Goal: Check status: Check status

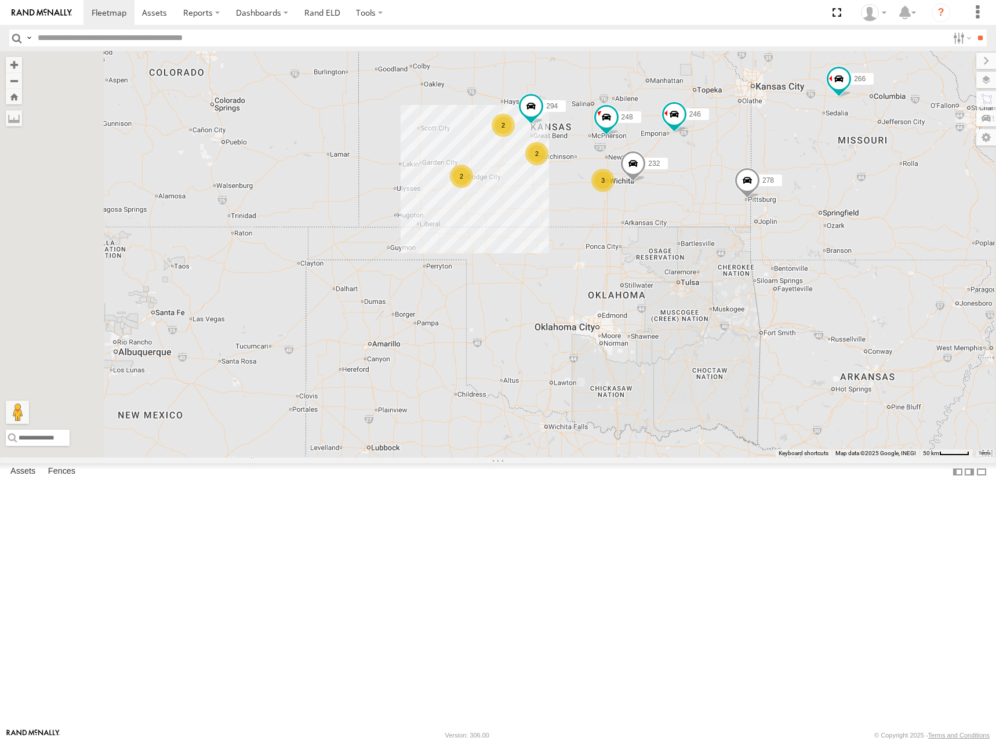
drag, startPoint x: 754, startPoint y: 219, endPoint x: 737, endPoint y: 236, distance: 24.6
click at [737, 236] on div "246 270 232 264 248 266 278 294 260 2 3 2 2" at bounding box center [498, 254] width 996 height 406
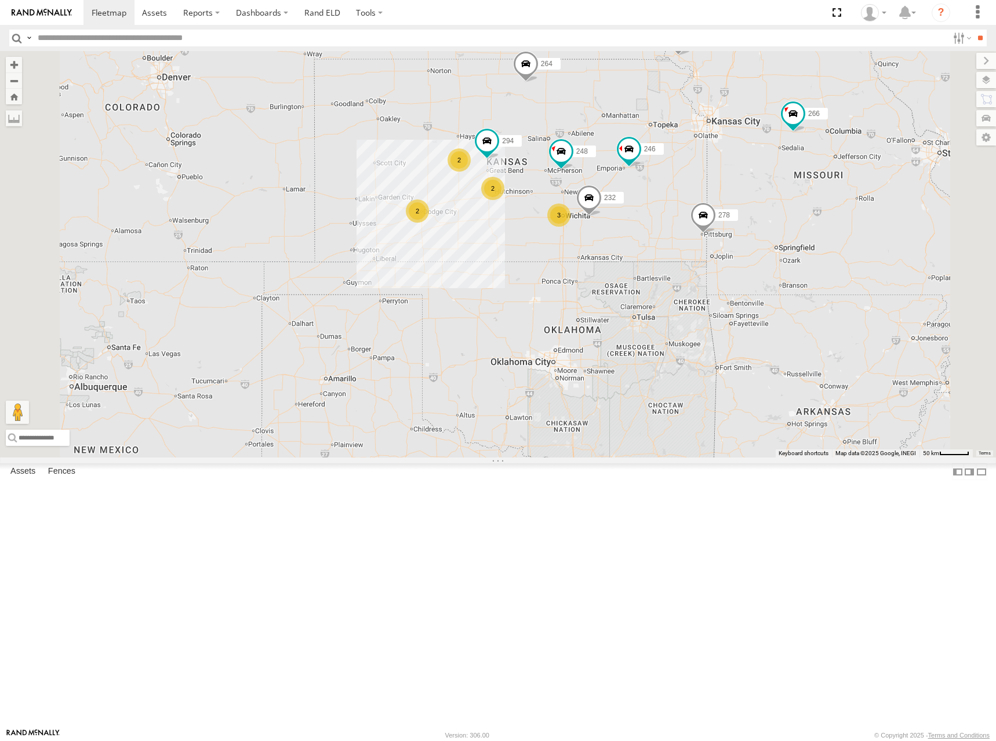
drag, startPoint x: 693, startPoint y: 148, endPoint x: 668, endPoint y: 164, distance: 29.4
click at [668, 164] on div "246 270 232 264 248 266 278 294 260 2 3 2 2" at bounding box center [498, 254] width 996 height 406
click at [115, 9] on span at bounding box center [109, 12] width 35 height 11
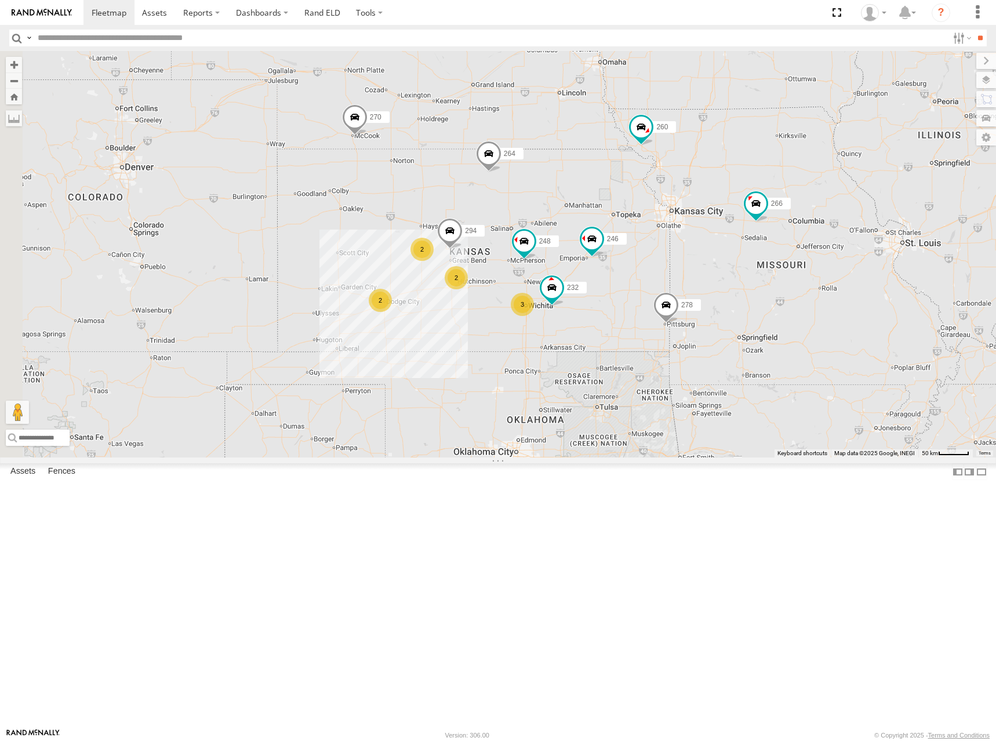
drag, startPoint x: 602, startPoint y: 328, endPoint x: 703, endPoint y: 274, distance: 114.1
click at [703, 274] on div "300 2 246 3 270 2 232 264 2 248 266 278 294 260" at bounding box center [498, 254] width 996 height 406
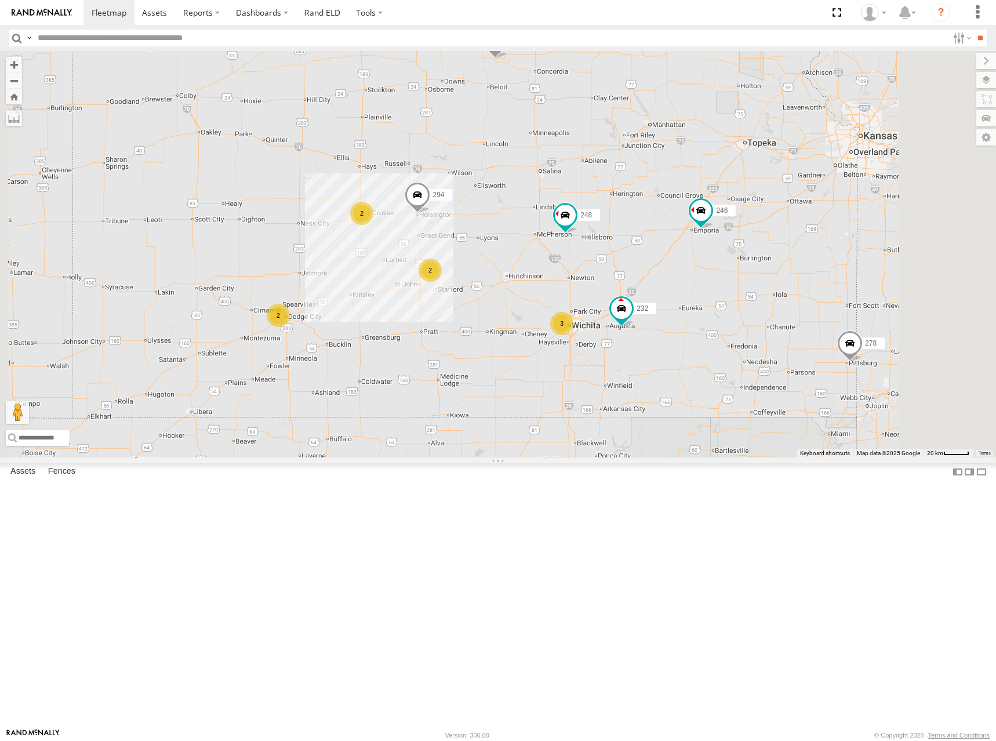
drag, startPoint x: 670, startPoint y: 349, endPoint x: 714, endPoint y: 281, distance: 80.9
click at [714, 281] on div "300 246 270 232 264 248 266 278 294 260 2 3 2 2" at bounding box center [498, 254] width 996 height 406
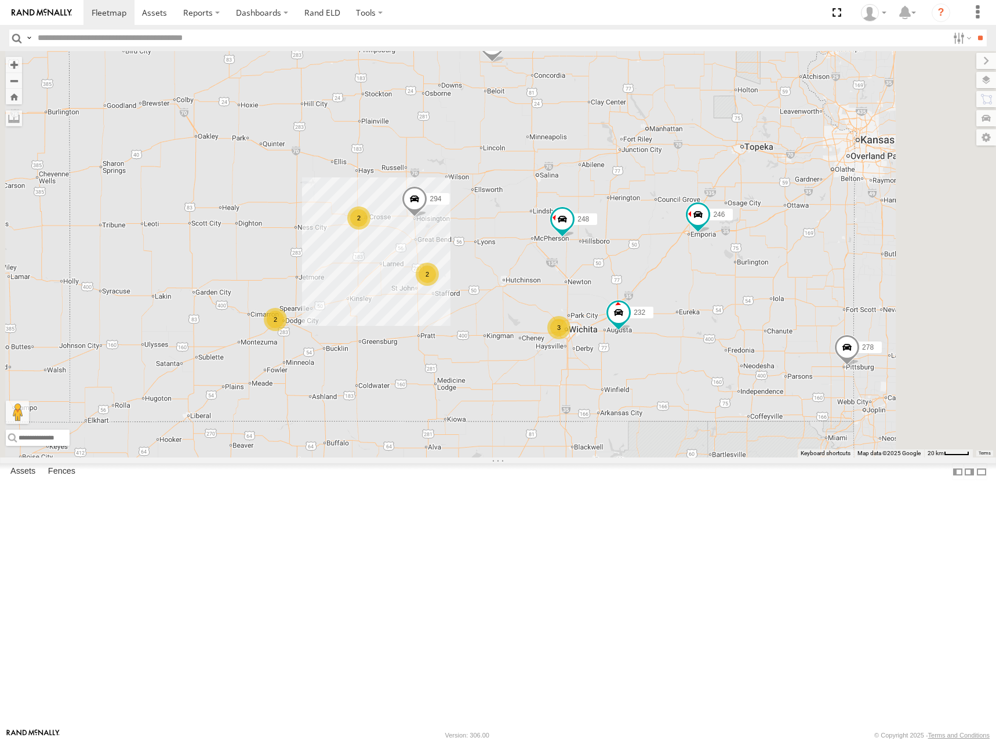
drag, startPoint x: 689, startPoint y: 303, endPoint x: 688, endPoint y: 314, distance: 10.5
click at [688, 314] on div "300 246 270 232 264 248 266 278 294 260 2 3 2 2" at bounding box center [498, 254] width 996 height 406
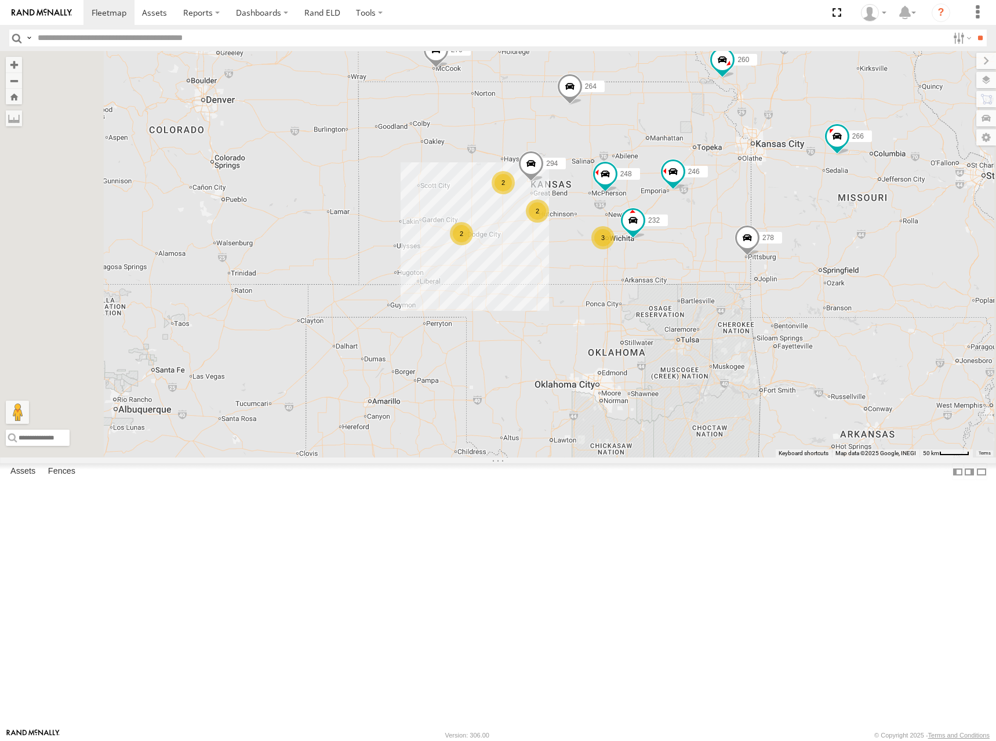
click at [735, 274] on div "300 246 270 232 264 248 266 278 294 260 2 3 2 2" at bounding box center [498, 254] width 996 height 406
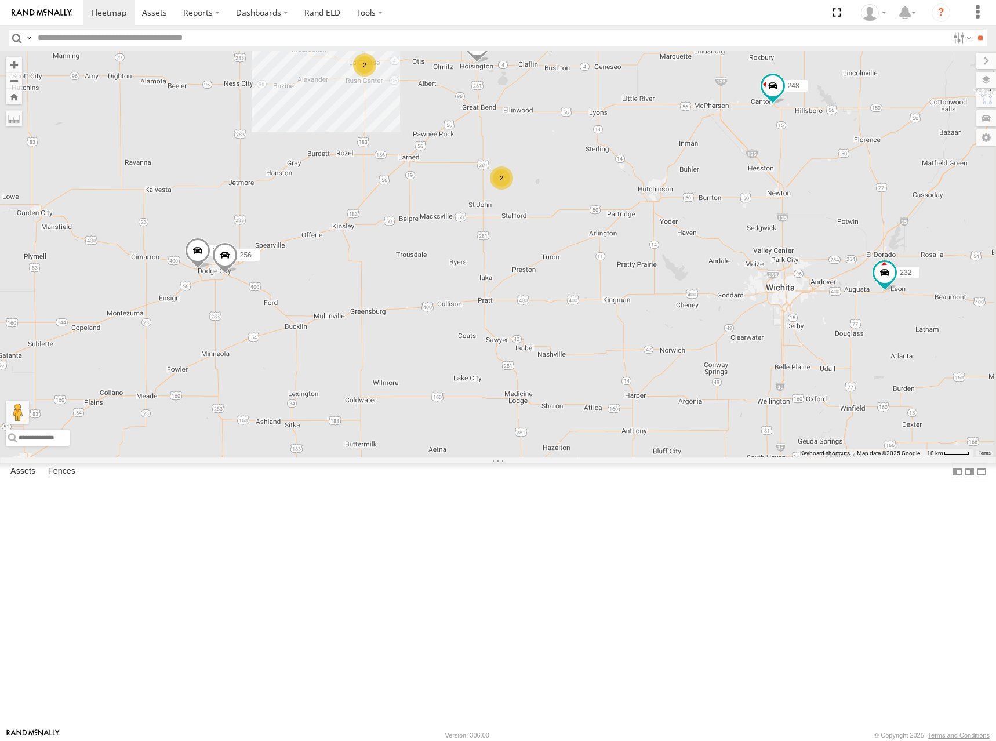
drag, startPoint x: 745, startPoint y: 313, endPoint x: 481, endPoint y: 390, distance: 275.4
click at [481, 390] on div "300 246 270 232 264 248 266 278 294 260 244 256 2 2" at bounding box center [498, 254] width 996 height 406
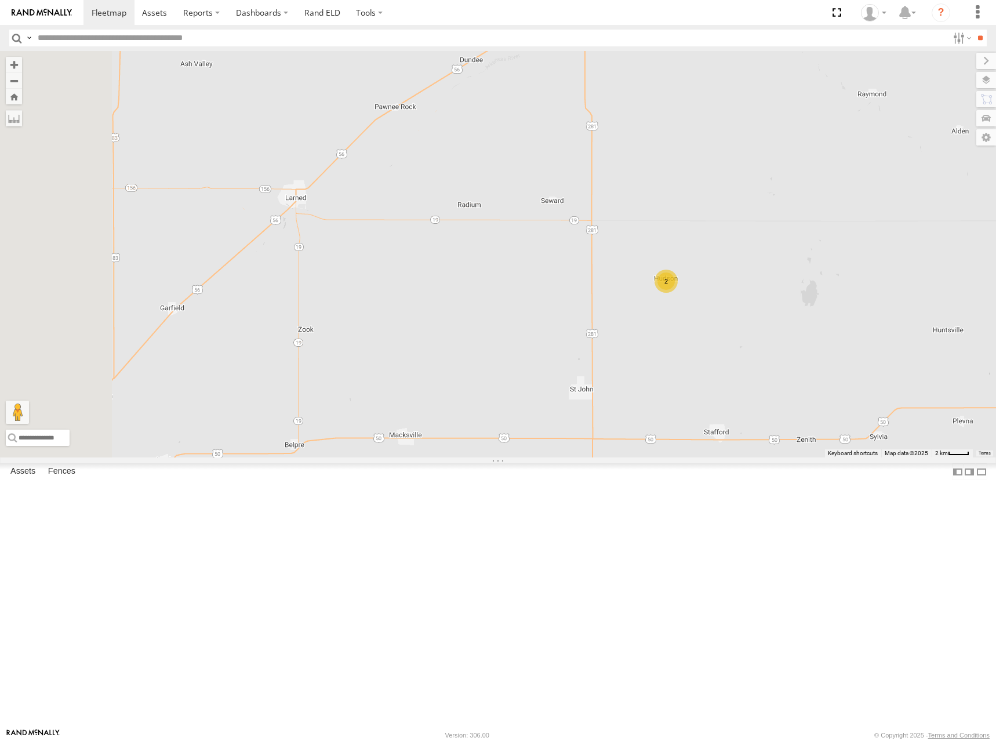
drag, startPoint x: 635, startPoint y: 257, endPoint x: 634, endPoint y: 367, distance: 110.2
click at [642, 391] on div "300 246 270 232 264 248 266 278 294 260 244 256 298 2" at bounding box center [498, 254] width 996 height 406
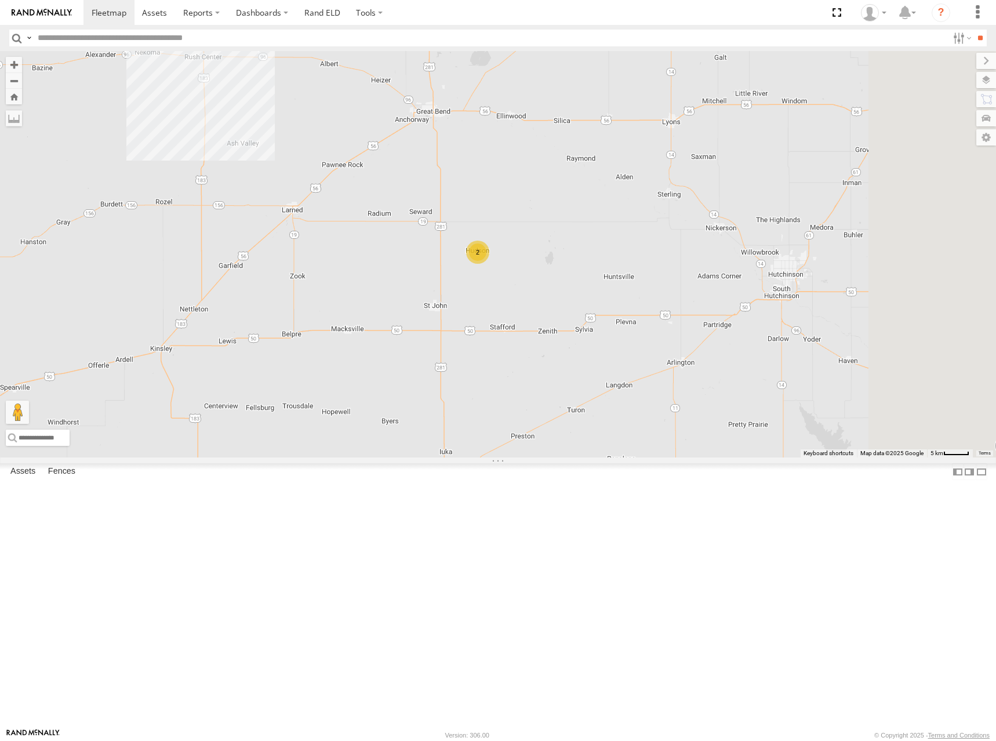
drag, startPoint x: 582, startPoint y: 271, endPoint x: 517, endPoint y: 264, distance: 65.9
click at [518, 264] on div "300 246 270 232 264 248 266 278 294 260 244 256 298 2 2" at bounding box center [498, 254] width 996 height 406
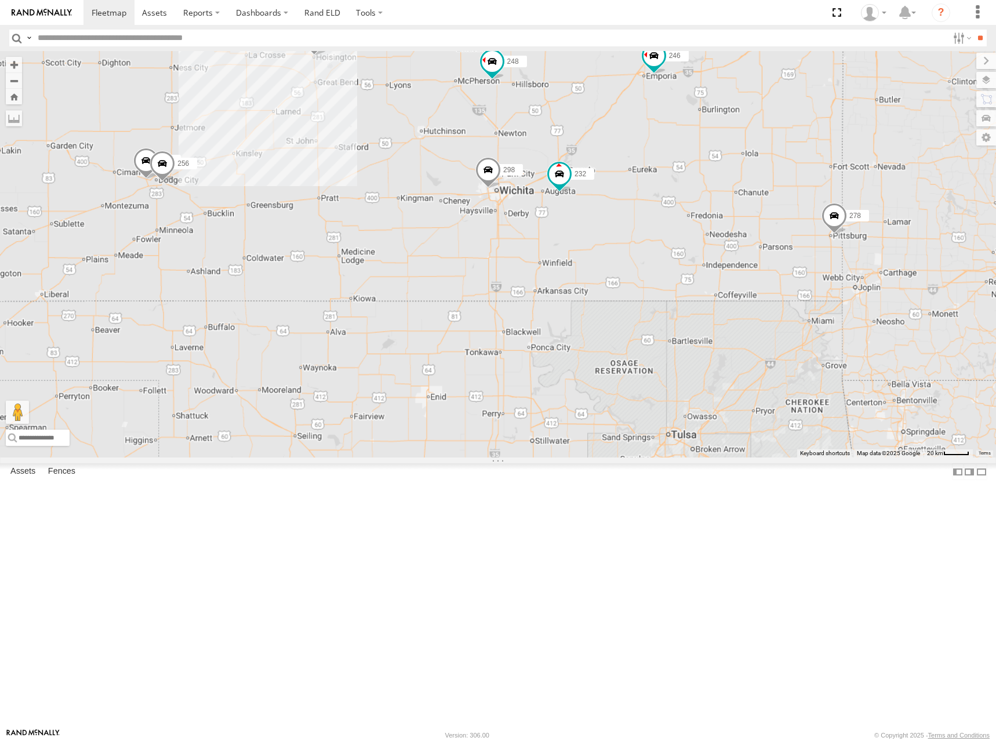
drag, startPoint x: 573, startPoint y: 278, endPoint x: 512, endPoint y: 238, distance: 73.2
click at [512, 238] on div "300 246 270 232 264 248 266 278 294 260 244 256 298" at bounding box center [498, 254] width 996 height 406
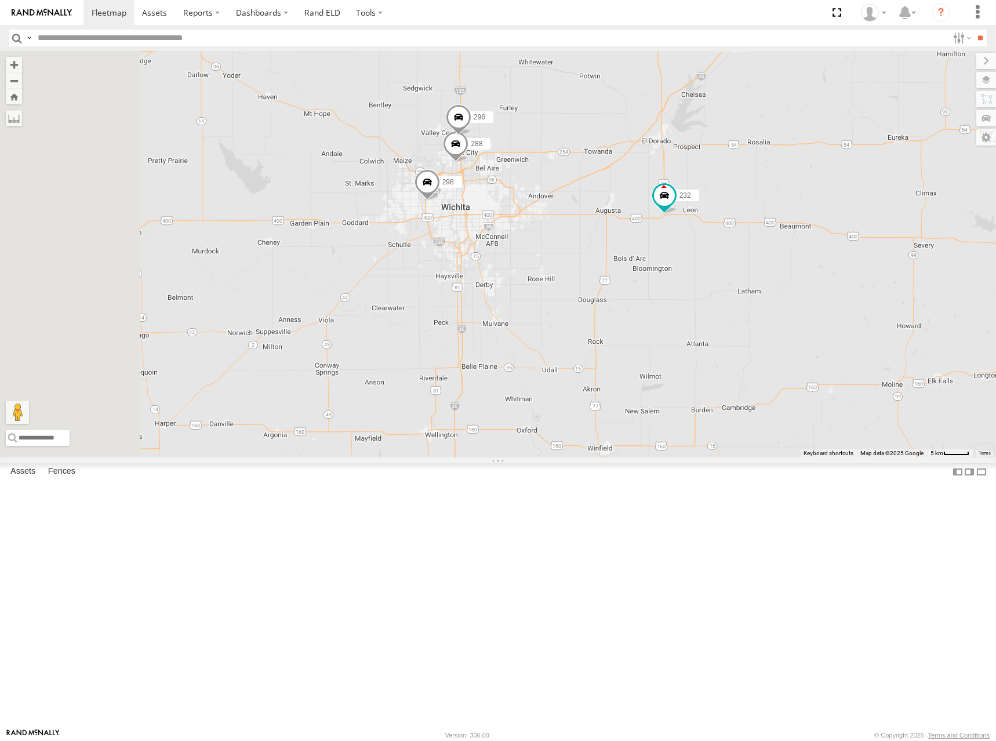
drag, startPoint x: 572, startPoint y: 281, endPoint x: 617, endPoint y: 349, distance: 81.7
click at [617, 349] on div "300 246 270 232 264 248 266 278 294 260 298 288 296" at bounding box center [498, 254] width 996 height 406
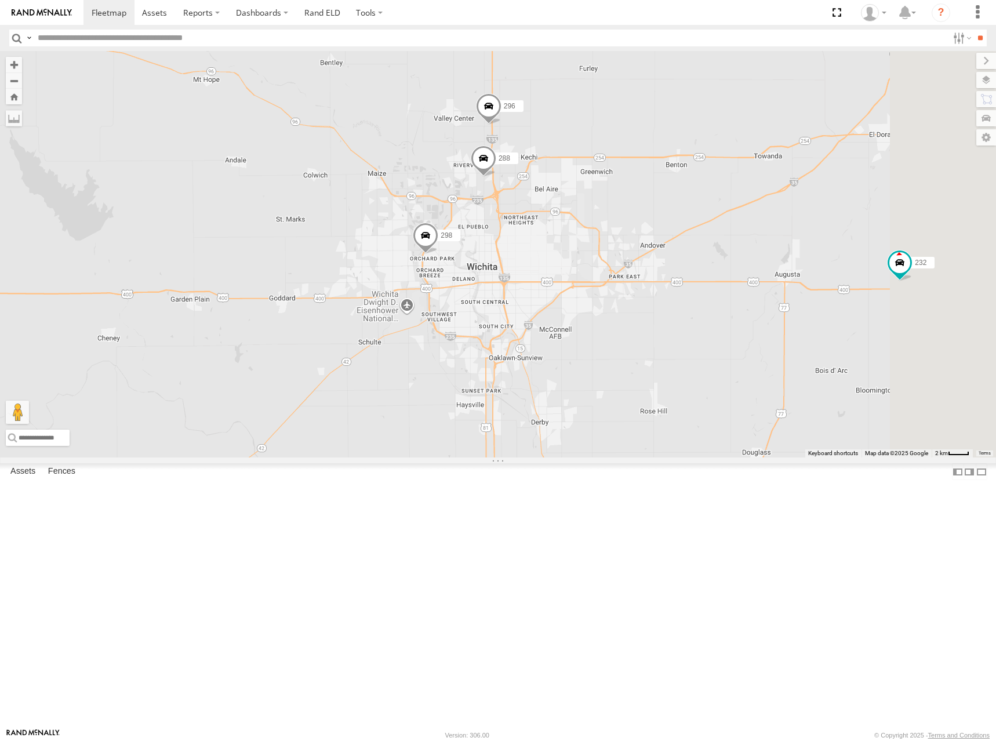
drag, startPoint x: 609, startPoint y: 328, endPoint x: 645, endPoint y: 396, distance: 77.0
click at [645, 396] on div "300 246 270 232 264 248 266 278 294 260 298 288 296" at bounding box center [498, 254] width 996 height 406
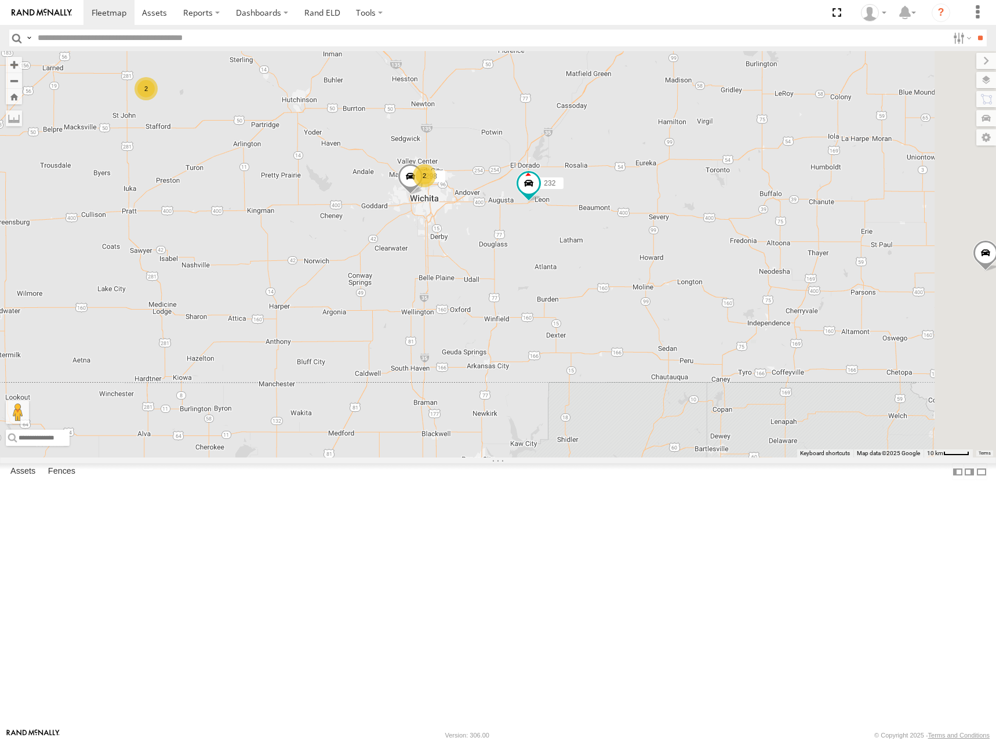
drag, startPoint x: 754, startPoint y: 356, endPoint x: 637, endPoint y: 329, distance: 120.7
click at [637, 329] on div "300 246 270 232 264 248 266 278 294 260 298 2 2" at bounding box center [498, 254] width 996 height 406
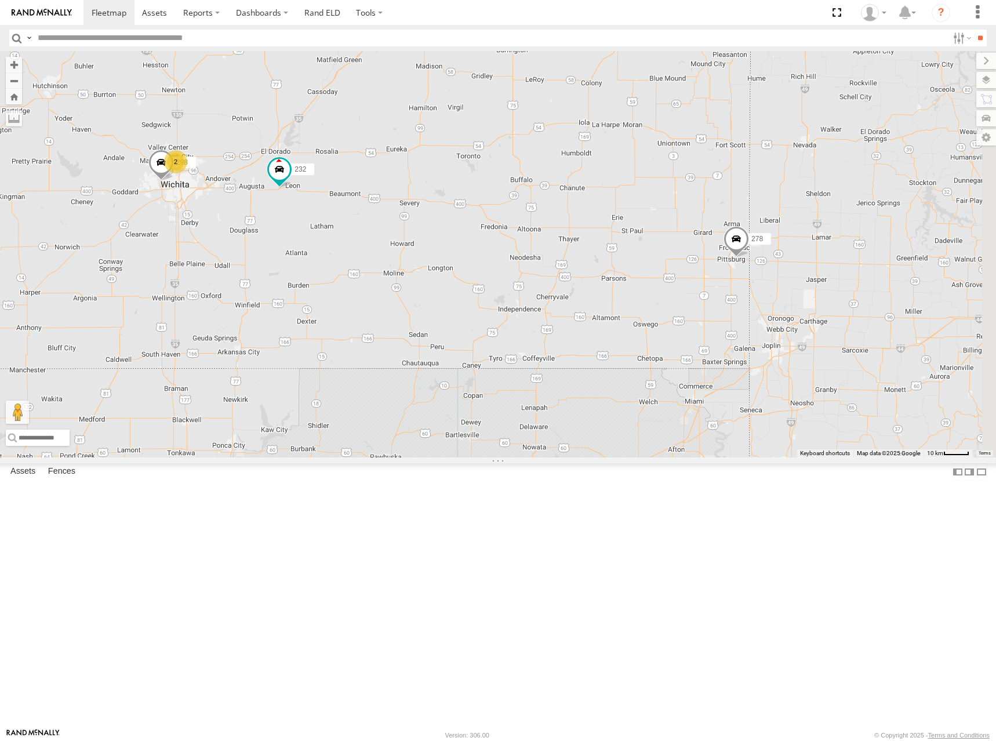
drag, startPoint x: 798, startPoint y: 346, endPoint x: 550, endPoint y: 333, distance: 248.5
click at [550, 333] on div "300 246 270 232 264 248 266 278 294 260 298 2 2" at bounding box center [498, 254] width 996 height 406
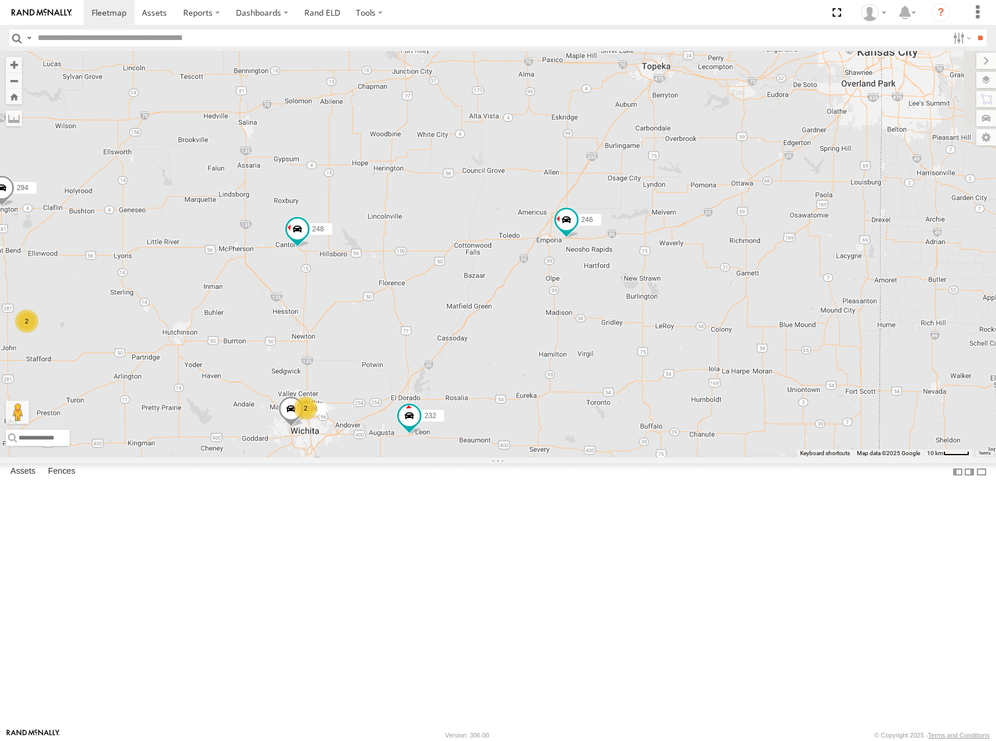
drag, startPoint x: 595, startPoint y: 257, endPoint x: 737, endPoint y: 523, distance: 301.4
click at [737, 457] on div "300 246 270 232 264 248 266 278 294 260 298 2 2" at bounding box center [498, 254] width 996 height 406
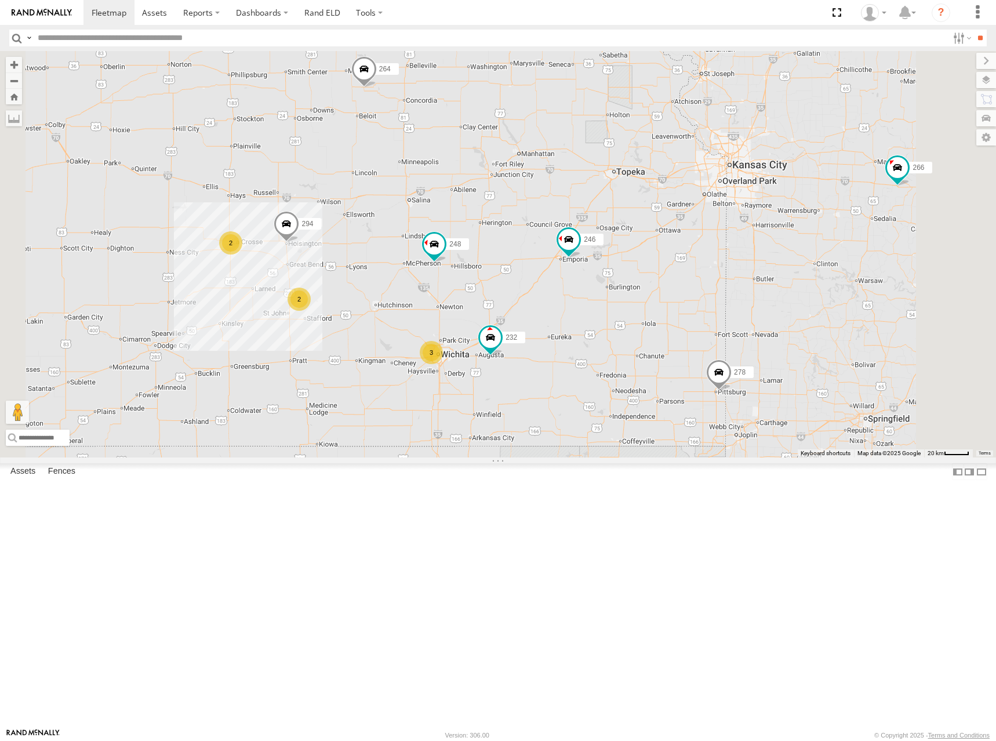
drag, startPoint x: 525, startPoint y: 289, endPoint x: 572, endPoint y: 284, distance: 47.8
click at [572, 284] on div "300 246 270 232 264 248 266 278 294 260 3 2 2" at bounding box center [498, 254] width 996 height 406
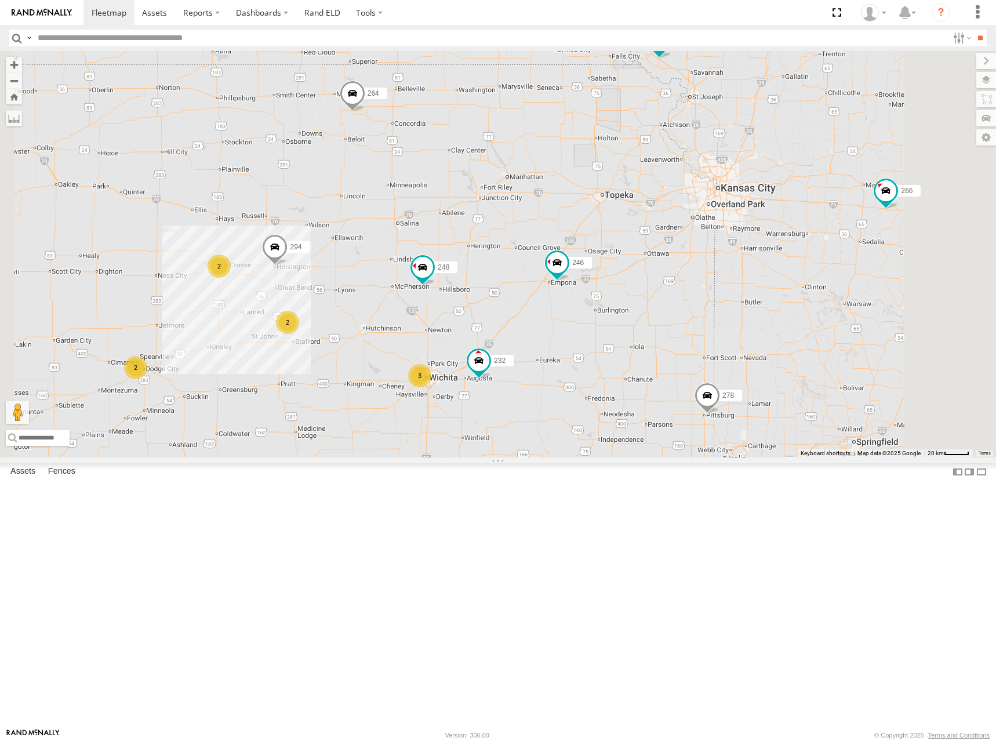
drag, startPoint x: 827, startPoint y: 212, endPoint x: 813, endPoint y: 241, distance: 31.6
click at [813, 241] on div "300 246 270 232 264 248 266 278 294 260 3 2 2 2" at bounding box center [498, 254] width 996 height 406
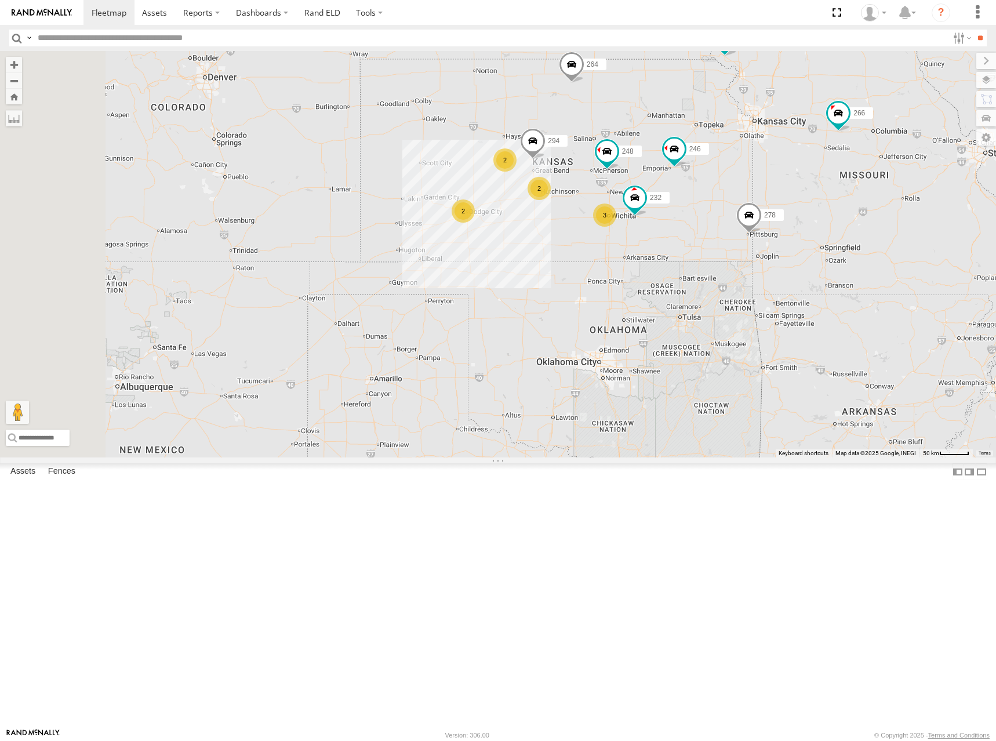
drag, startPoint x: 733, startPoint y: 238, endPoint x: 810, endPoint y: 221, distance: 78.8
click at [810, 221] on div "300 246 270 232 264 248 266 278 294 260 2 3 2 2" at bounding box center [498, 254] width 996 height 406
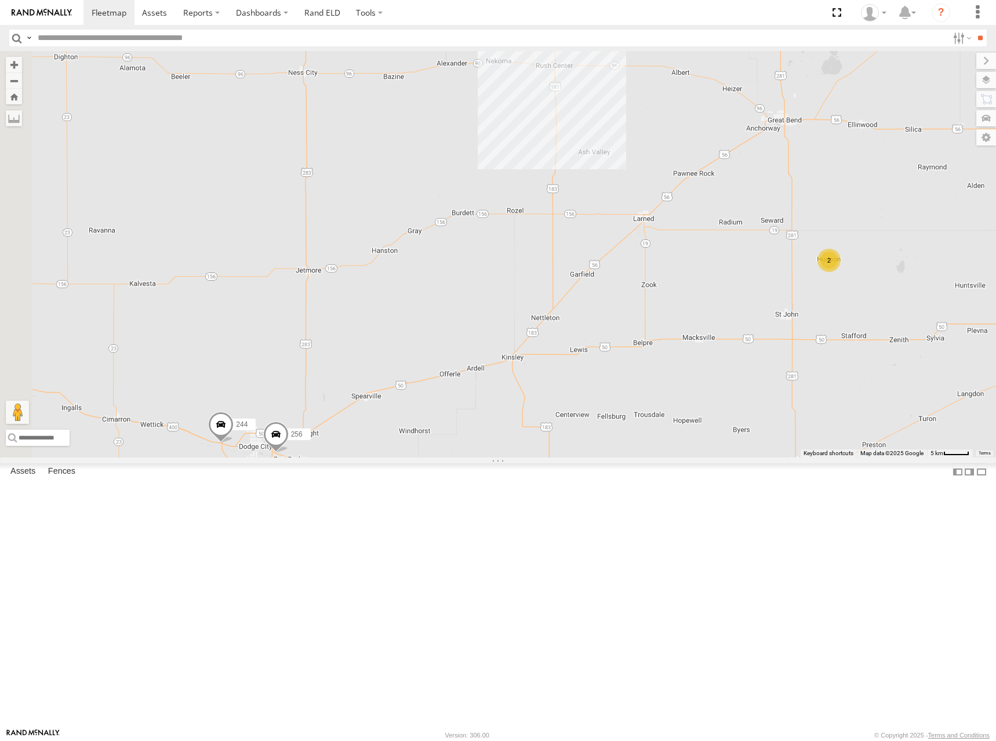
drag, startPoint x: 582, startPoint y: 306, endPoint x: 678, endPoint y: 279, distance: 100.3
click at [673, 281] on div "246 270 232 264 248 266 278 294 260 244 256 2 2" at bounding box center [498, 254] width 996 height 406
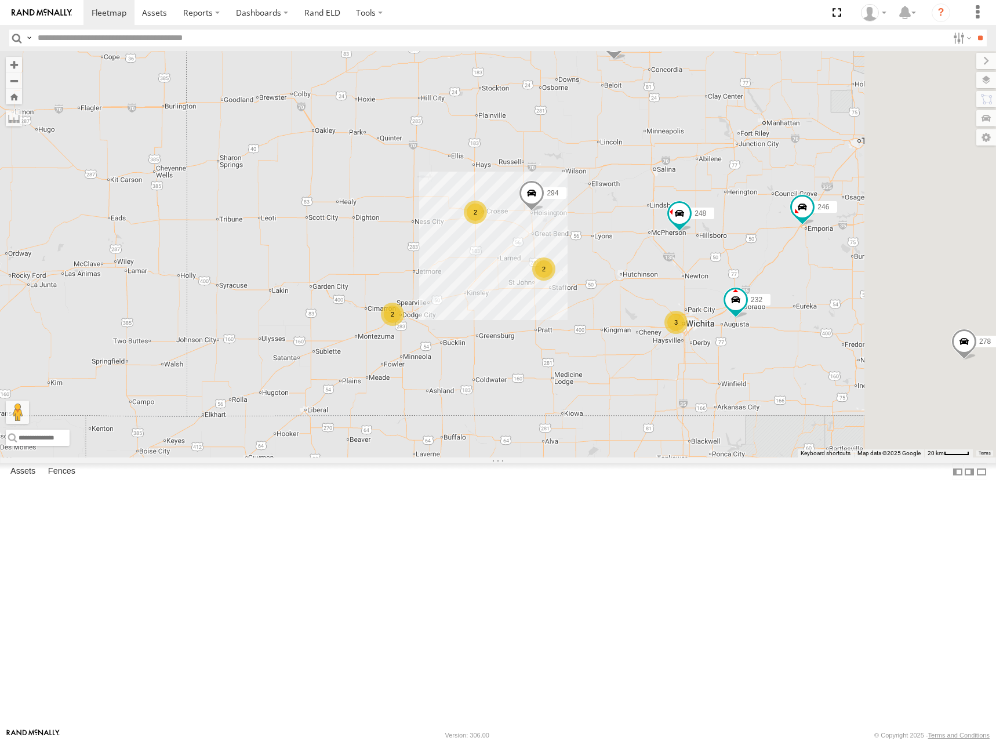
drag, startPoint x: 698, startPoint y: 220, endPoint x: 607, endPoint y: 308, distance: 127.1
click at [607, 308] on div "246 270 232 264 248 266 278 294 260 2 3 2 2" at bounding box center [498, 254] width 996 height 406
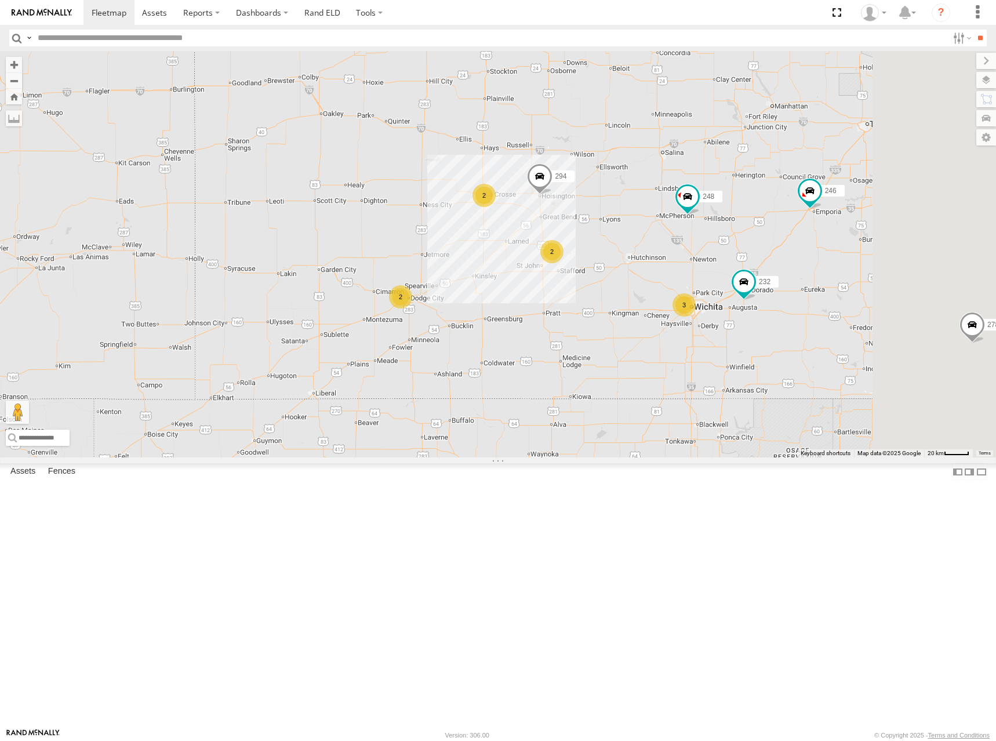
drag, startPoint x: 503, startPoint y: 293, endPoint x: 521, endPoint y: 266, distance: 31.8
click at [521, 266] on div "246 270 232 264 248 266 278 294 260 2 3 2 2" at bounding box center [498, 254] width 996 height 406
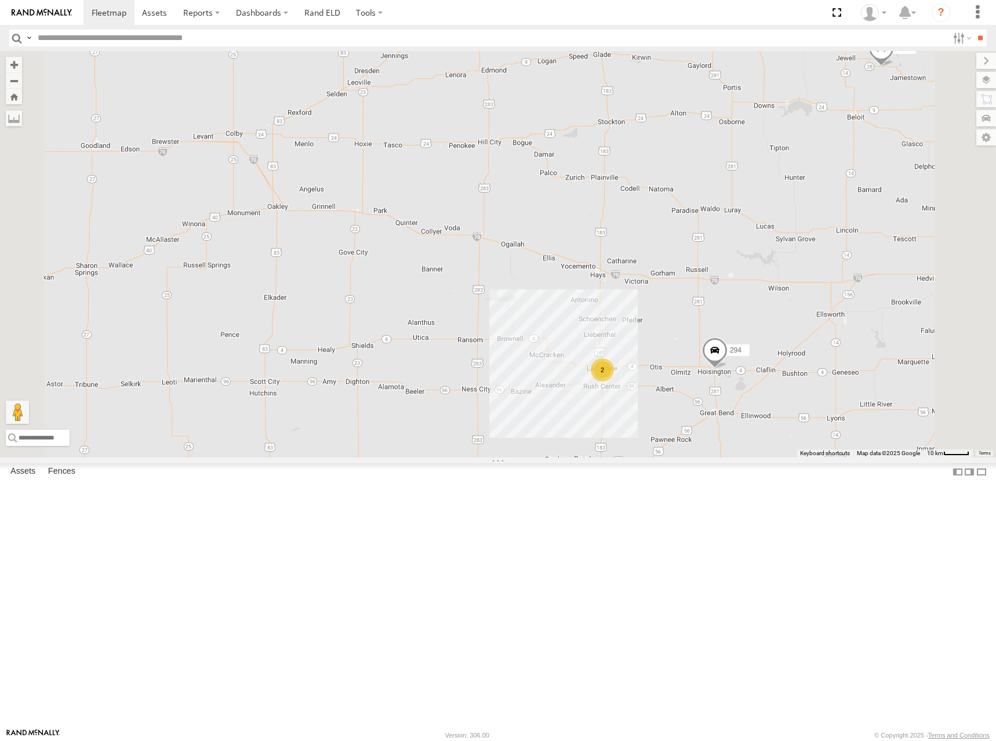
drag, startPoint x: 519, startPoint y: 225, endPoint x: 599, endPoint y: 435, distance: 224.6
click at [599, 435] on div "246 270 232 264 248 266 278 294 260 244 2 256 2" at bounding box center [498, 254] width 996 height 406
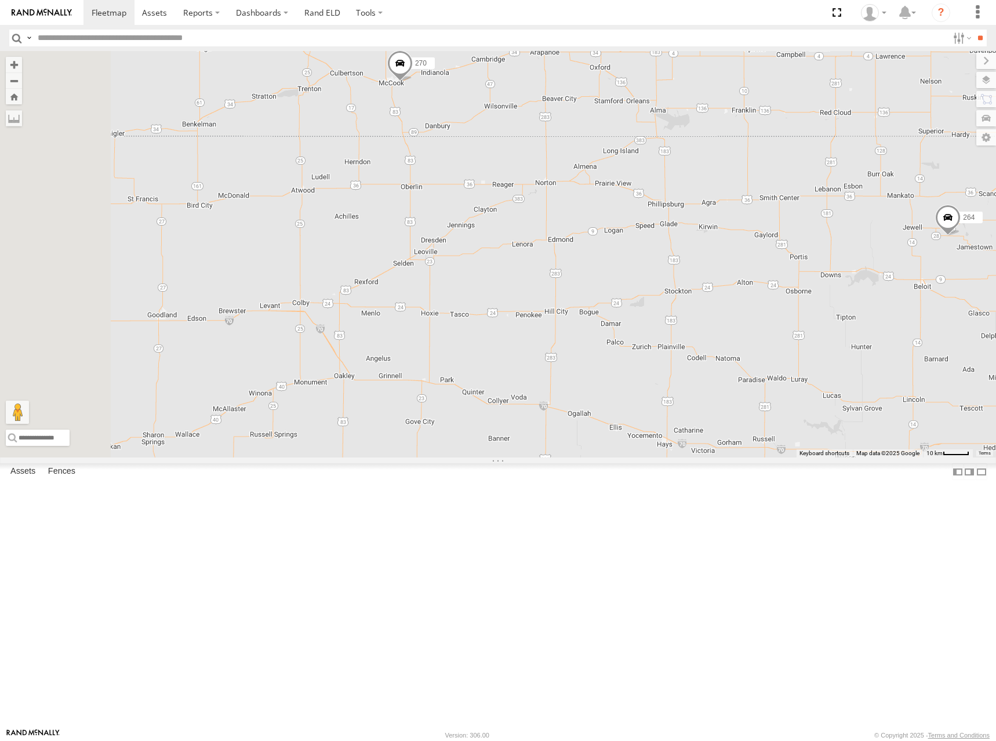
click at [413, 82] on span at bounding box center [400, 65] width 26 height 31
click at [589, 273] on div "246 270 232 264 248 266 278 294 260 244 2 256 2 270 All Assets US-6 [PERSON_NAM…" at bounding box center [498, 254] width 996 height 406
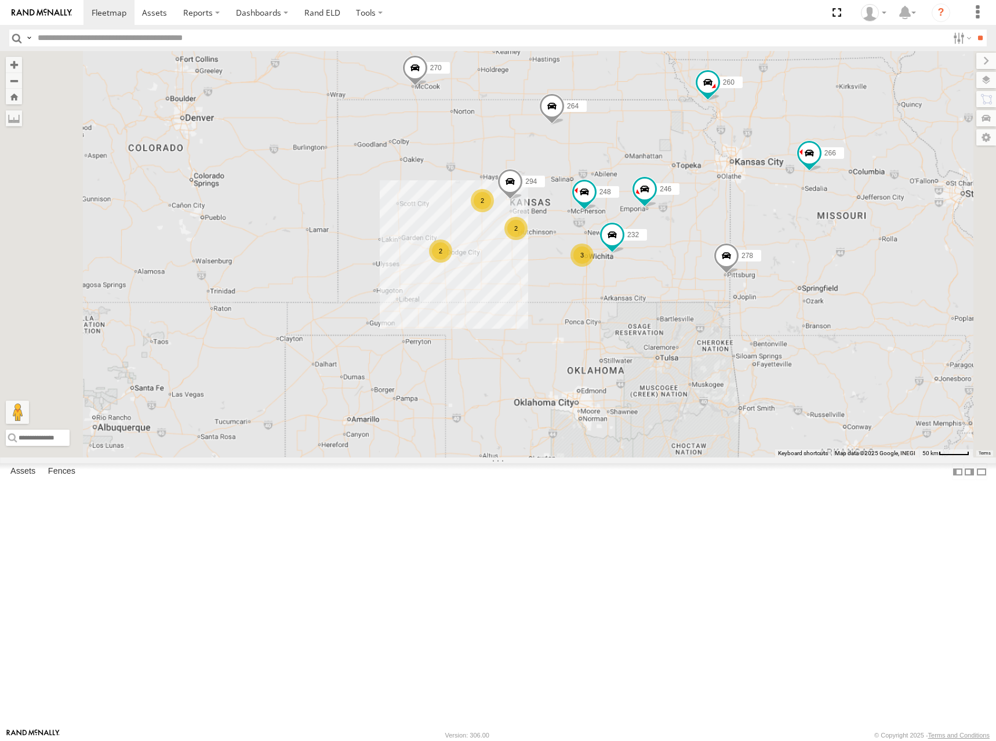
drag, startPoint x: 658, startPoint y: 325, endPoint x: 640, endPoint y: 286, distance: 42.8
click at [640, 286] on div "246 270 232 264 248 266 278 294 260 2 3 2 2" at bounding box center [498, 254] width 996 height 406
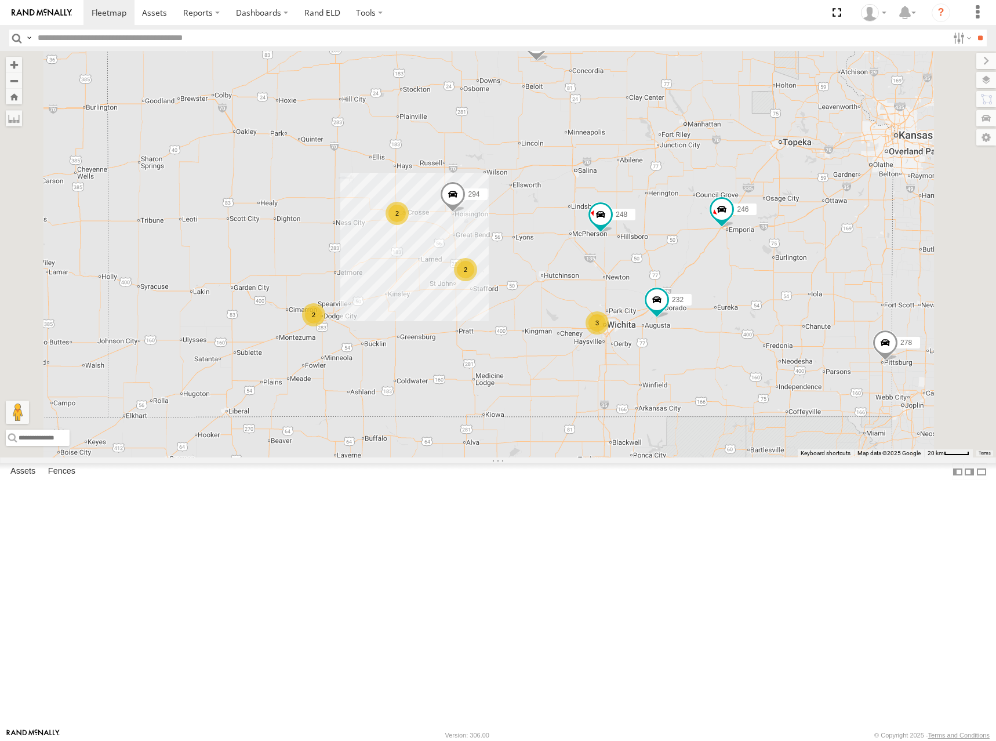
drag, startPoint x: 692, startPoint y: 299, endPoint x: 683, endPoint y: 298, distance: 8.7
click at [683, 298] on div "246 270 232 264 248 266 278 294 260 2 3 2 2" at bounding box center [498, 254] width 996 height 406
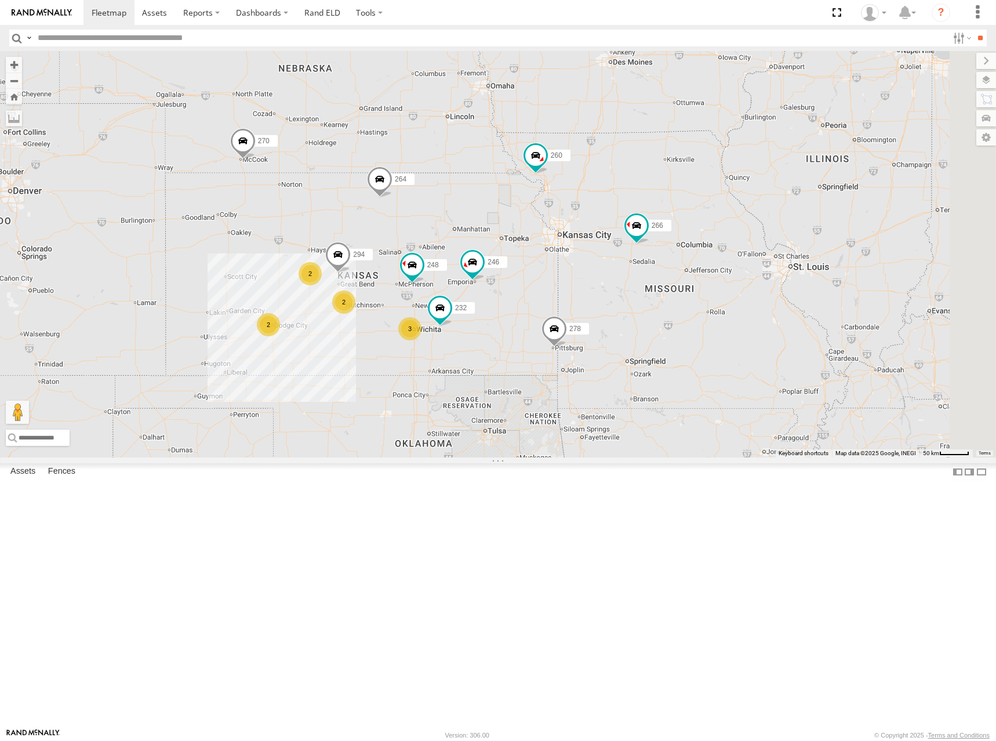
drag, startPoint x: 786, startPoint y: 271, endPoint x: 583, endPoint y: 369, distance: 225.1
click at [583, 369] on div "246 270 232 264 248 266 278 294 260 2 3 2 2" at bounding box center [498, 254] width 996 height 406
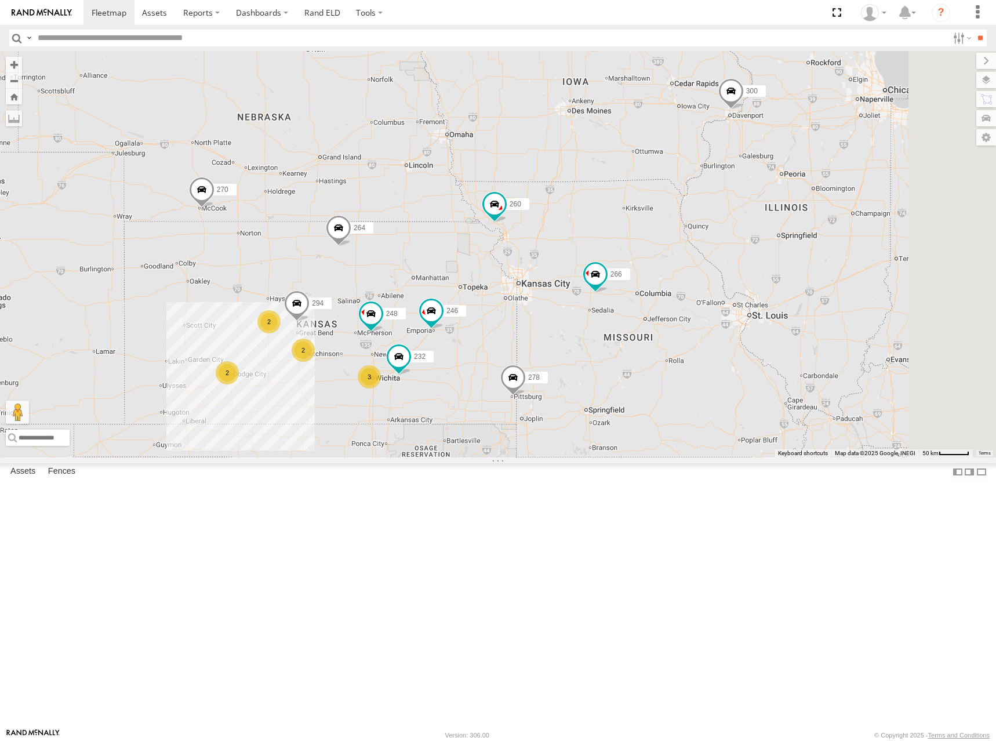
drag, startPoint x: 731, startPoint y: 285, endPoint x: 716, endPoint y: 319, distance: 37.4
click at [716, 319] on div "246 270 232 264 248 266 278 294 260 2 3 2 2 300" at bounding box center [498, 254] width 996 height 406
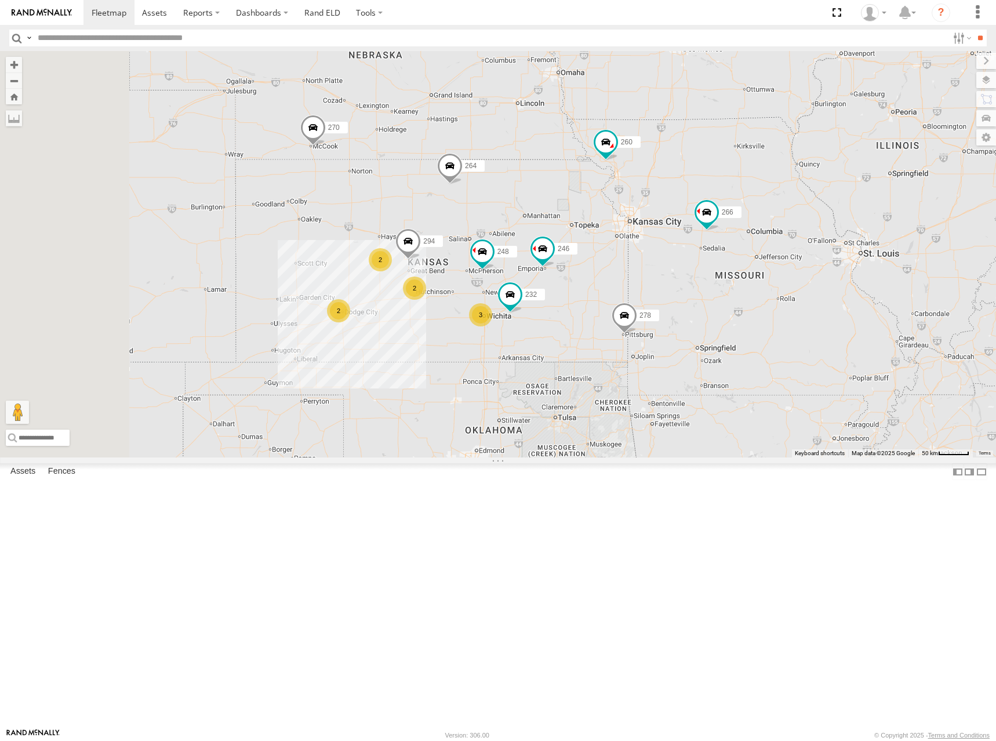
drag, startPoint x: 605, startPoint y: 291, endPoint x: 731, endPoint y: 220, distance: 144.3
click at [731, 220] on div "246 270 232 264 248 266 278 294 260 300 2 3 2 2" at bounding box center [498, 254] width 996 height 406
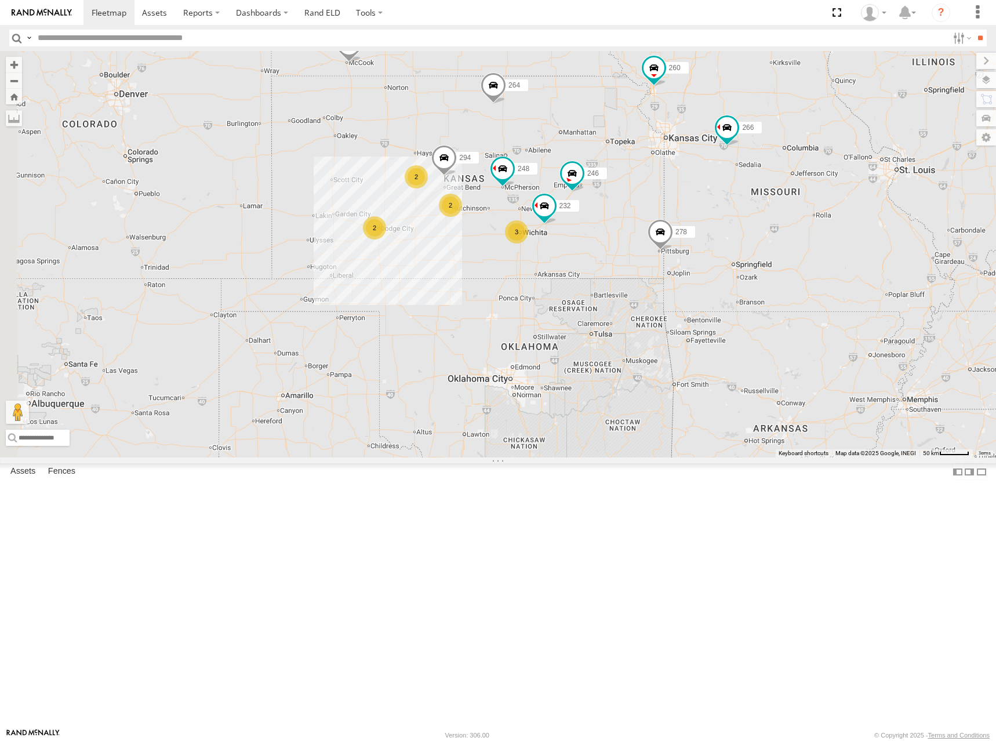
drag, startPoint x: 665, startPoint y: 251, endPoint x: 775, endPoint y: 279, distance: 113.2
click at [775, 279] on div "300 246 270 264 248 266 278 260 2 3 2 232 2 294" at bounding box center [498, 254] width 996 height 406
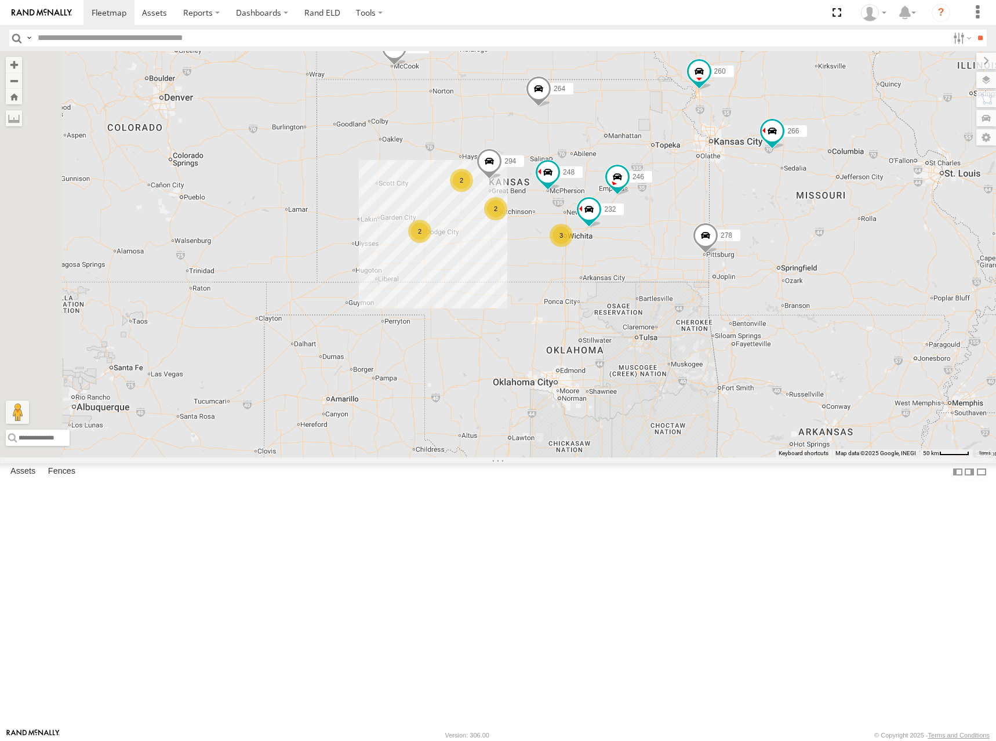
click at [758, 284] on div "300 246 270 264 248 266 278 260 2 3 2 232 2 294" at bounding box center [498, 254] width 996 height 406
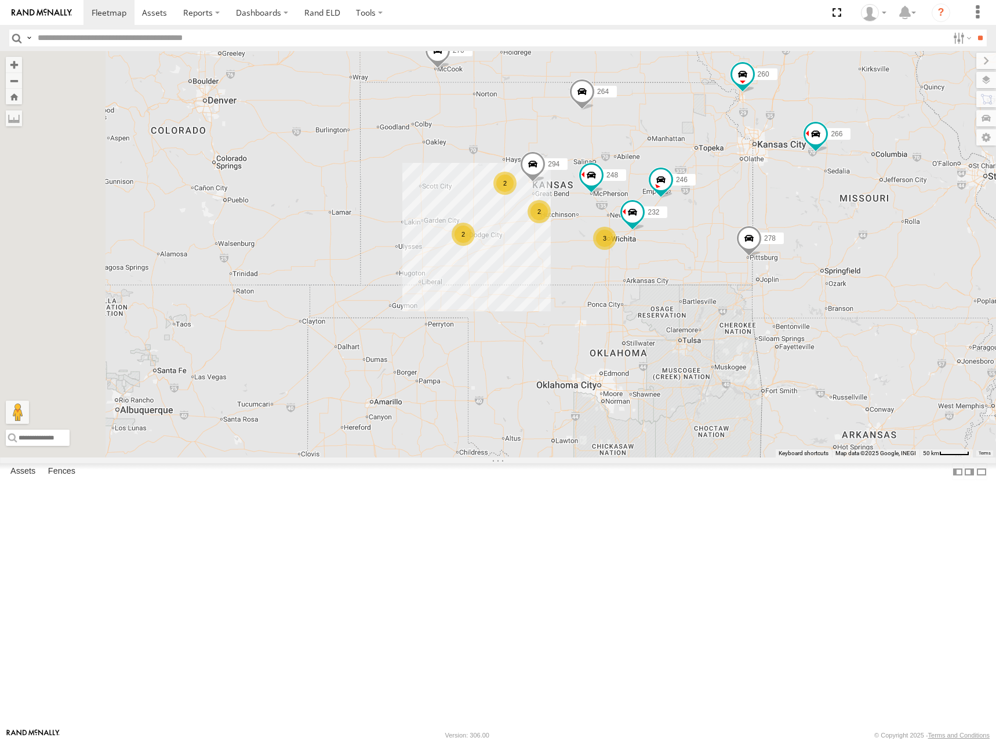
drag, startPoint x: 763, startPoint y: 263, endPoint x: 808, endPoint y: 266, distance: 44.8
click at [808, 266] on div "300 246 270 264 248 266 278 260 2 3 2 232 2 294" at bounding box center [498, 254] width 996 height 406
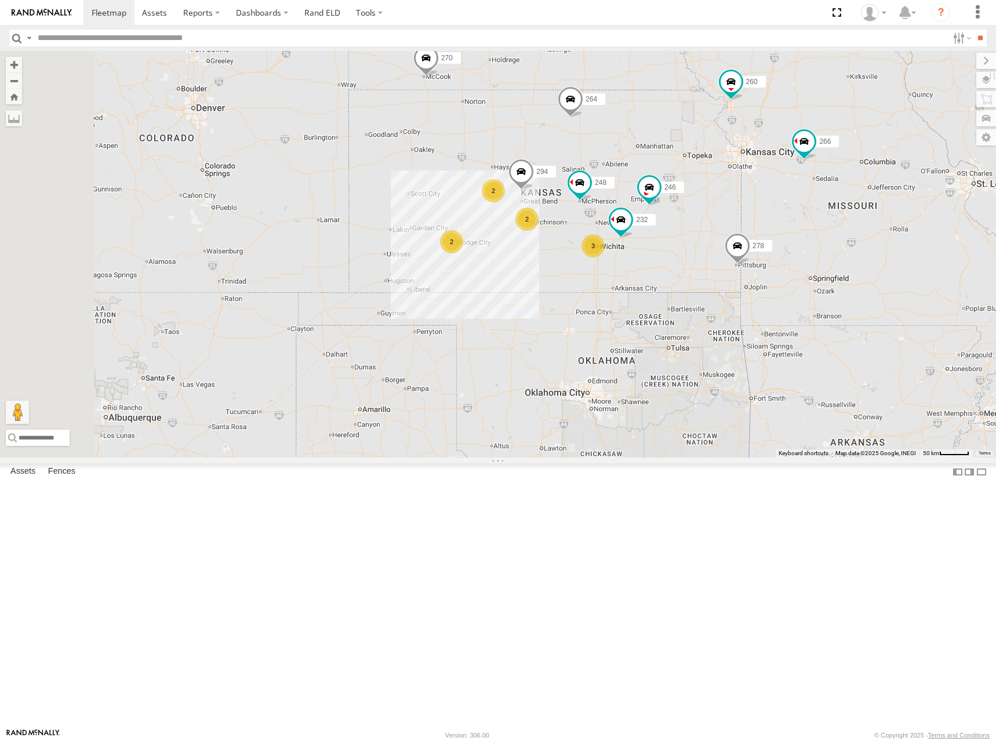
drag, startPoint x: 798, startPoint y: 259, endPoint x: 785, endPoint y: 268, distance: 15.8
click at [785, 268] on div "300 246 270 264 248 266 278 260 2 3 2 232 2 294" at bounding box center [498, 254] width 996 height 406
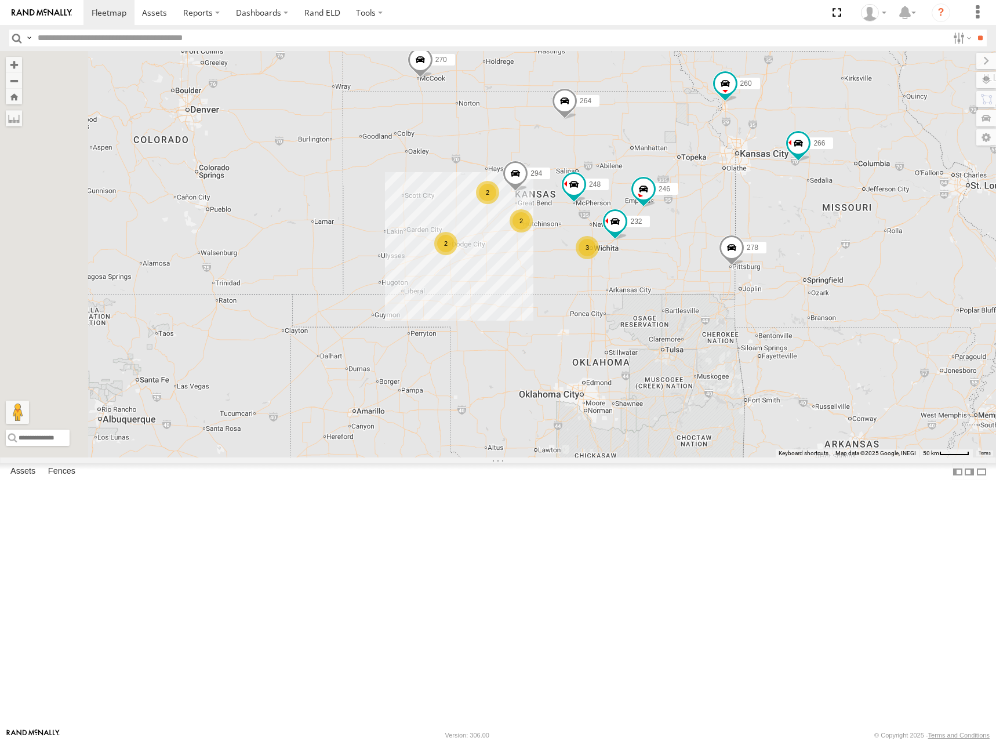
click at [758, 263] on div "300 246 270 264 248 266 278 260 2 3 2 232 2 294" at bounding box center [498, 254] width 996 height 406
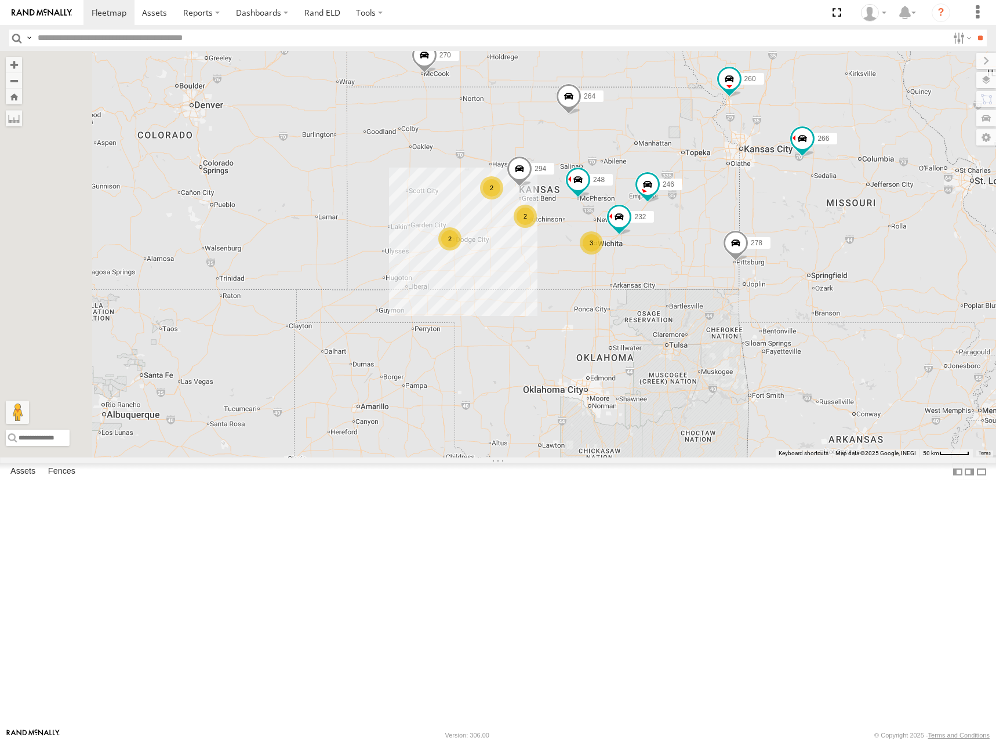
drag, startPoint x: 764, startPoint y: 263, endPoint x: 776, endPoint y: 256, distance: 13.7
click at [776, 256] on div "300 246 270 264 248 266 278 260 2 3 2 232 2 294" at bounding box center [498, 254] width 996 height 406
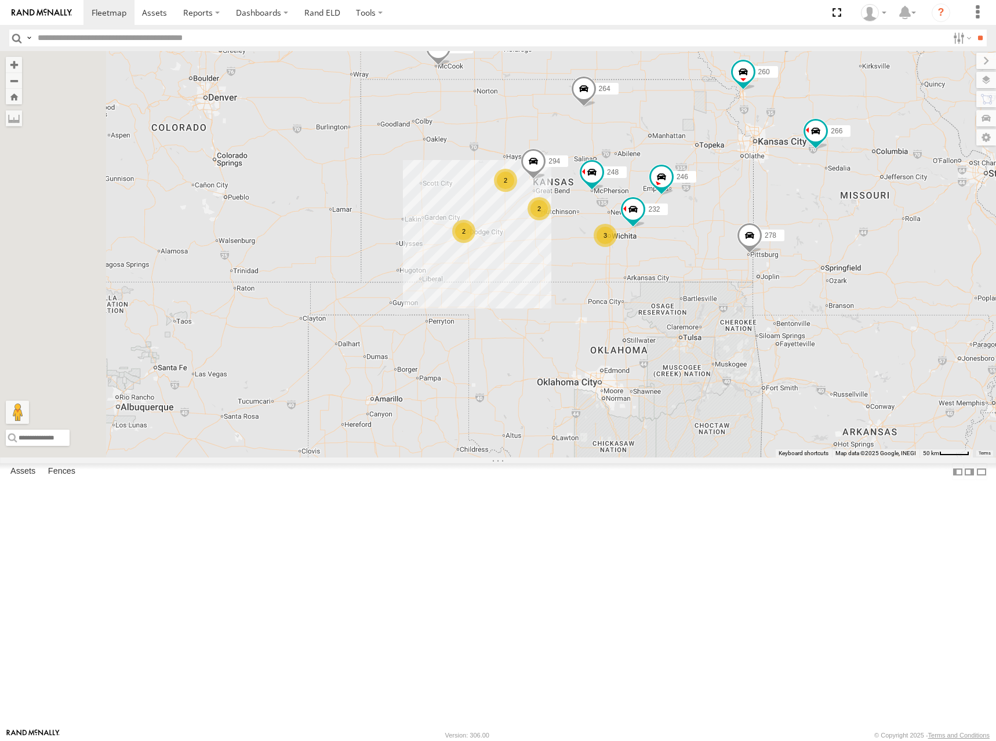
drag, startPoint x: 801, startPoint y: 258, endPoint x: 815, endPoint y: 250, distance: 16.1
click at [815, 250] on div "300 246 270 264 248 266 278 260 2 3 2 232 2 294" at bounding box center [498, 254] width 996 height 406
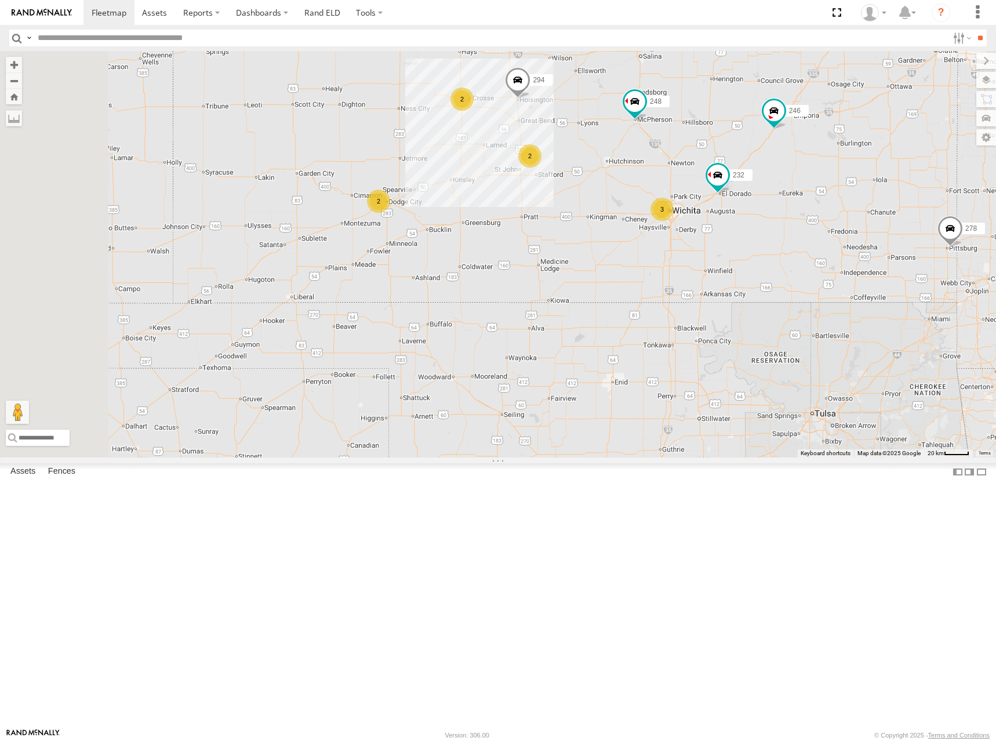
drag, startPoint x: 870, startPoint y: 231, endPoint x: 826, endPoint y: 252, distance: 48.5
click at [826, 252] on div "300 246 270 264 248 266 278 260 232 294 2 3 2 2" at bounding box center [498, 254] width 996 height 406
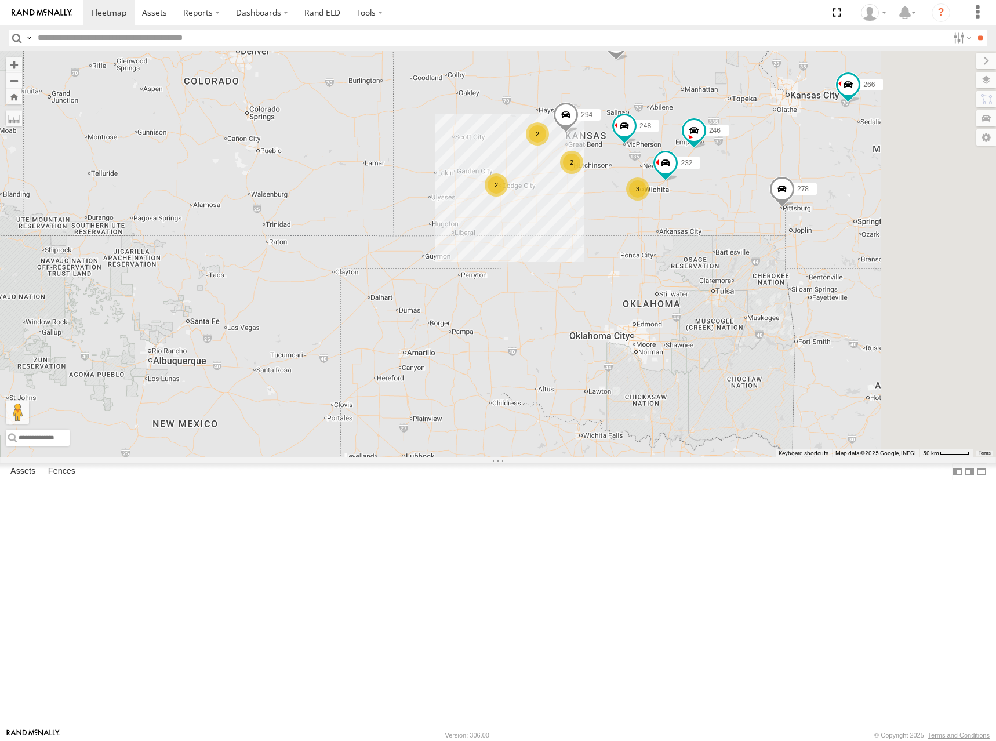
drag, startPoint x: 845, startPoint y: 205, endPoint x: 836, endPoint y: 224, distance: 21.0
click at [836, 224] on div "300 246 270 264 248 266 278 260 232 294 2 3 2 2" at bounding box center [498, 254] width 996 height 406
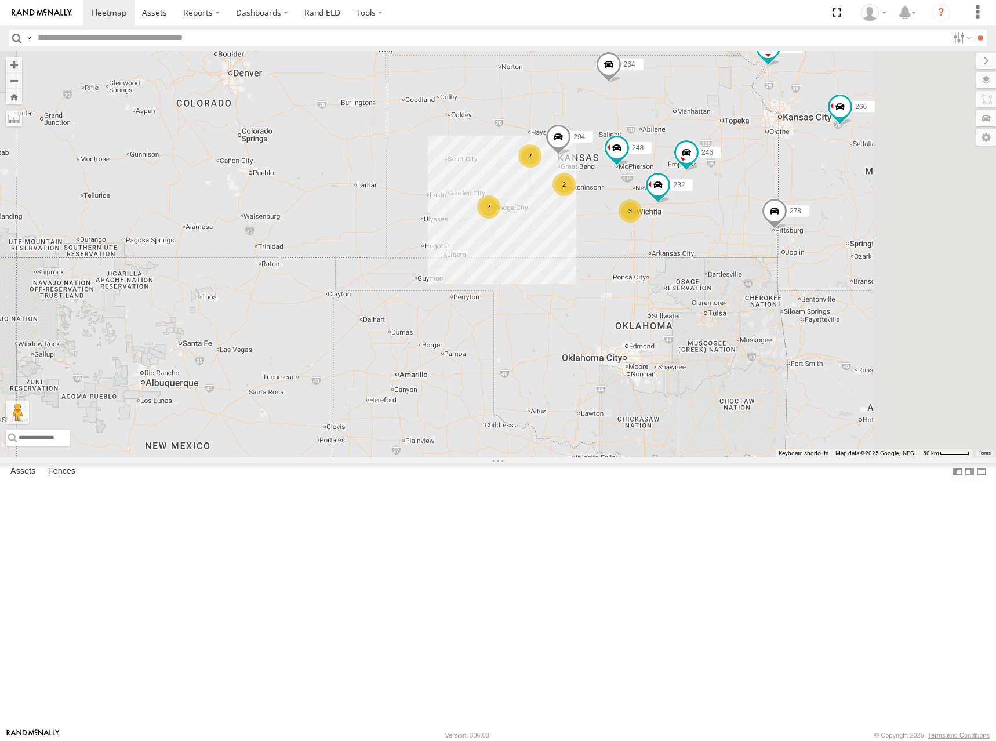
click at [833, 229] on div "300 246 270 264 248 266 278 260 232 294 2 3 2 2" at bounding box center [498, 254] width 996 height 406
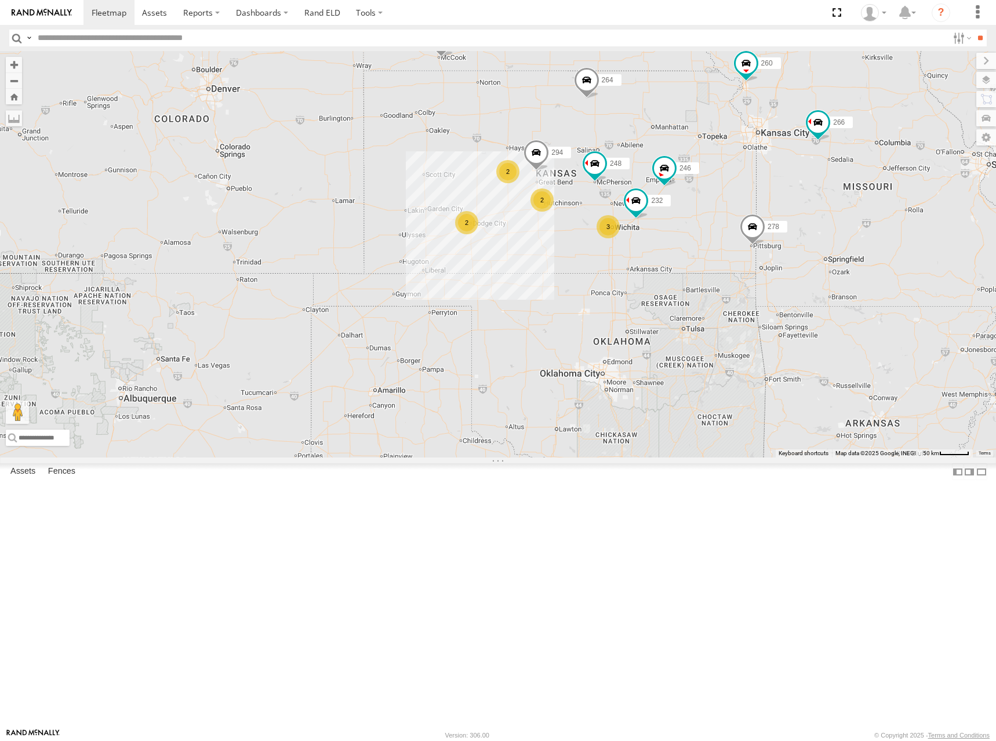
drag, startPoint x: 825, startPoint y: 231, endPoint x: 805, endPoint y: 244, distance: 23.5
click at [805, 244] on div "300 246 270 264 248 266 278 260 232 294 2 3 2 2" at bounding box center [498, 254] width 996 height 406
click at [793, 249] on div "300 246 270 264 248 266 278 260 232 294 2 3 2 2" at bounding box center [498, 254] width 996 height 406
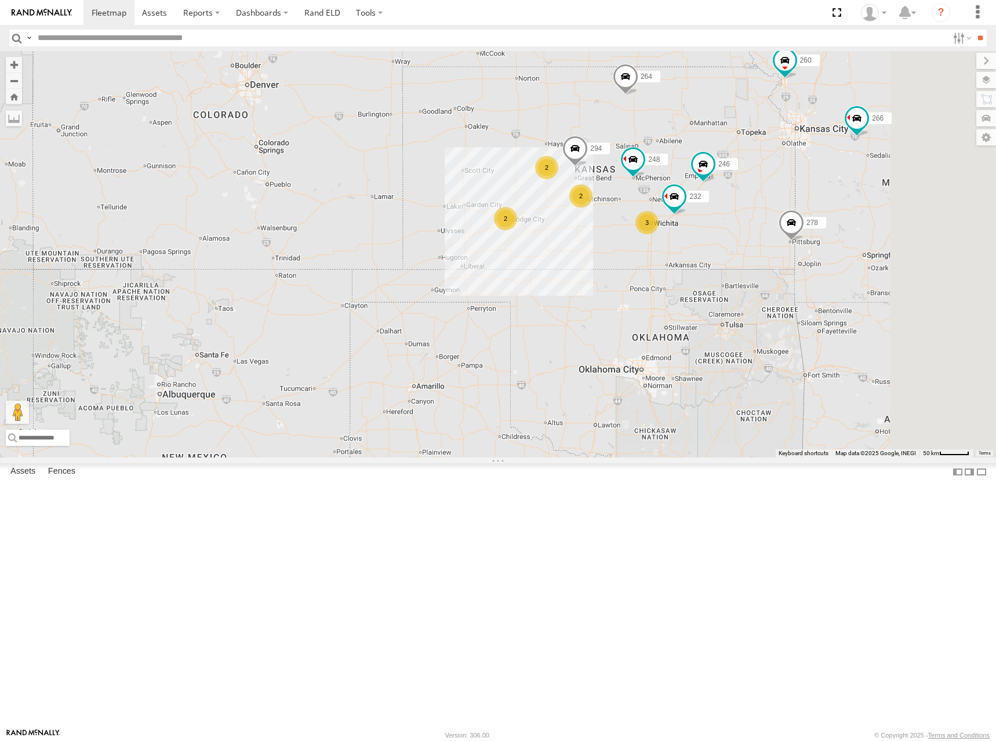
drag, startPoint x: 824, startPoint y: 248, endPoint x: 846, endPoint y: 246, distance: 21.5
click at [846, 246] on div "300 246 270 264 248 266 278 260 232 294 2 3 2 2" at bounding box center [498, 254] width 996 height 406
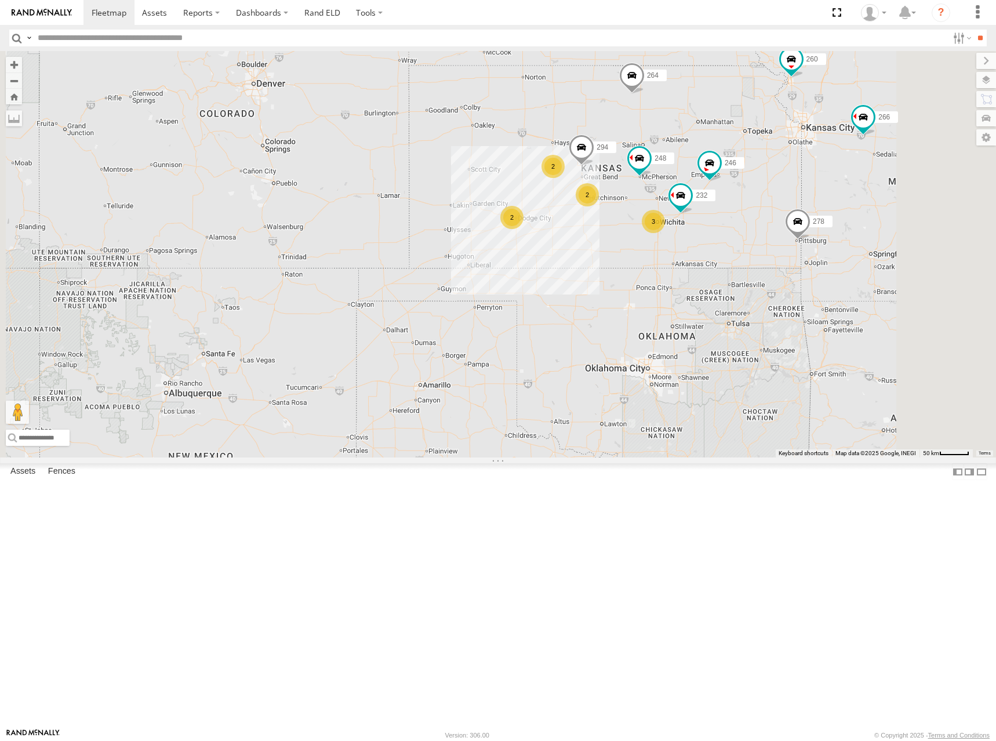
drag, startPoint x: 847, startPoint y: 275, endPoint x: 855, endPoint y: 273, distance: 8.4
click at [855, 273] on div "300 246 270 264 248 266 278 260 232 294 2 3 2 2" at bounding box center [498, 254] width 996 height 406
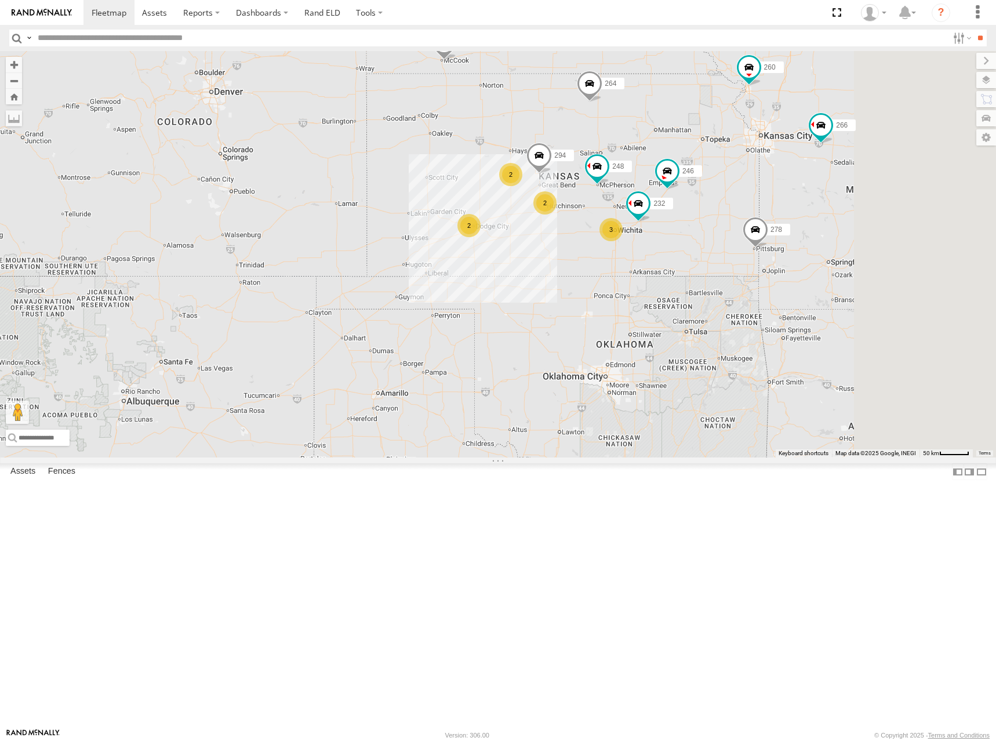
drag, startPoint x: 863, startPoint y: 236, endPoint x: 816, endPoint y: 237, distance: 47.6
click at [816, 237] on div "300 246 270 264 248 266 278 260 232 294 2 3 2 2" at bounding box center [498, 254] width 996 height 406
drag, startPoint x: 829, startPoint y: 244, endPoint x: 826, endPoint y: 231, distance: 12.5
click at [826, 231] on div "300 246 270 264 248 266 278 260 232 294 2 3 2 2" at bounding box center [498, 254] width 996 height 406
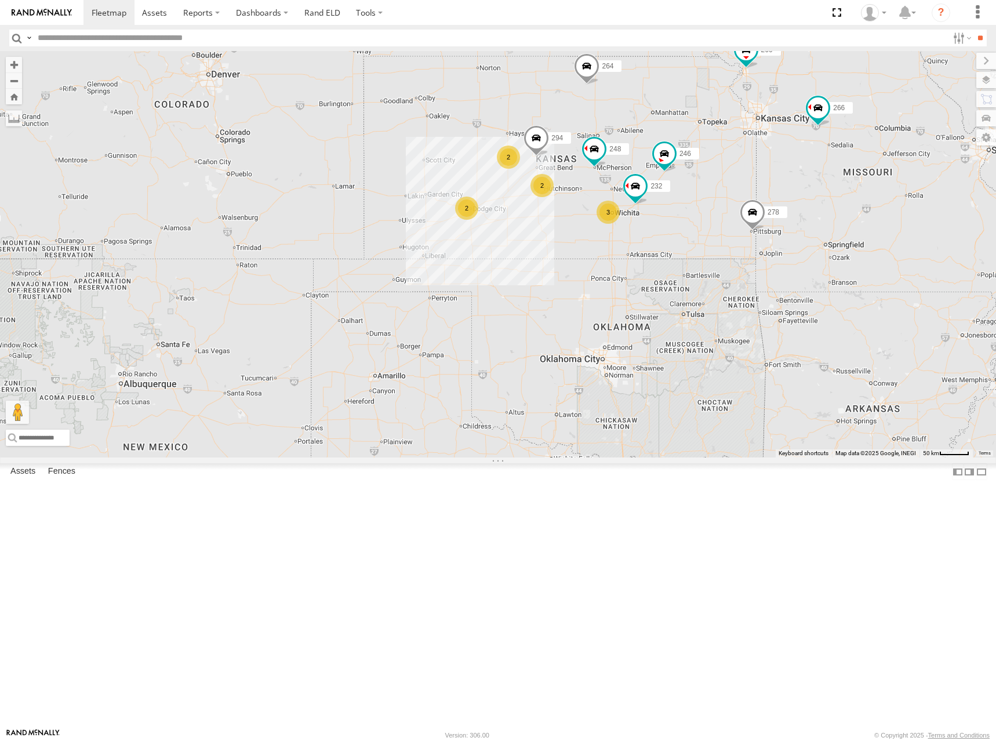
drag, startPoint x: 813, startPoint y: 204, endPoint x: 802, endPoint y: 209, distance: 11.9
click at [802, 209] on div "300 246 270 264 248 266 278 260 232 294 2 3 2 2" at bounding box center [498, 254] width 996 height 406
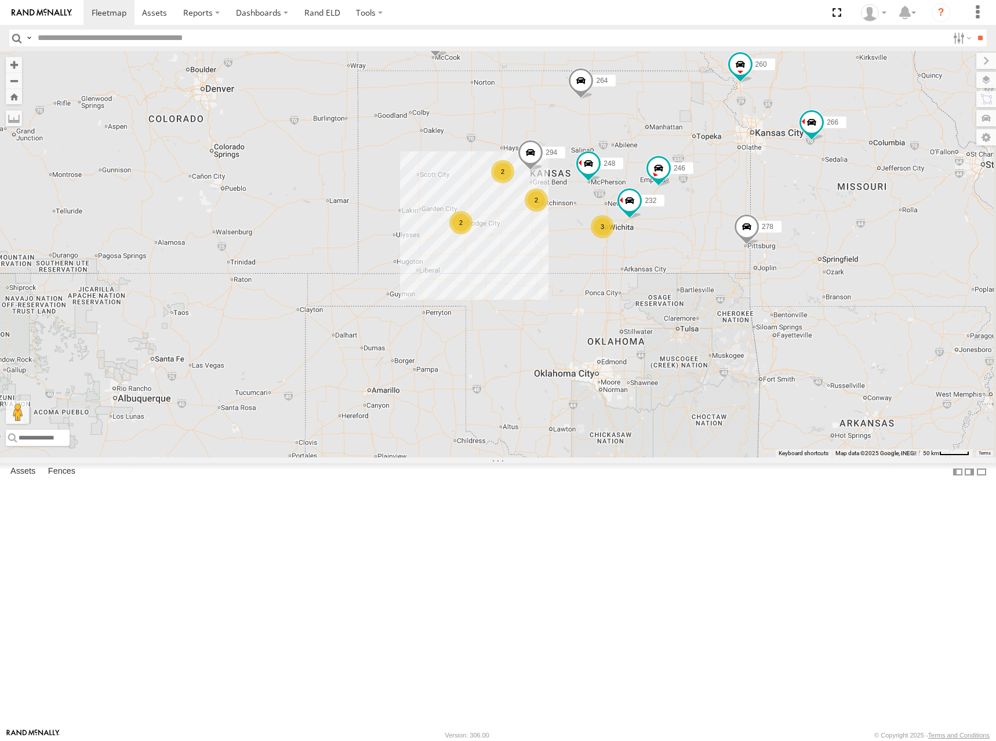
drag, startPoint x: 830, startPoint y: 246, endPoint x: 843, endPoint y: 242, distance: 14.1
click at [843, 242] on div "300 246 270 264 248 266 278 260 232 294 2 3 2 2" at bounding box center [498, 254] width 996 height 406
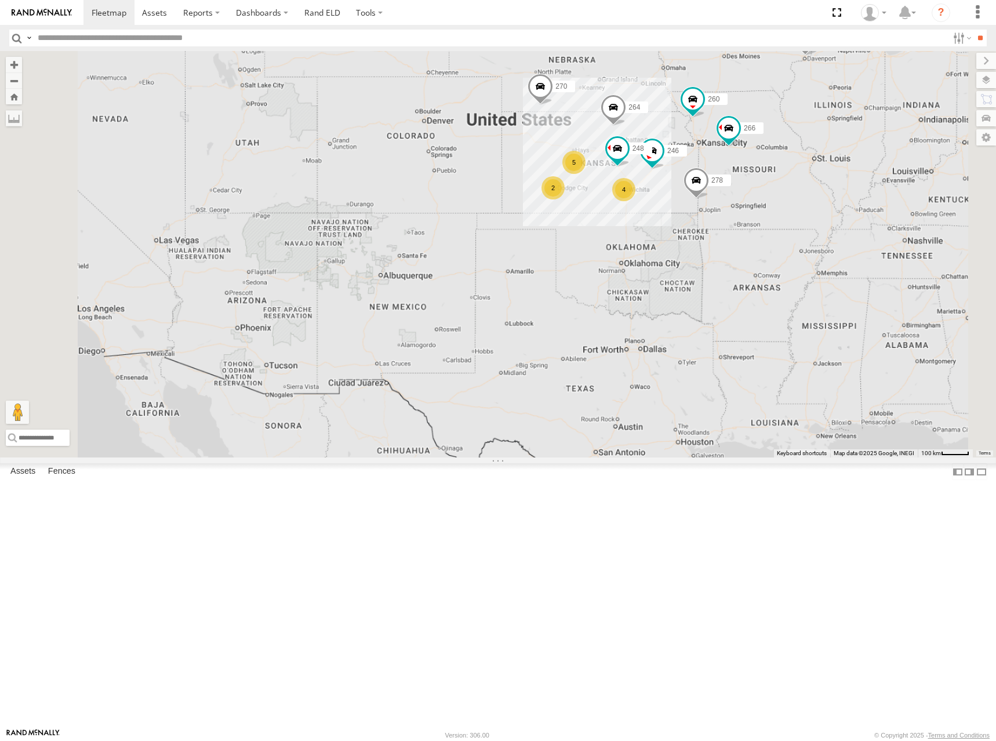
drag, startPoint x: 753, startPoint y: 233, endPoint x: 801, endPoint y: 257, distance: 53.4
click at [801, 252] on div "300 246 270 264 248 266 278 260 2 4 5" at bounding box center [498, 254] width 996 height 406
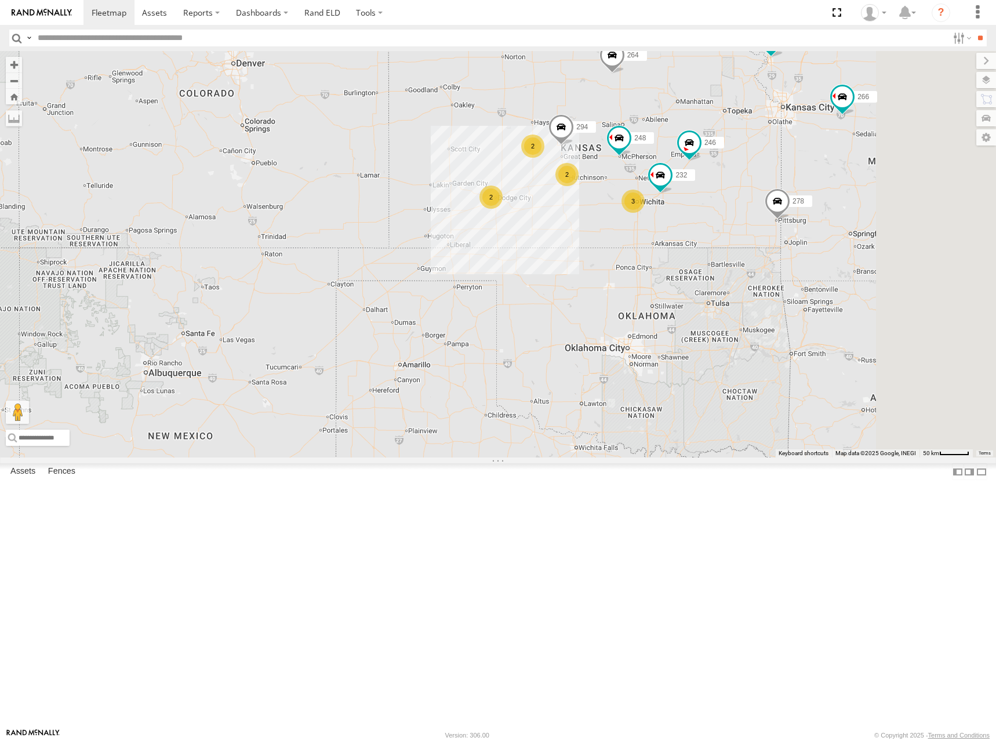
drag, startPoint x: 813, startPoint y: 245, endPoint x: 783, endPoint y: 243, distance: 30.8
click at [783, 243] on div "300 246 270 264 248 266 278 260 232 294 2 3 2 2" at bounding box center [498, 254] width 996 height 406
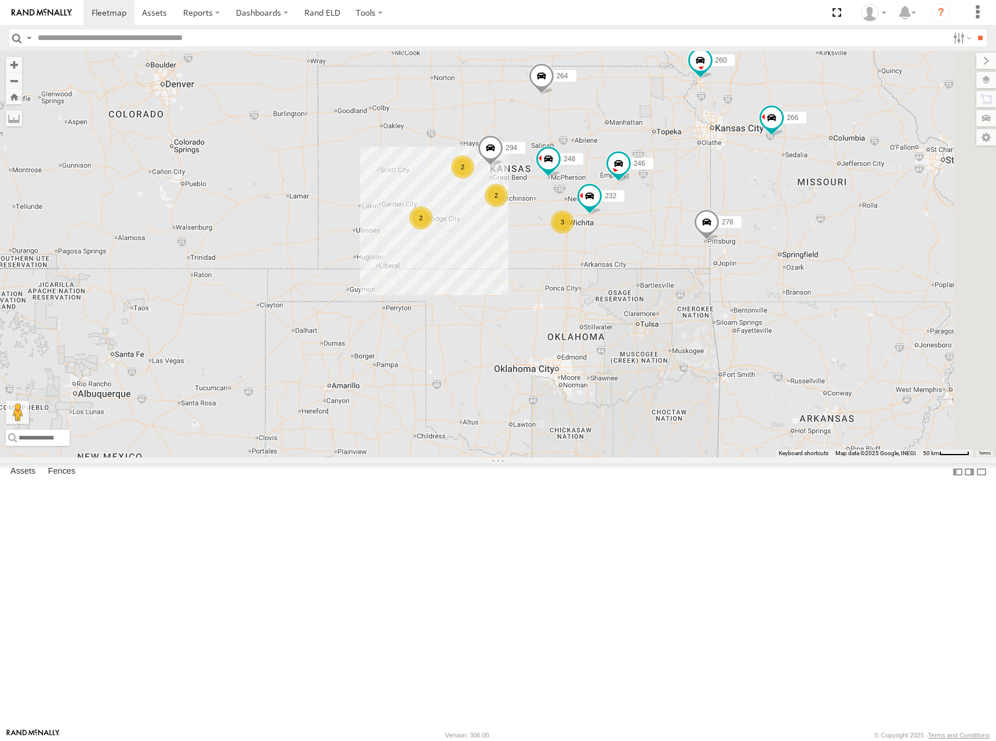
drag, startPoint x: 850, startPoint y: 226, endPoint x: 801, endPoint y: 250, distance: 55.2
click at [801, 250] on div "300 246 270 264 248 266 278 260 232 294 2 3 2 2" at bounding box center [498, 254] width 996 height 406
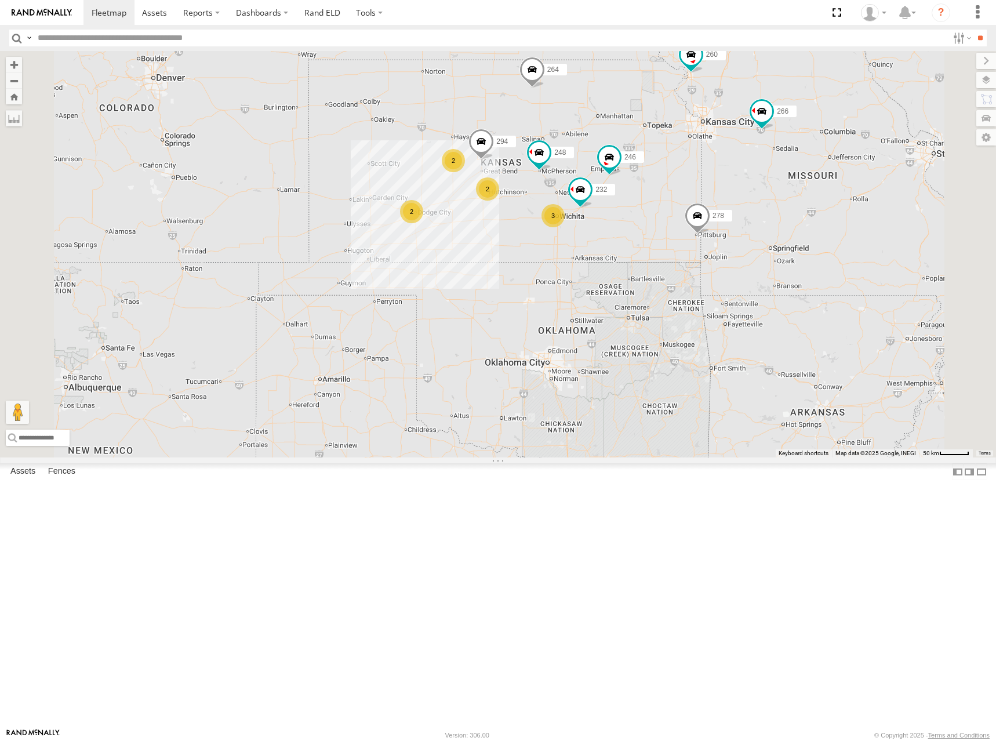
drag, startPoint x: 739, startPoint y: 244, endPoint x: 822, endPoint y: 233, distance: 83.6
click at [822, 233] on div "300 246 270 264 248 266 278 260 232 294 2 3 2 2" at bounding box center [498, 254] width 996 height 406
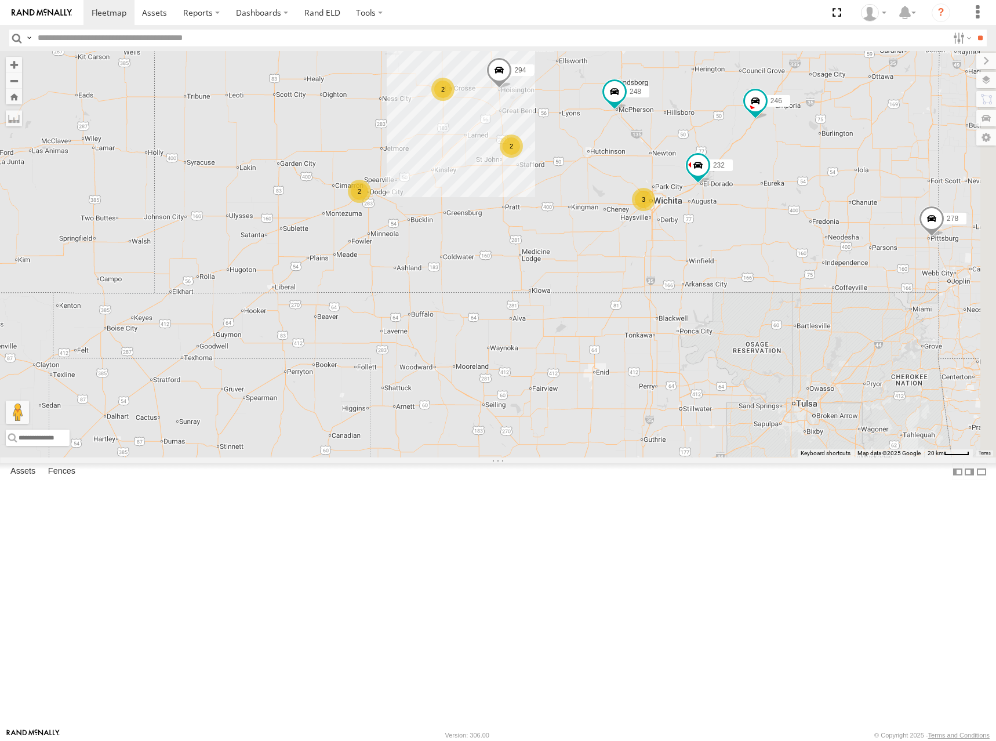
drag, startPoint x: 916, startPoint y: 256, endPoint x: 710, endPoint y: 278, distance: 206.4
click at [710, 278] on div "300 246 270 264 248 266 278 260 232 294 2 3 2 2" at bounding box center [498, 254] width 996 height 406
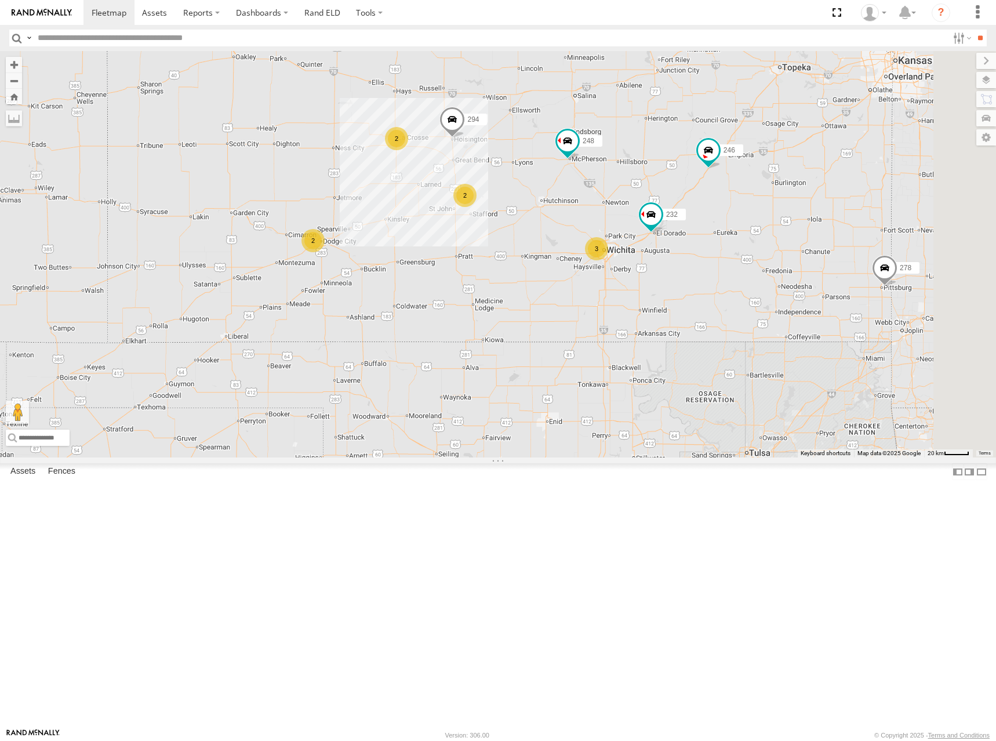
drag, startPoint x: 749, startPoint y: 265, endPoint x: 700, endPoint y: 317, distance: 70.6
click at [702, 317] on div "300 246 270 264 248 266 278 260 232 294 2 3 2 2" at bounding box center [498, 254] width 996 height 406
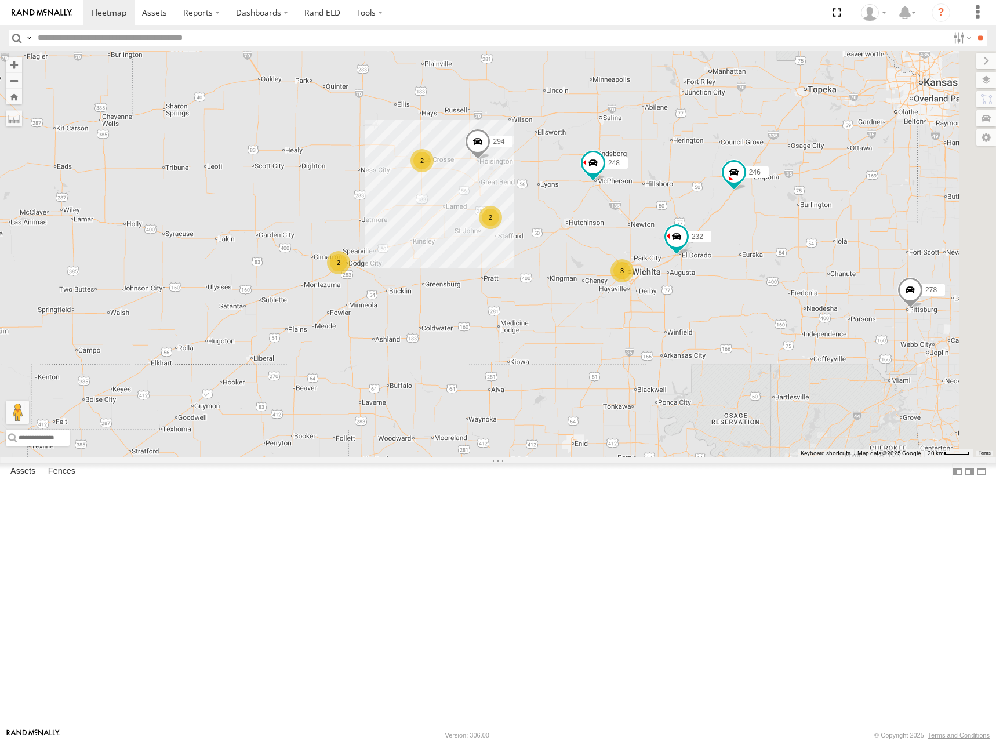
drag, startPoint x: 678, startPoint y: 206, endPoint x: 699, endPoint y: 226, distance: 29.1
click at [699, 226] on div "300 246 270 264 248 266 278 260 232 294 2 3 2 2" at bounding box center [498, 254] width 996 height 406
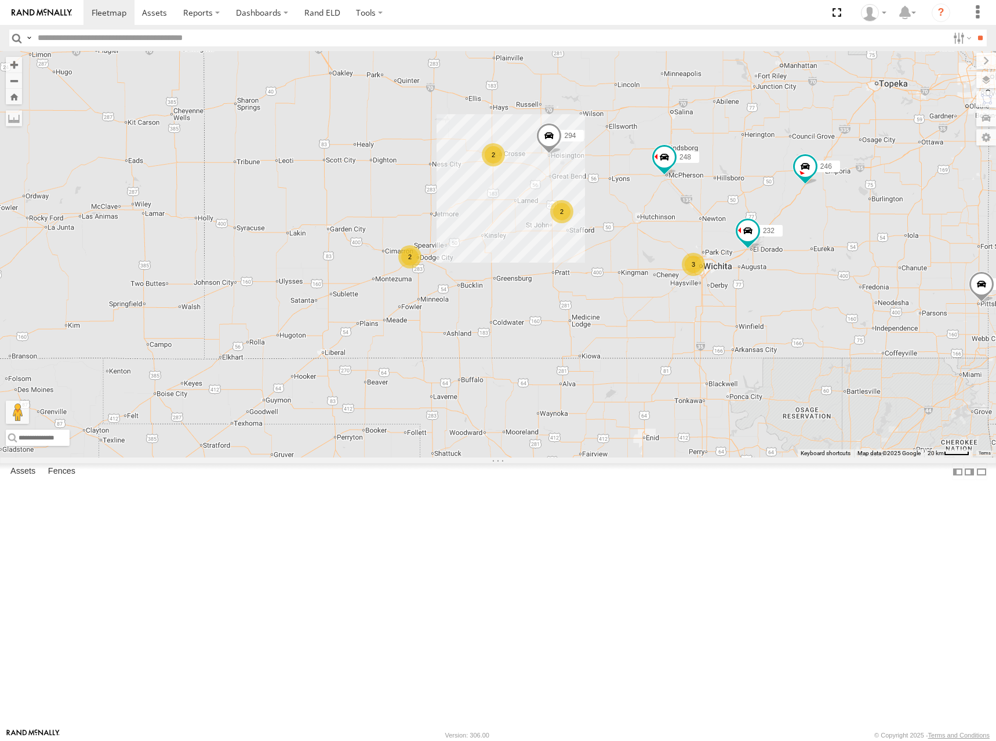
drag, startPoint x: 682, startPoint y: 224, endPoint x: 754, endPoint y: 218, distance: 72.7
click at [754, 218] on div "300 246 270 264 248 266 278 260 232 294 2 3 2 2" at bounding box center [498, 254] width 996 height 406
drag, startPoint x: 752, startPoint y: 216, endPoint x: 762, endPoint y: 220, distance: 11.4
click at [762, 220] on div "300 246 270 264 248 266 278 260 232 294 2 3 2 2" at bounding box center [498, 254] width 996 height 406
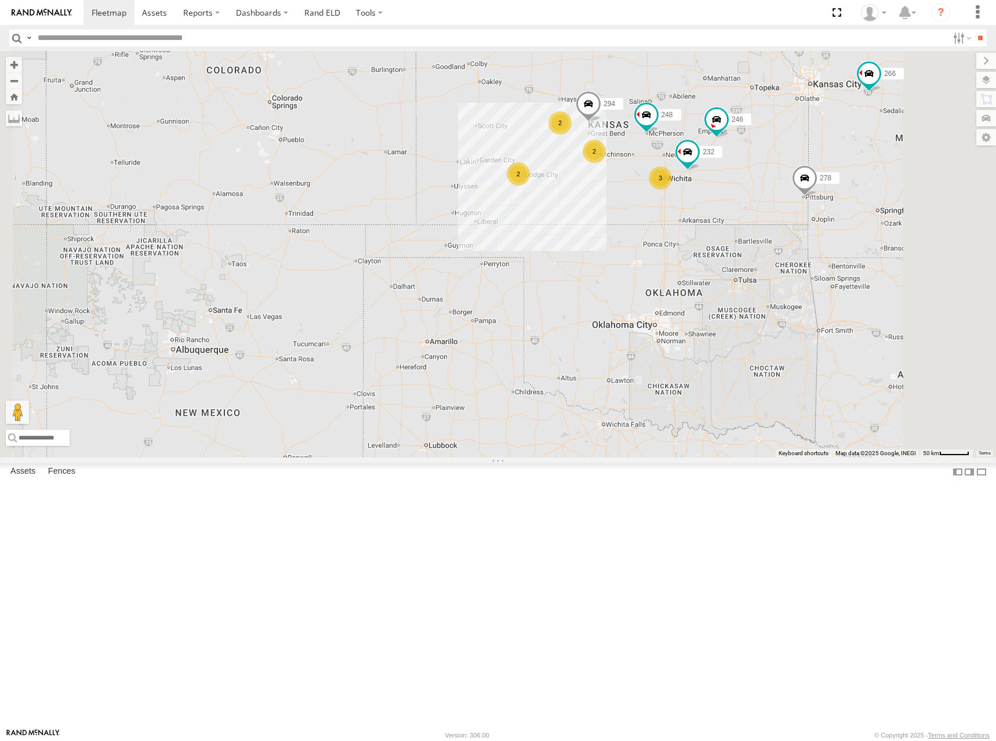
click at [755, 223] on div "300 246 270 264 248 266 278 260 232 294 2 3 2 2" at bounding box center [498, 254] width 996 height 406
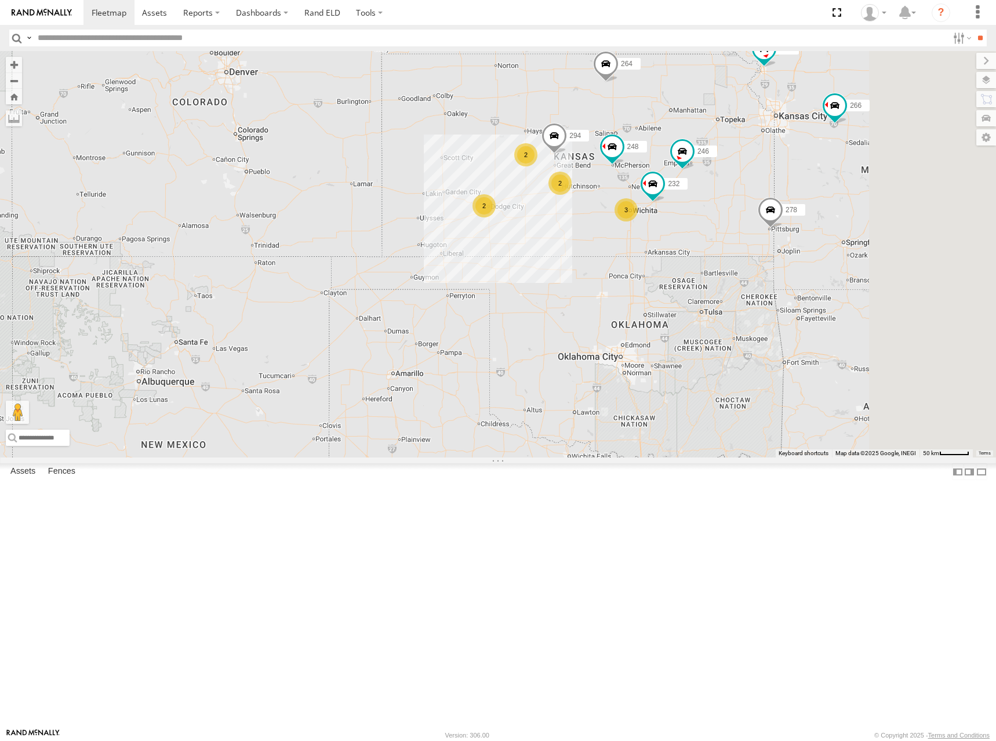
drag, startPoint x: 845, startPoint y: 193, endPoint x: 814, endPoint y: 220, distance: 41.1
click at [814, 220] on div "300 246 270 264 248 266 278 260 232 294 2 3 2 2" at bounding box center [498, 254] width 996 height 406
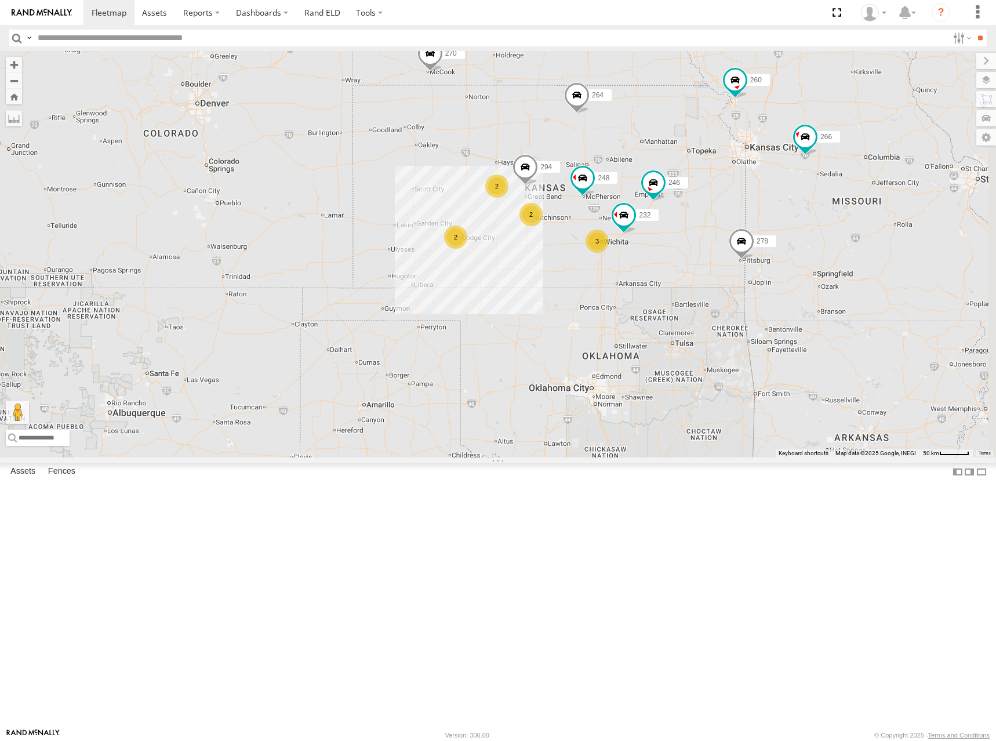
drag, startPoint x: 813, startPoint y: 187, endPoint x: 783, endPoint y: 225, distance: 48.3
click at [783, 223] on div "300 246 270 264 248 266 278 260 232 294 2 3 2 2" at bounding box center [498, 254] width 996 height 406
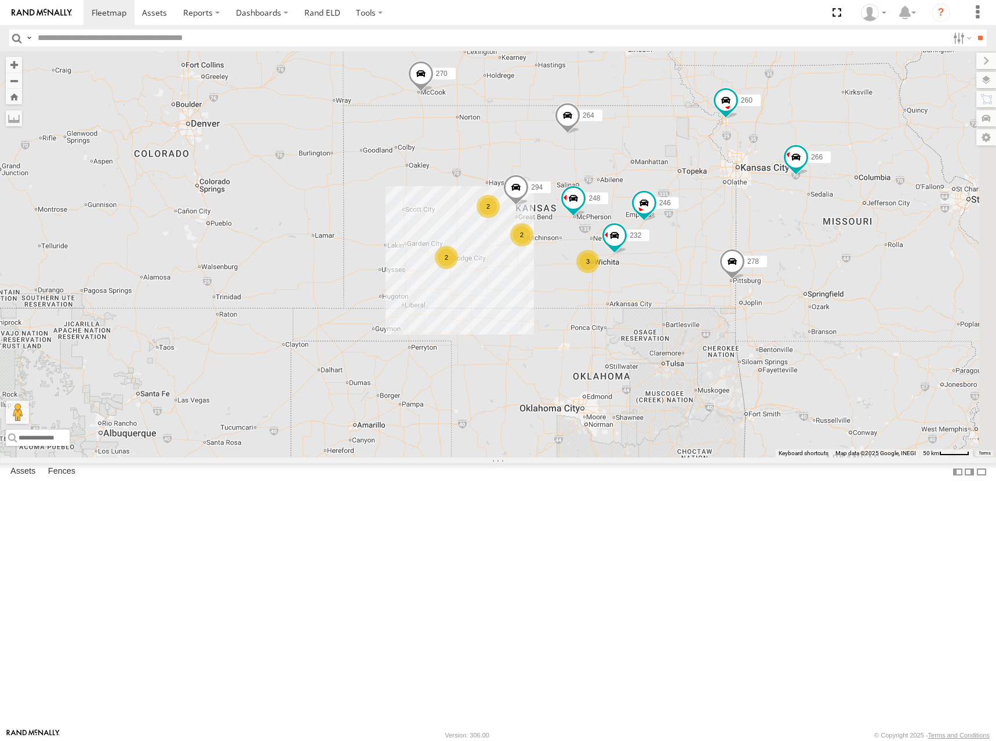
drag, startPoint x: 793, startPoint y: 233, endPoint x: 784, endPoint y: 257, distance: 25.5
click at [784, 257] on div "300 246 270 264 248 266 278 260 232 294 2 3 2 2" at bounding box center [498, 254] width 996 height 406
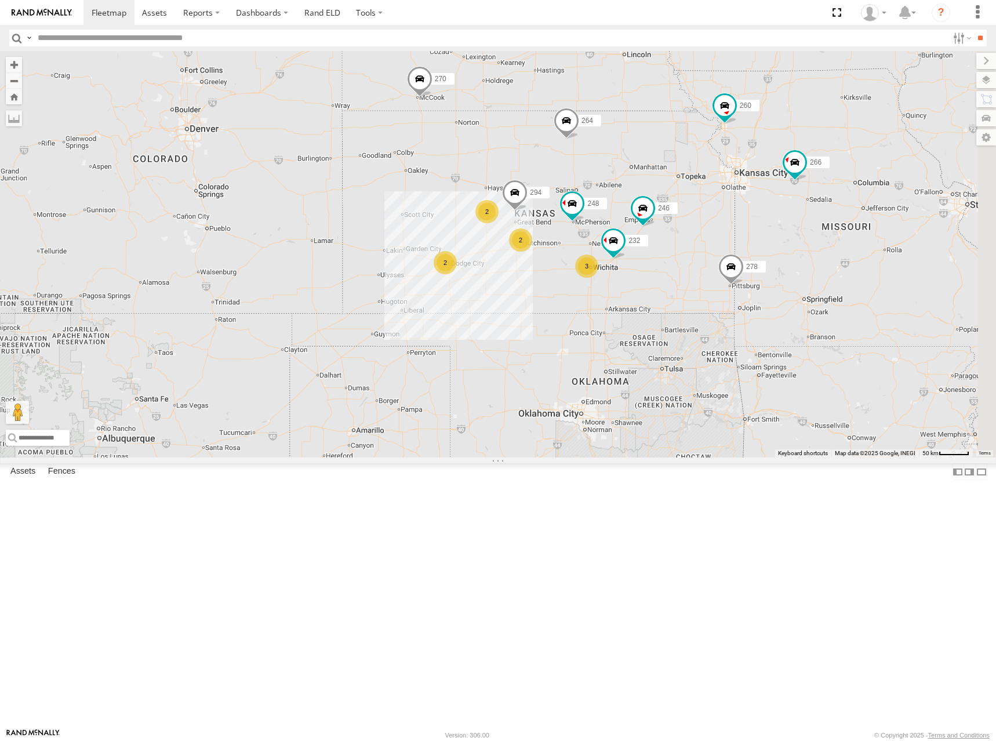
drag, startPoint x: 779, startPoint y: 268, endPoint x: 766, endPoint y: 242, distance: 29.3
click at [766, 242] on div "300 246 270 264 248 266 278 260 232 294 2 3 2 2" at bounding box center [498, 254] width 996 height 406
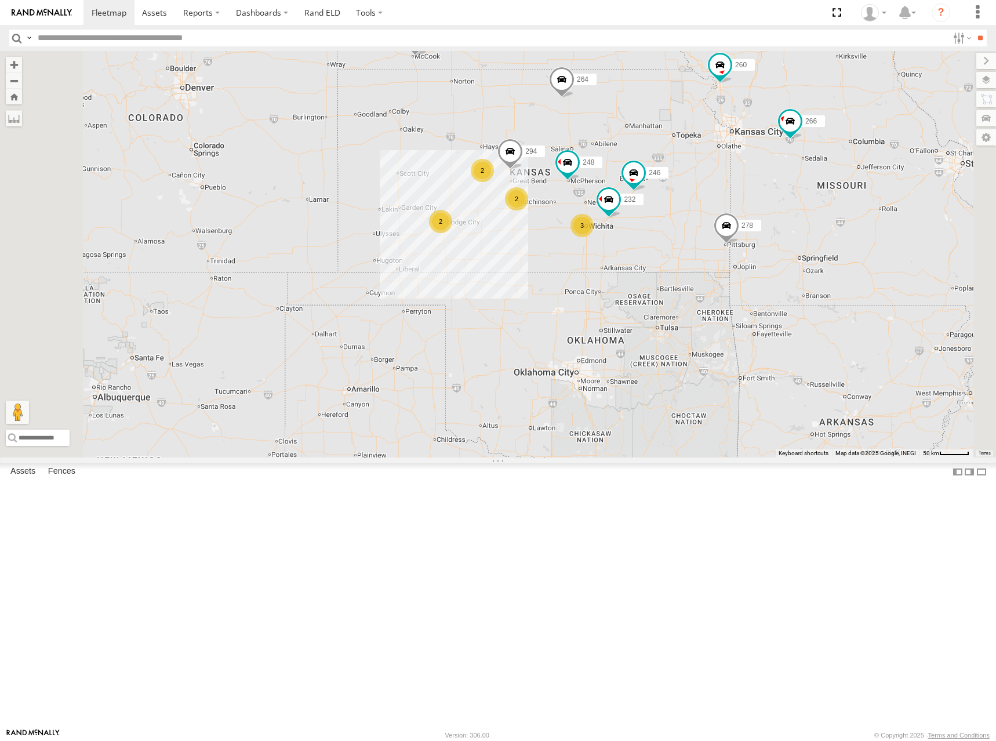
drag, startPoint x: 792, startPoint y: 198, endPoint x: 816, endPoint y: 242, distance: 50.6
click at [816, 242] on div "300 246 270 264 248 266 278 260 232 294 2 3 2 2" at bounding box center [498, 254] width 996 height 406
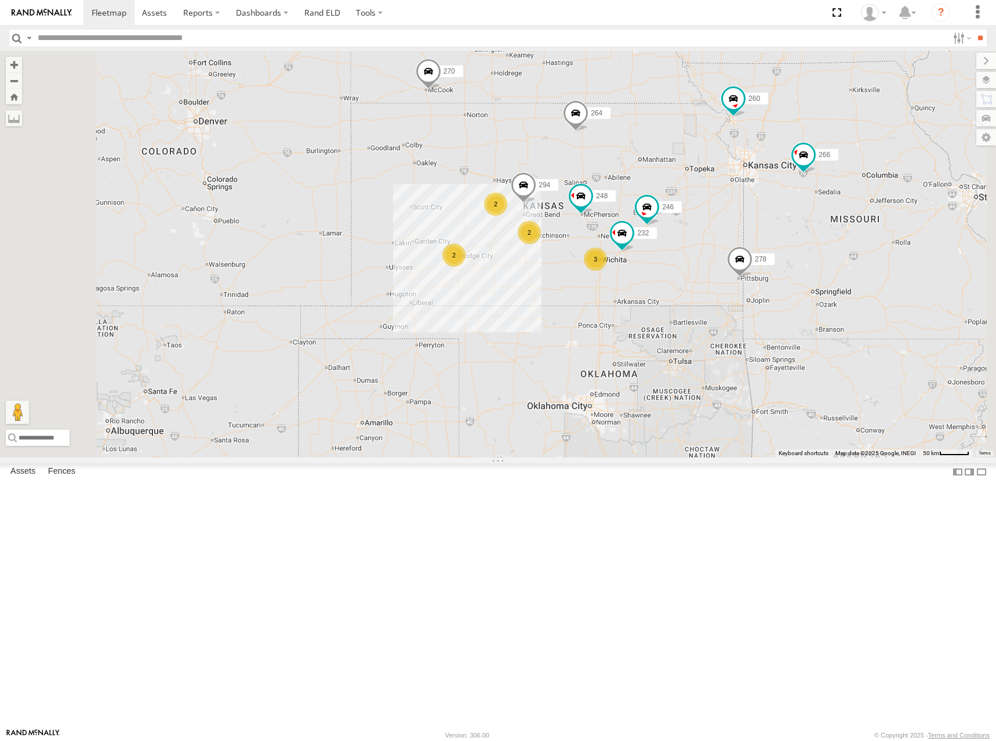
drag, startPoint x: 827, startPoint y: 170, endPoint x: 842, endPoint y: 204, distance: 37.2
click at [842, 204] on div "300 246 270 264 248 266 278 260 232 294 2 3 2 2" at bounding box center [498, 254] width 996 height 406
click at [836, 211] on div "300 246 270 264 248 266 278 260 232 294 2 3 2 2" at bounding box center [498, 254] width 996 height 406
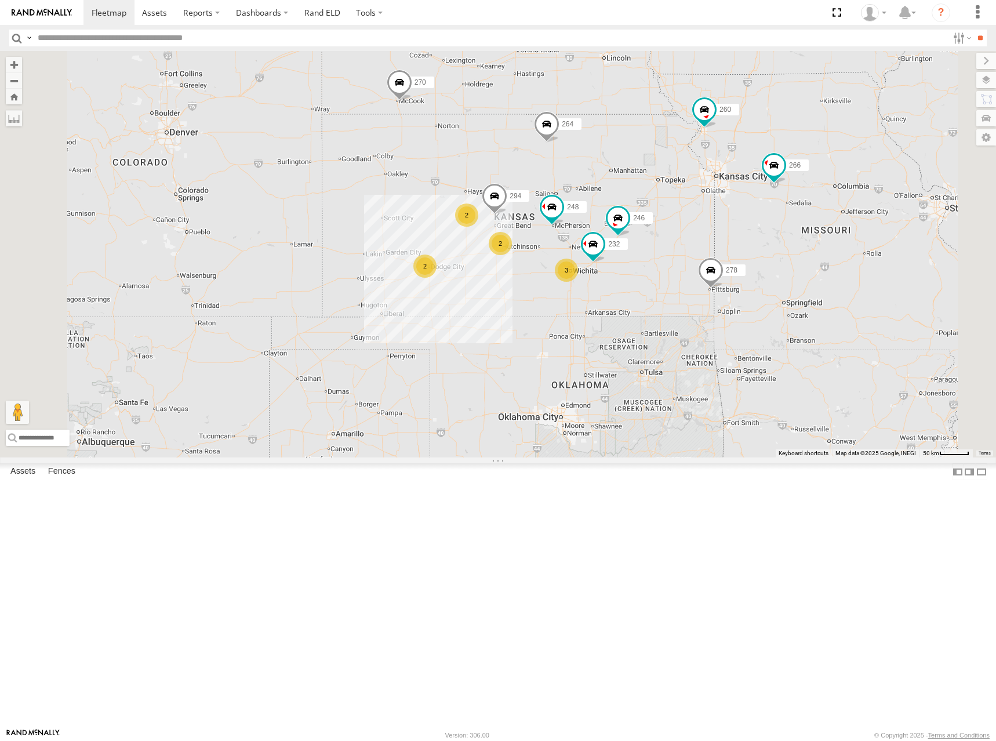
drag, startPoint x: 815, startPoint y: 192, endPoint x: 771, endPoint y: 213, distance: 48.8
click at [771, 213] on div "300 246 270 264 248 266 278 260 232 294 2 3 2 2" at bounding box center [498, 254] width 996 height 406
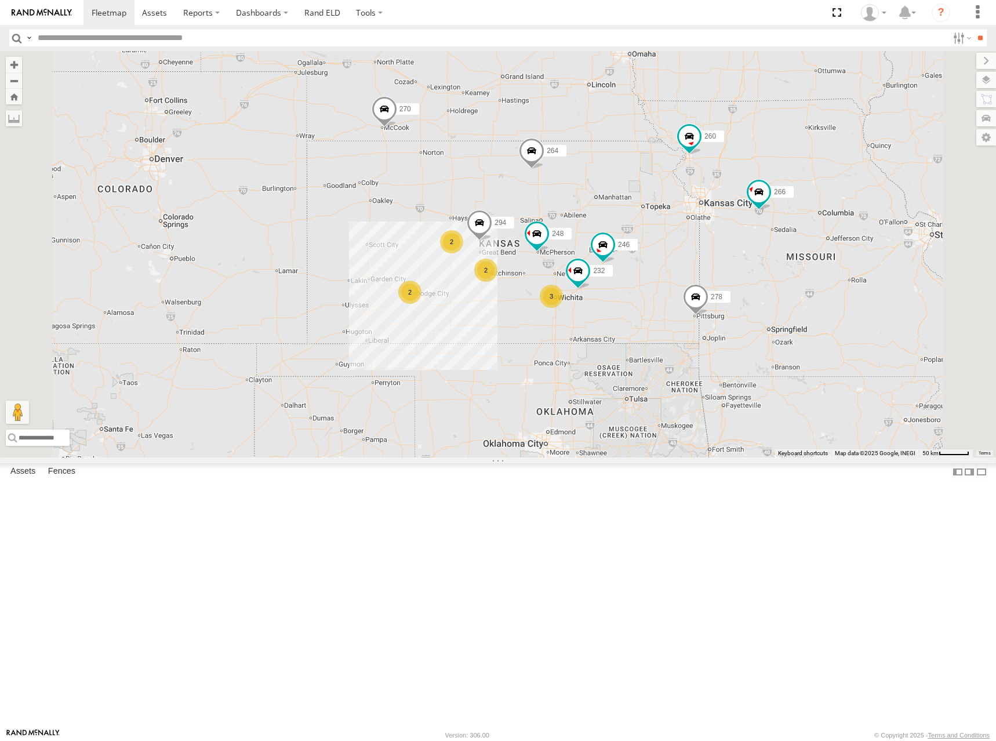
drag, startPoint x: 773, startPoint y: 216, endPoint x: 775, endPoint y: 234, distance: 18.7
click at [775, 234] on div "300 246 270 264 248 266 278 260 232 294 2 3 2 2" at bounding box center [498, 254] width 996 height 406
click at [782, 222] on div "300 246 270 264 248 266 278 260 232 294 2 3 2 2" at bounding box center [498, 254] width 996 height 406
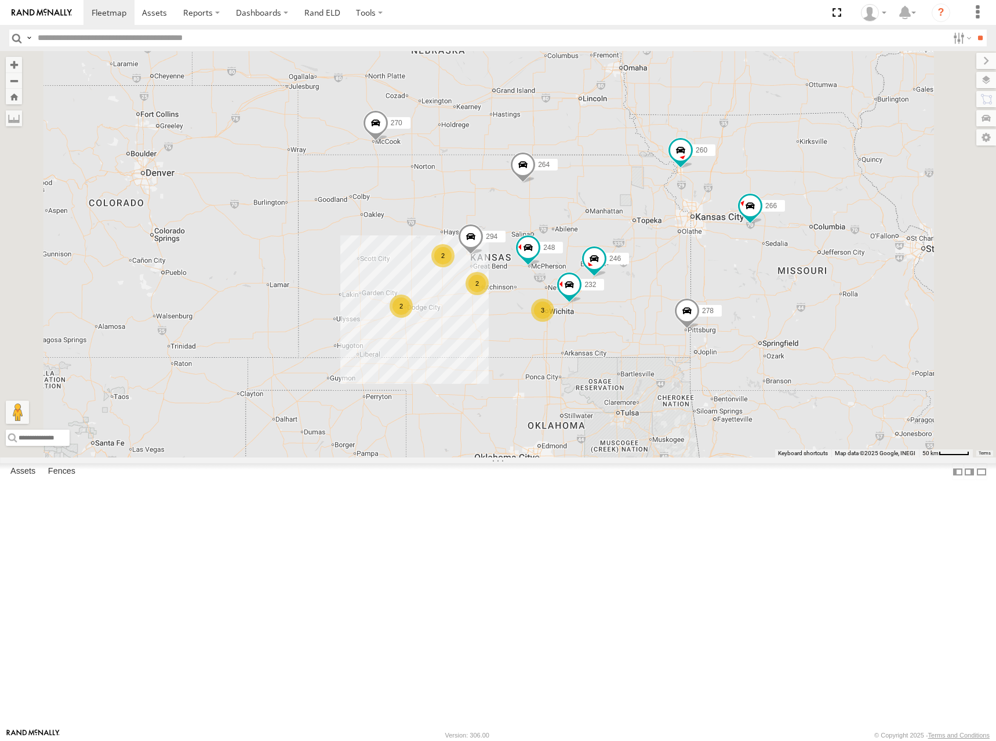
drag, startPoint x: 913, startPoint y: 136, endPoint x: 903, endPoint y: 151, distance: 18.5
click at [903, 151] on div "300 246 270 264 248 266 278 260 232 294 2 3 2 2" at bounding box center [498, 254] width 996 height 406
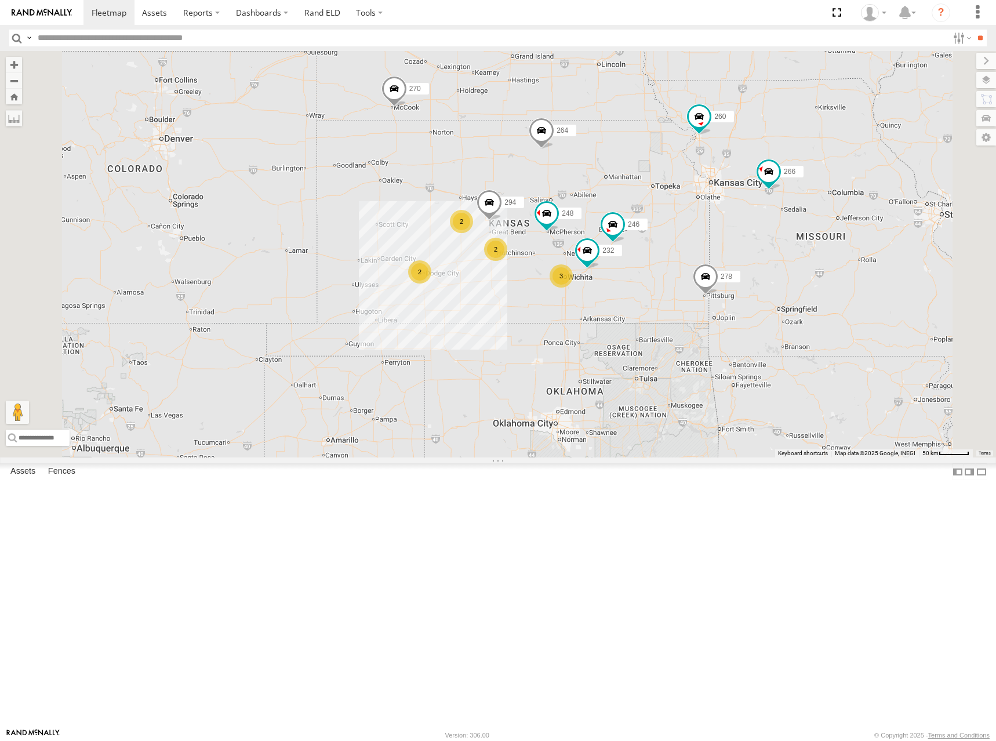
drag, startPoint x: 750, startPoint y: 257, endPoint x: 770, endPoint y: 219, distance: 42.8
click at [770, 219] on div "300 246 270 264 248 266 278 260 232 294 2 3 2 2" at bounding box center [498, 254] width 996 height 406
click at [761, 241] on div "300 246 270 264 248 266 278 260 232 294 2 3 2 2" at bounding box center [498, 254] width 996 height 406
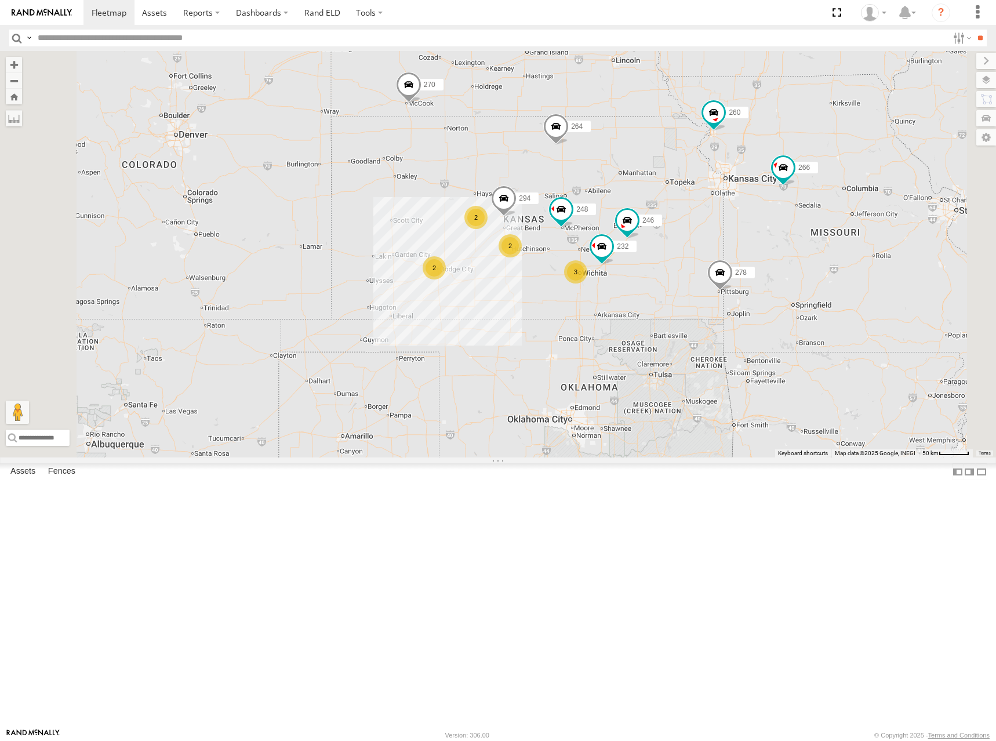
drag, startPoint x: 761, startPoint y: 241, endPoint x: 771, endPoint y: 239, distance: 9.4
click at [771, 239] on div "300 246 270 264 248 266 278 260 232 294 2 3 2 2" at bounding box center [498, 254] width 996 height 406
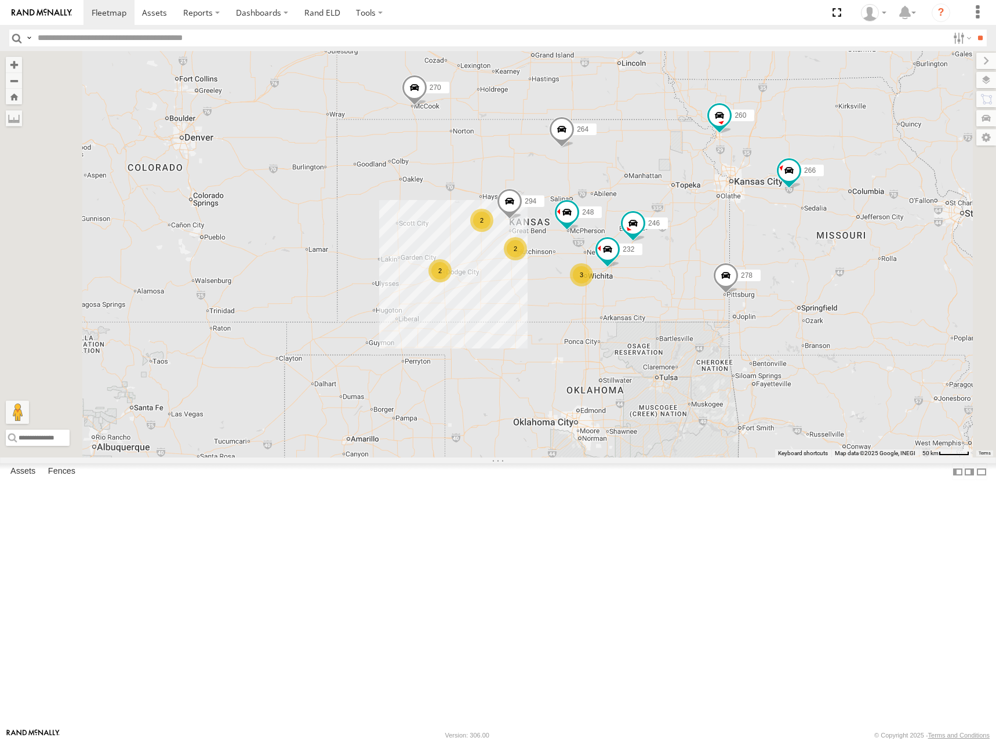
drag, startPoint x: 783, startPoint y: 258, endPoint x: 790, endPoint y: 263, distance: 8.4
click at [790, 263] on div "300 246 270 264 248 266 278 260 232 294 2 3 2 2" at bounding box center [498, 254] width 996 height 406
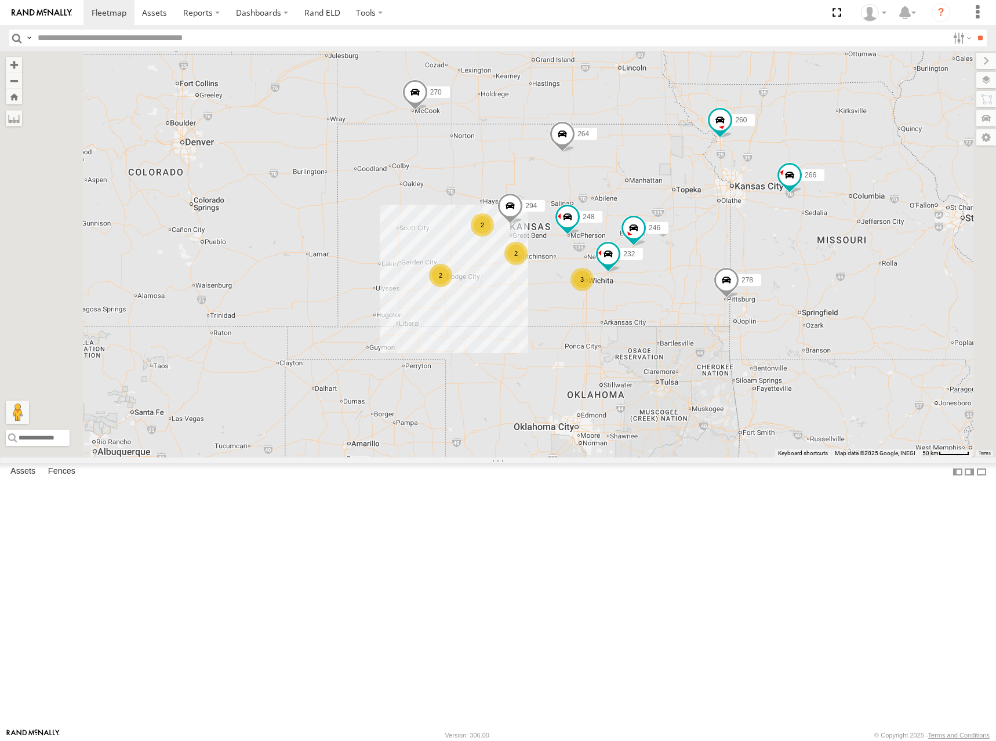
drag, startPoint x: 776, startPoint y: 265, endPoint x: 777, endPoint y: 271, distance: 5.8
click at [777, 271] on div "300 246 270 264 248 266 278 260 232 294 2 3 2 2" at bounding box center [498, 254] width 996 height 406
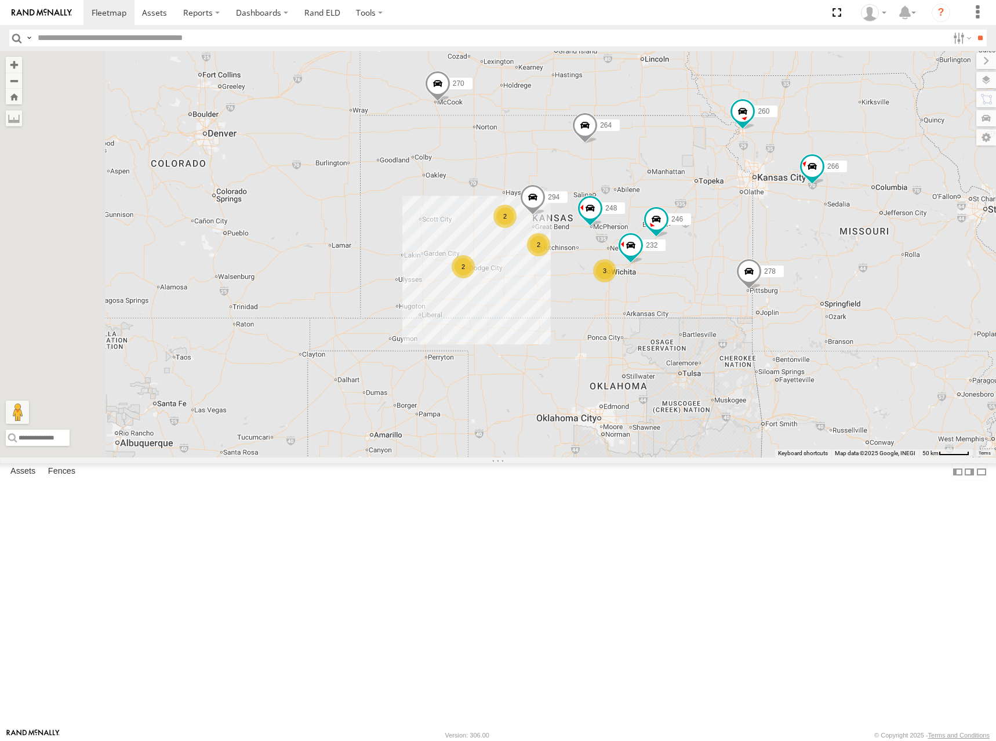
drag, startPoint x: 794, startPoint y: 293, endPoint x: 817, endPoint y: 285, distance: 24.2
click at [817, 285] on div "300 246 270 264 248 266 278 260 232 294 2 3 2 2" at bounding box center [498, 254] width 996 height 406
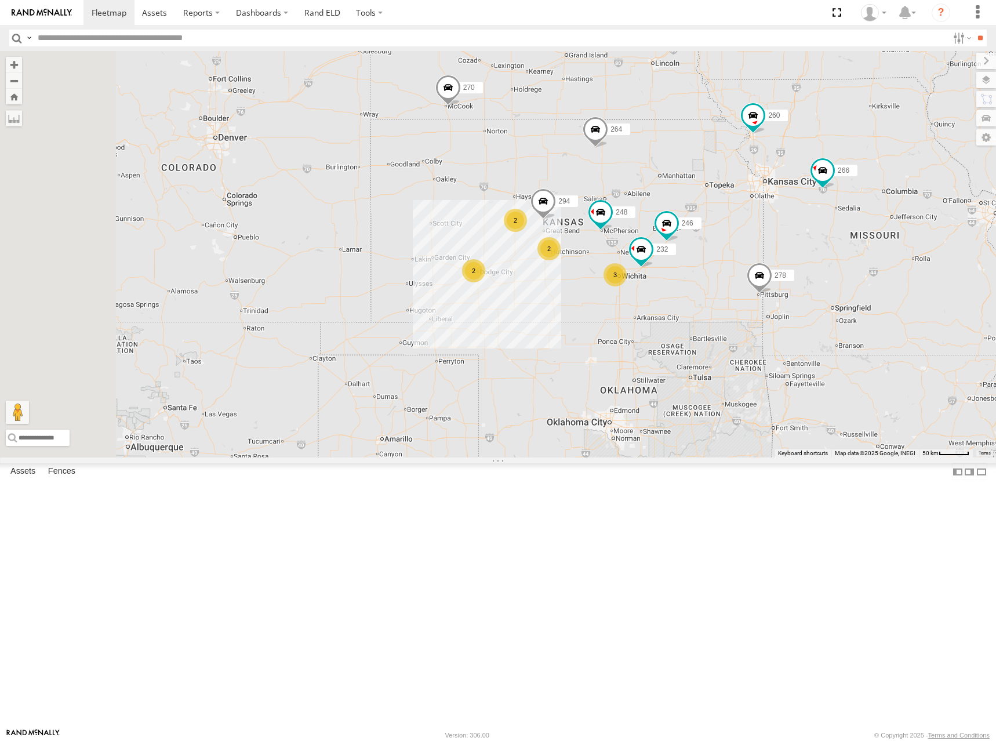
drag, startPoint x: 805, startPoint y: 258, endPoint x: 812, endPoint y: 262, distance: 8.1
click at [812, 262] on div "300 246 270 264 248 266 278 260 232 294 2 3 2 2" at bounding box center [498, 254] width 996 height 406
click at [804, 284] on div "300 246 270 264 248 266 278 260 232 294 2 3 2 2" at bounding box center [498, 254] width 996 height 406
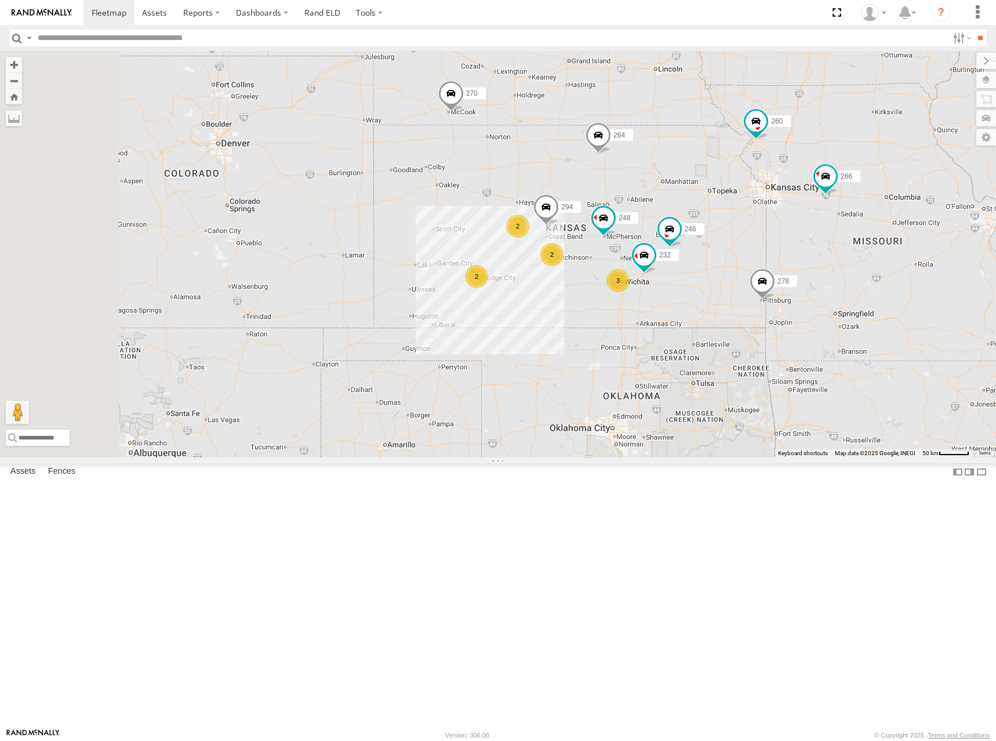
drag, startPoint x: 831, startPoint y: 252, endPoint x: 838, endPoint y: 263, distance: 12.7
click at [838, 263] on div "300 246 270 264 248 266 278 260 232 294 2 3 2 2" at bounding box center [498, 254] width 996 height 406
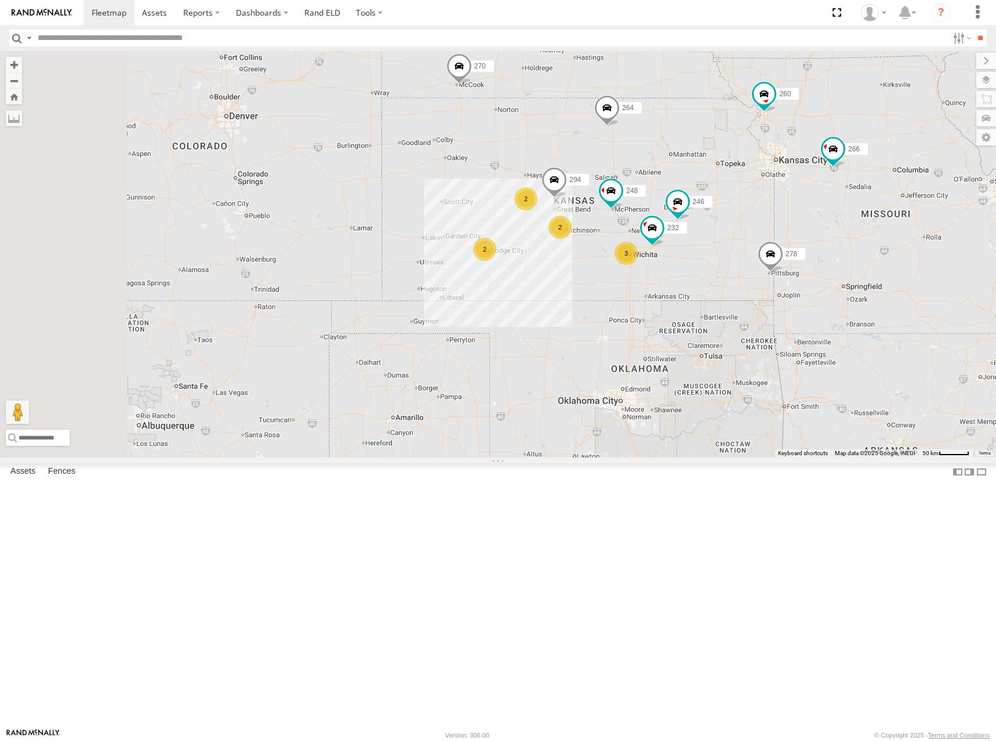
drag, startPoint x: 827, startPoint y: 299, endPoint x: 835, endPoint y: 256, distance: 43.7
click at [835, 256] on div "300 246 270 264 248 266 278 260 232 294 2 3 2 2" at bounding box center [498, 254] width 996 height 406
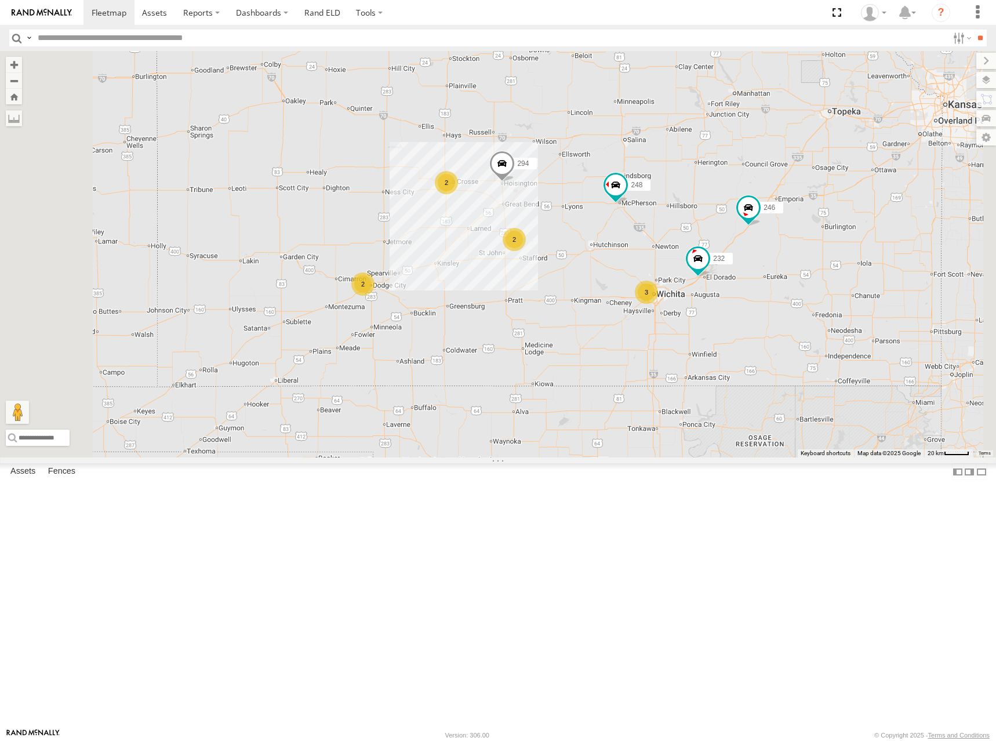
drag, startPoint x: 824, startPoint y: 300, endPoint x: 798, endPoint y: 299, distance: 26.1
click at [798, 299] on div "246 270 232 264 248 294 2 3 2 2" at bounding box center [498, 254] width 996 height 406
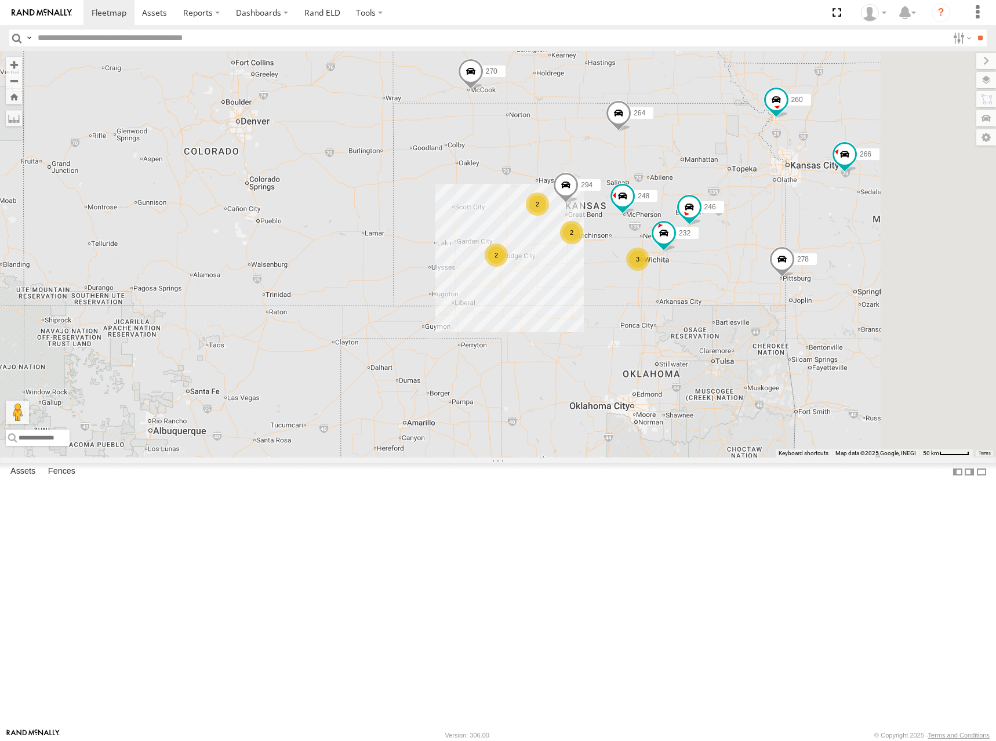
drag, startPoint x: 869, startPoint y: 238, endPoint x: 857, endPoint y: 270, distance: 33.9
click at [857, 270] on div "246 270 232 264 248 294 2 3 2 2 266 278 260" at bounding box center [498, 254] width 996 height 406
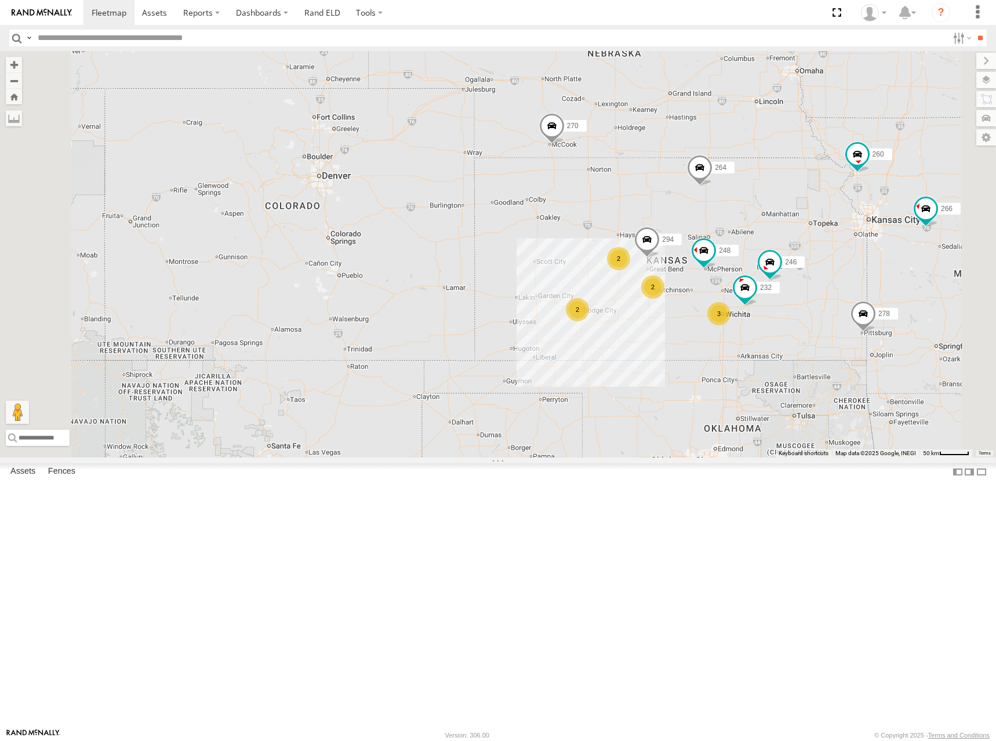
drag, startPoint x: 803, startPoint y: 186, endPoint x: 885, endPoint y: 241, distance: 99.1
click at [885, 241] on div "246 270 232 264 248 294 2 3 2 2 266 278 260" at bounding box center [498, 254] width 996 height 406
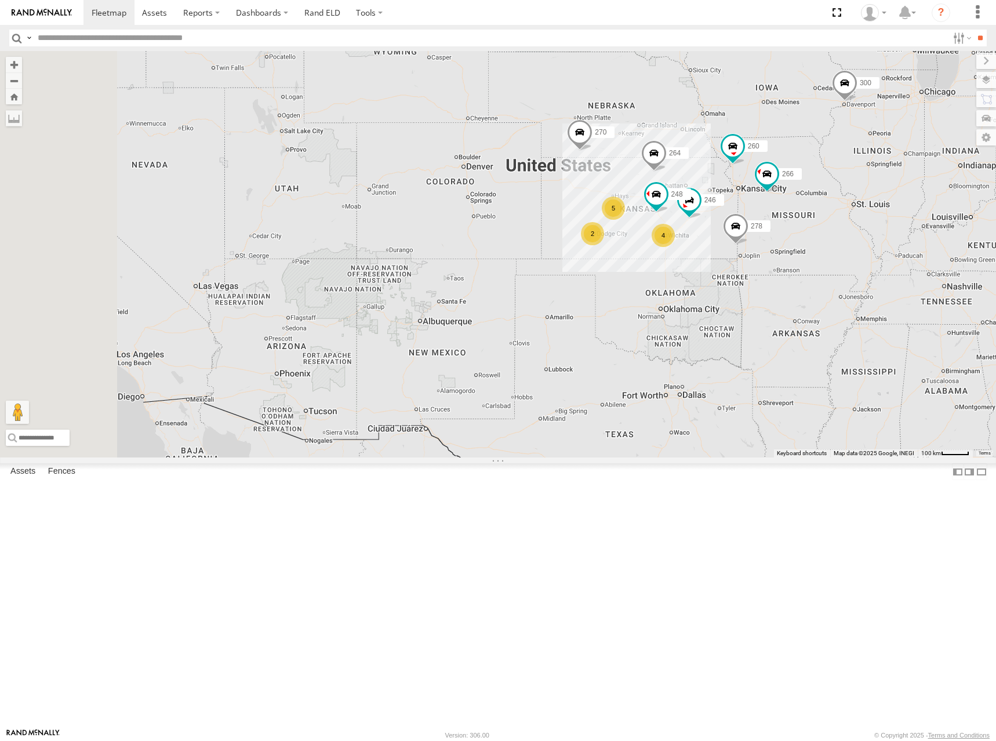
drag, startPoint x: 681, startPoint y: 175, endPoint x: 693, endPoint y: 195, distance: 23.7
click at [693, 195] on div "246 270 264 248 266 278 260 300 2 4 5" at bounding box center [498, 254] width 996 height 406
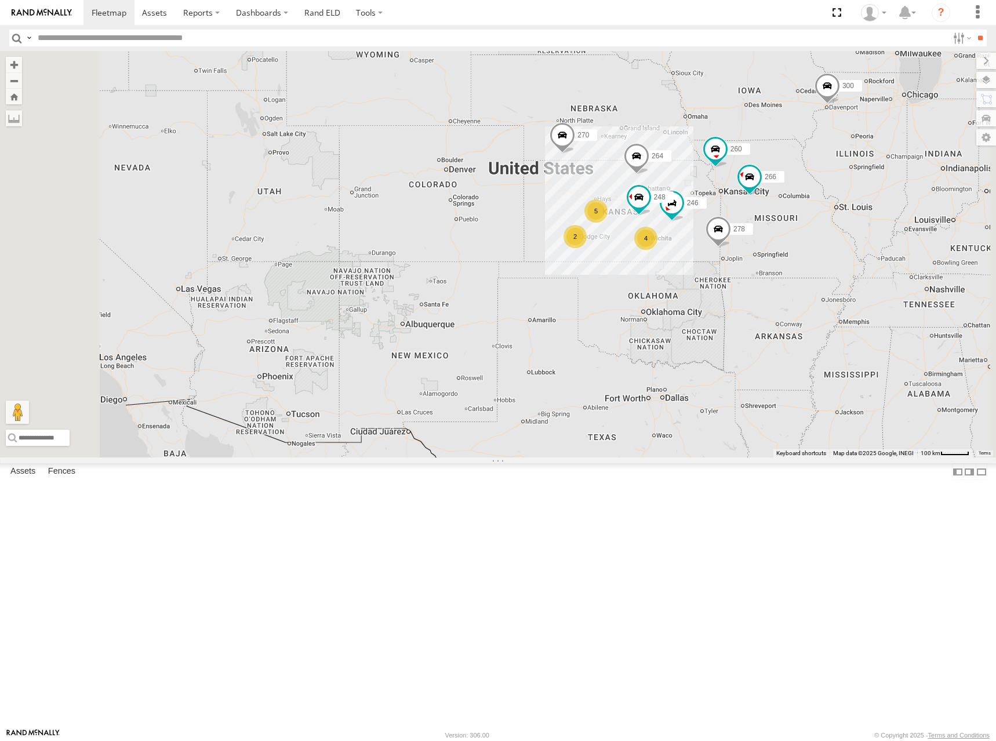
drag, startPoint x: 717, startPoint y: 201, endPoint x: 695, endPoint y: 202, distance: 22.0
click at [695, 202] on div "246 270 264 248 266 278 260 300 2 4 5" at bounding box center [498, 254] width 996 height 406
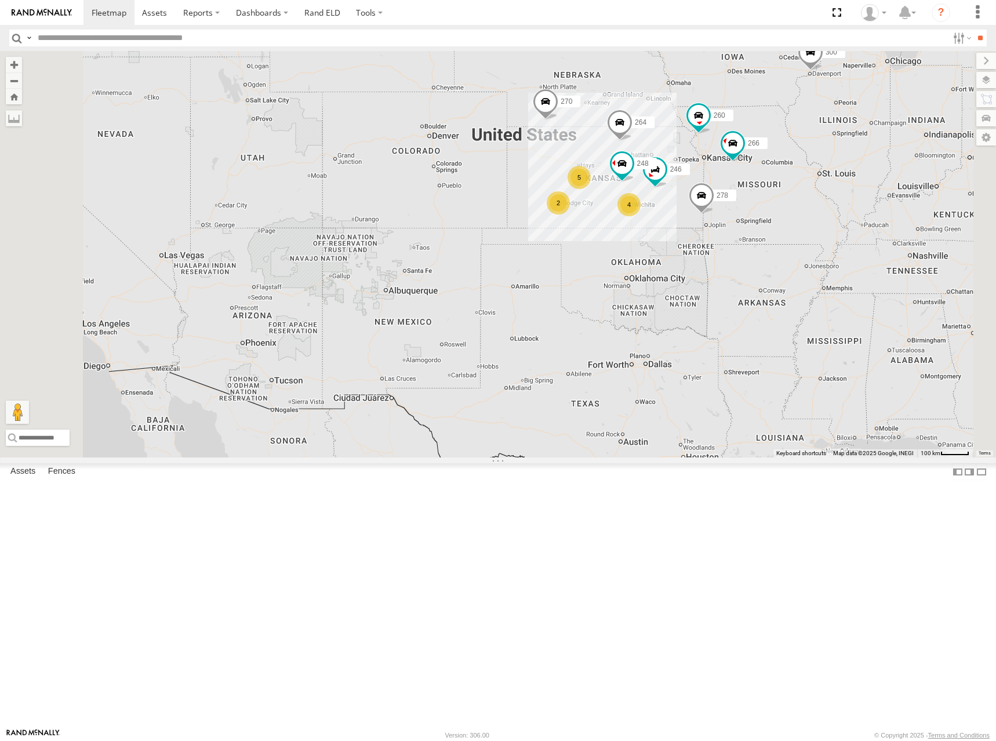
drag, startPoint x: 794, startPoint y: 234, endPoint x: 778, endPoint y: 192, distance: 44.5
click at [778, 192] on div "246 270 264 248 266 278 260 300 2 4 5" at bounding box center [498, 254] width 996 height 406
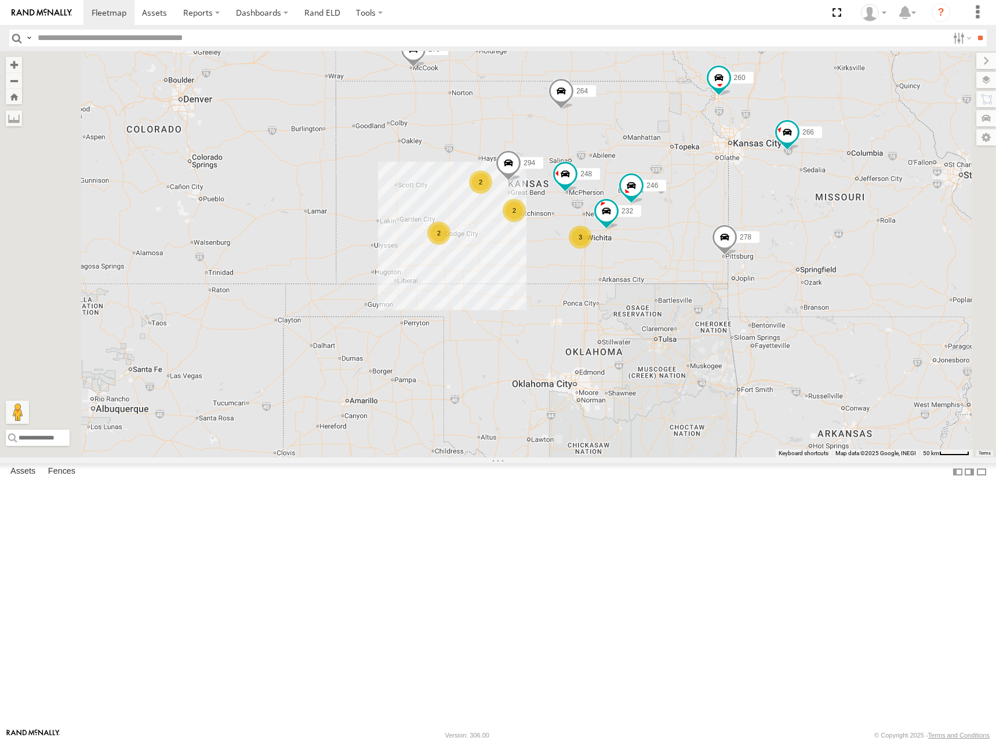
click at [800, 256] on div "246 270 264 248 266 278 260 300 2 3 2 232 2 294" at bounding box center [498, 254] width 996 height 406
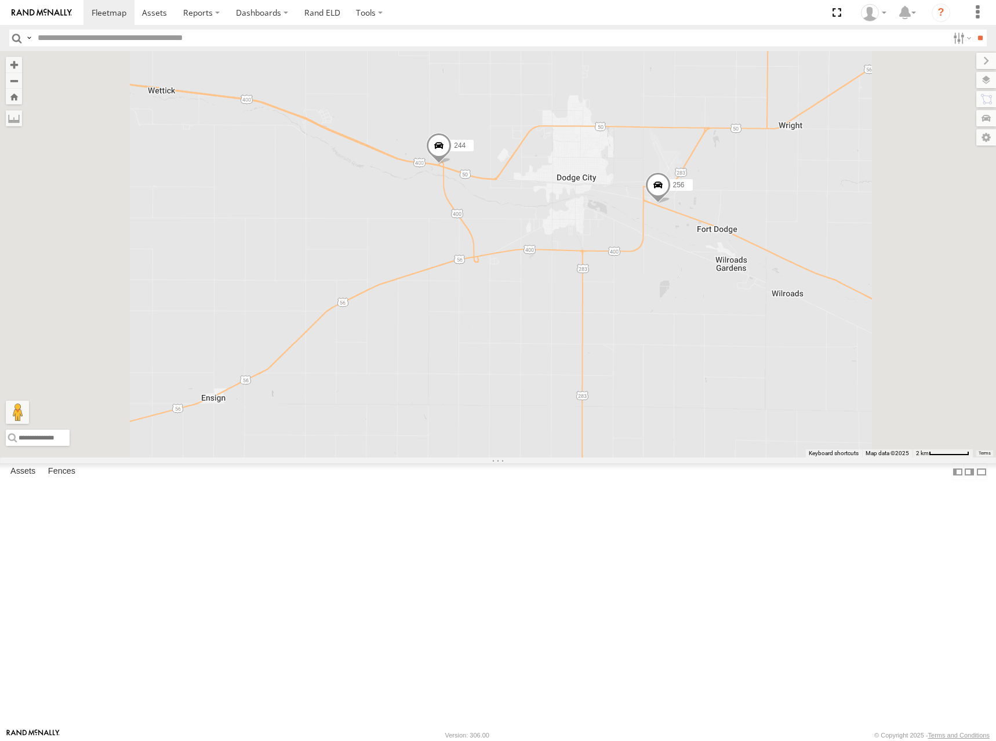
click at [452, 164] on span at bounding box center [439, 147] width 26 height 31
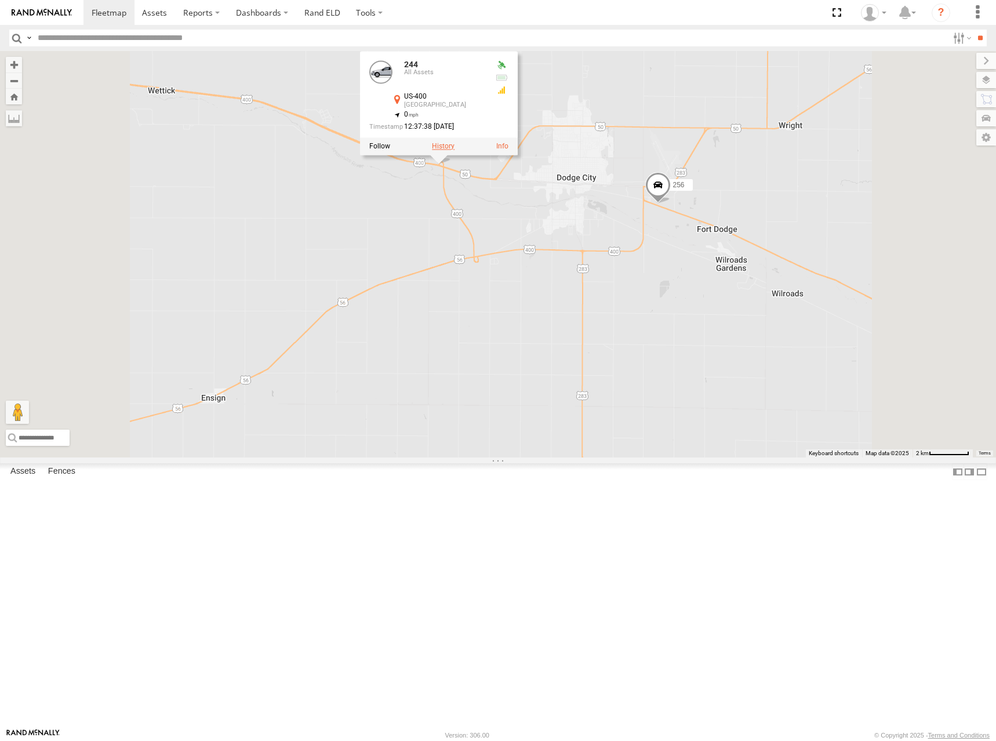
click at [455, 150] on label at bounding box center [443, 146] width 23 height 8
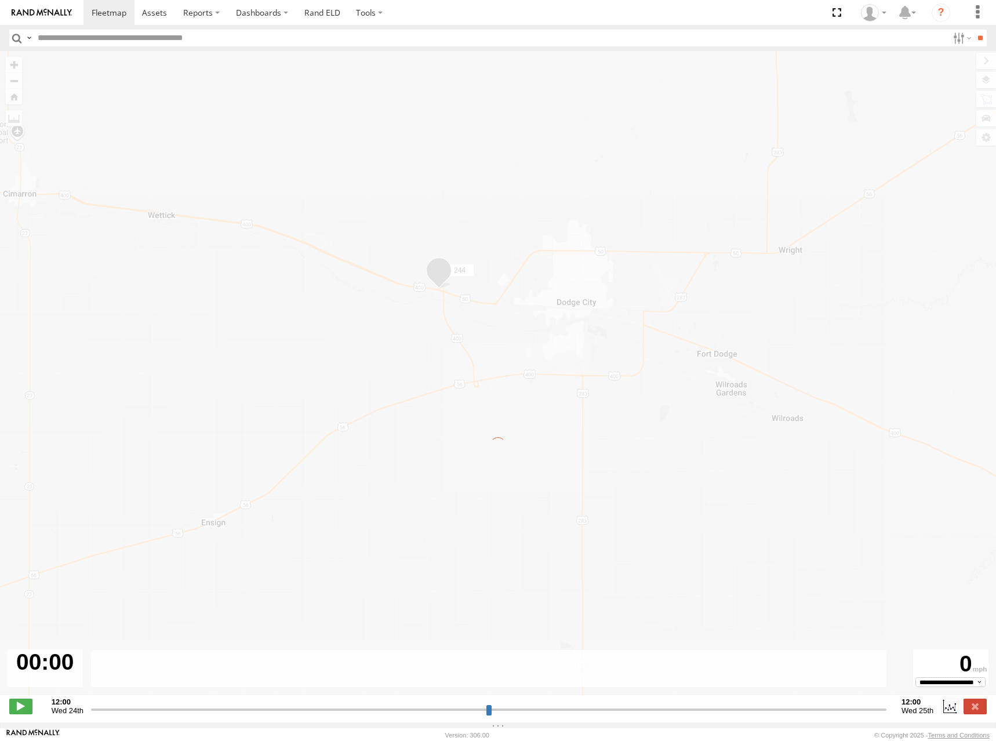
type input "**********"
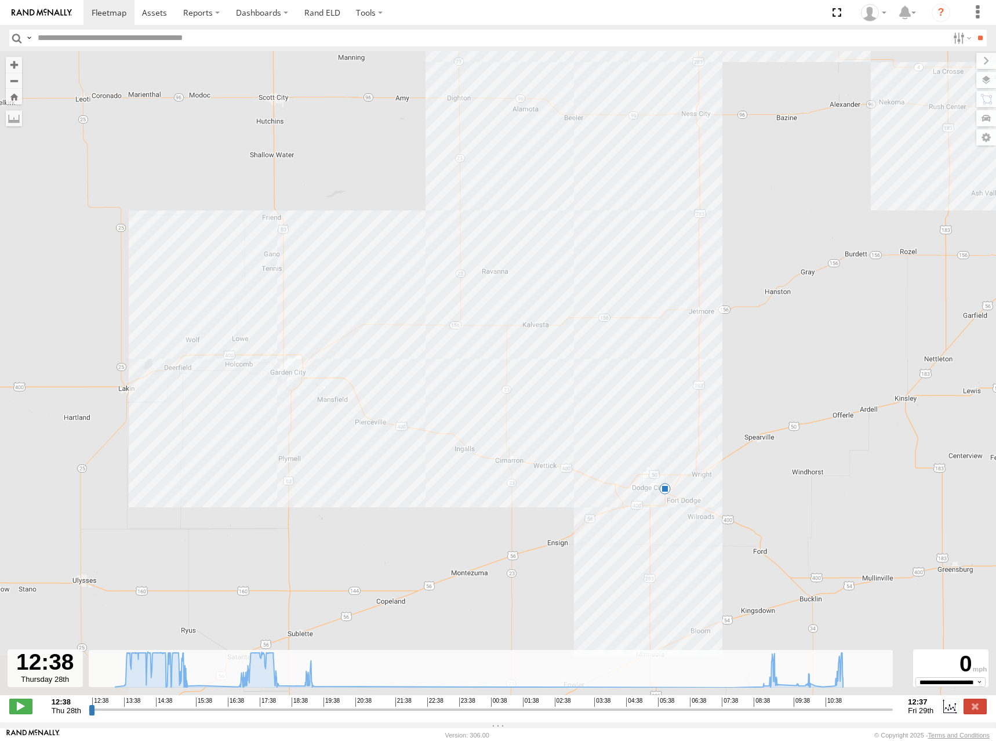
drag, startPoint x: 605, startPoint y: 481, endPoint x: 635, endPoint y: 349, distance: 135.5
click at [633, 340] on div "244 19:31 Thu" at bounding box center [498, 379] width 996 height 656
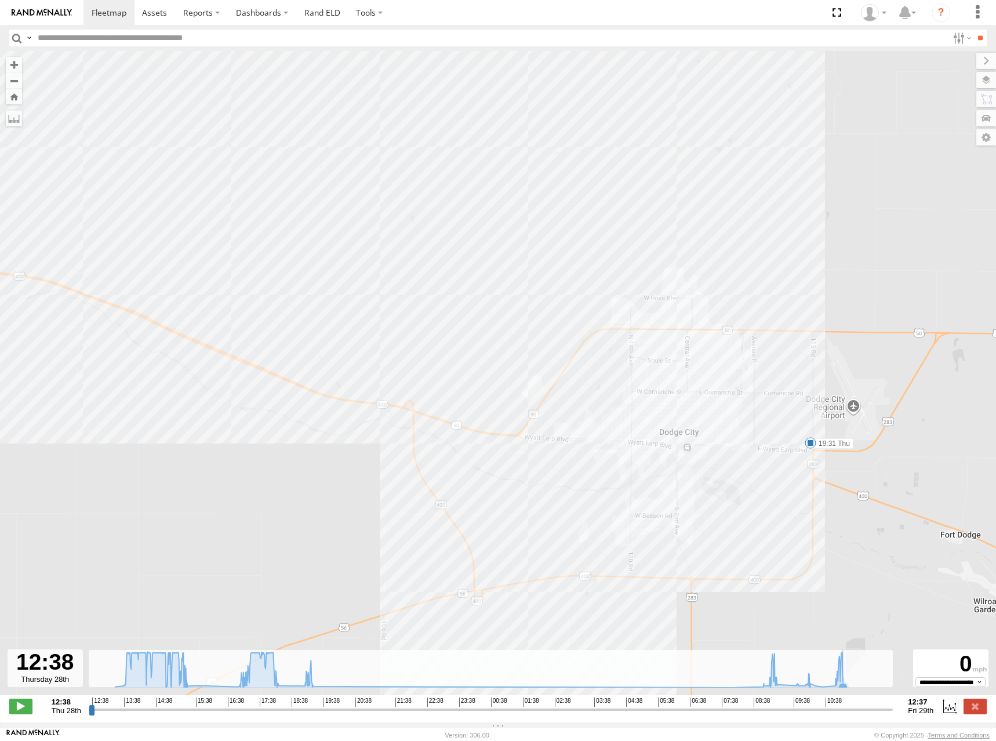
click at [844, 687] on icon at bounding box center [479, 670] width 739 height 36
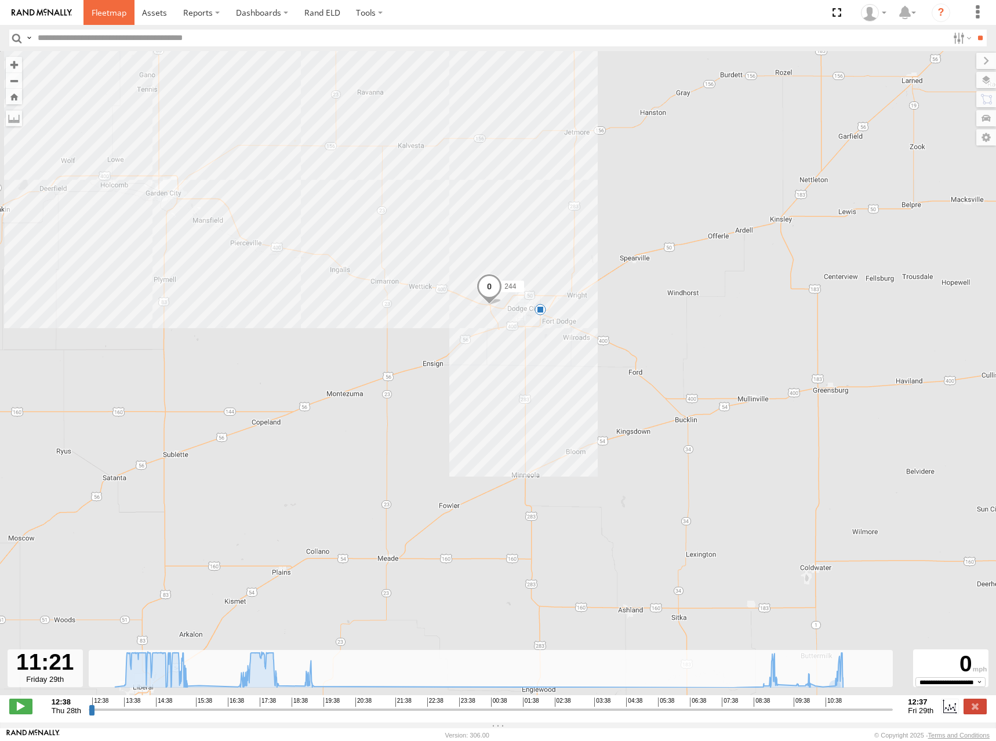
click at [113, 16] on span at bounding box center [109, 12] width 35 height 11
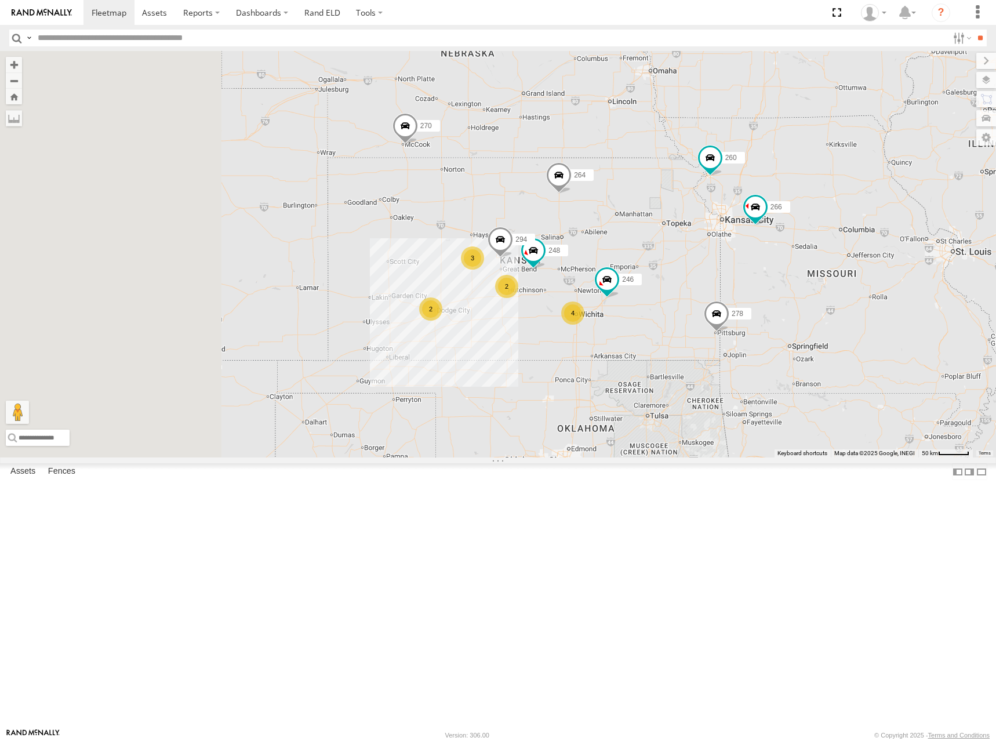
drag, startPoint x: 631, startPoint y: 359, endPoint x: 831, endPoint y: 282, distance: 213.6
click at [832, 285] on div "300 2 246 4 270 3 264 2 248 266 278 294 260" at bounding box center [498, 254] width 996 height 406
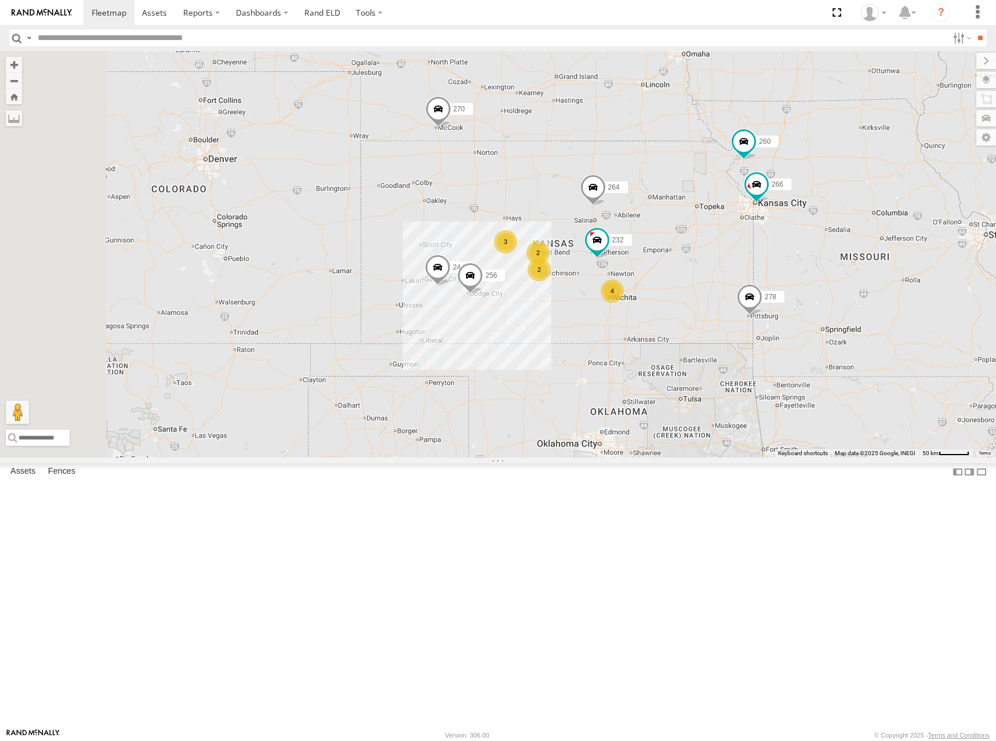
drag, startPoint x: 689, startPoint y: 224, endPoint x: 684, endPoint y: 201, distance: 23.2
click at [684, 201] on div "244 270 256 232 264 266 278 260 4 3 2 2" at bounding box center [498, 254] width 996 height 406
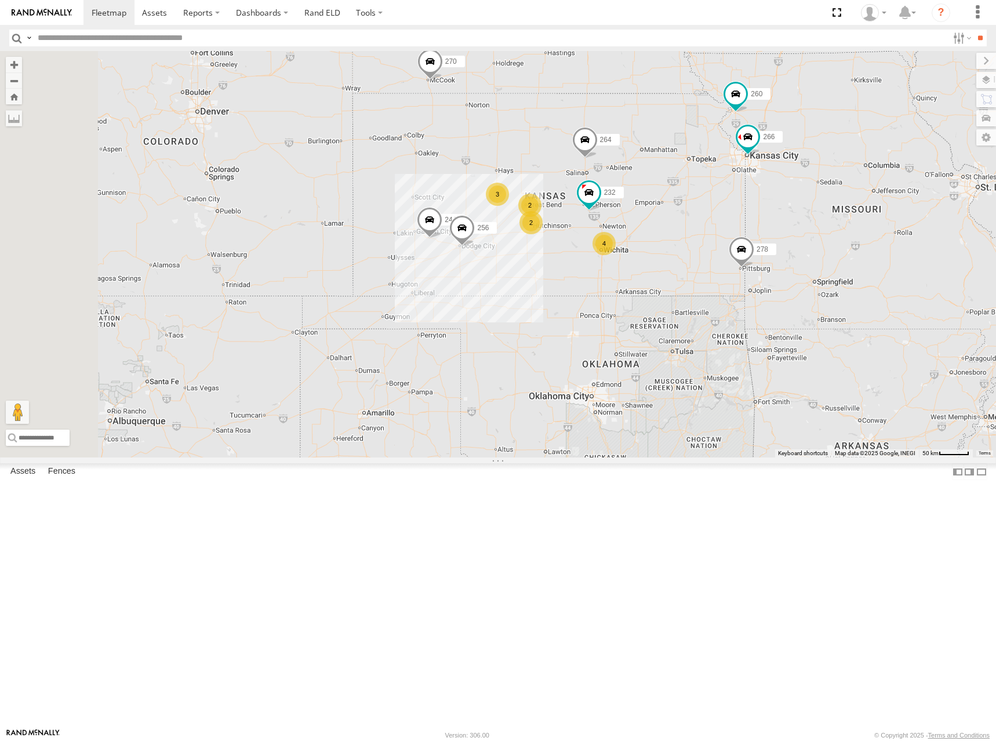
drag, startPoint x: 808, startPoint y: 234, endPoint x: 806, endPoint y: 209, distance: 25.6
click at [806, 209] on div "244 270 256 232 264 266 278 260 4 3 2 2" at bounding box center [498, 254] width 996 height 406
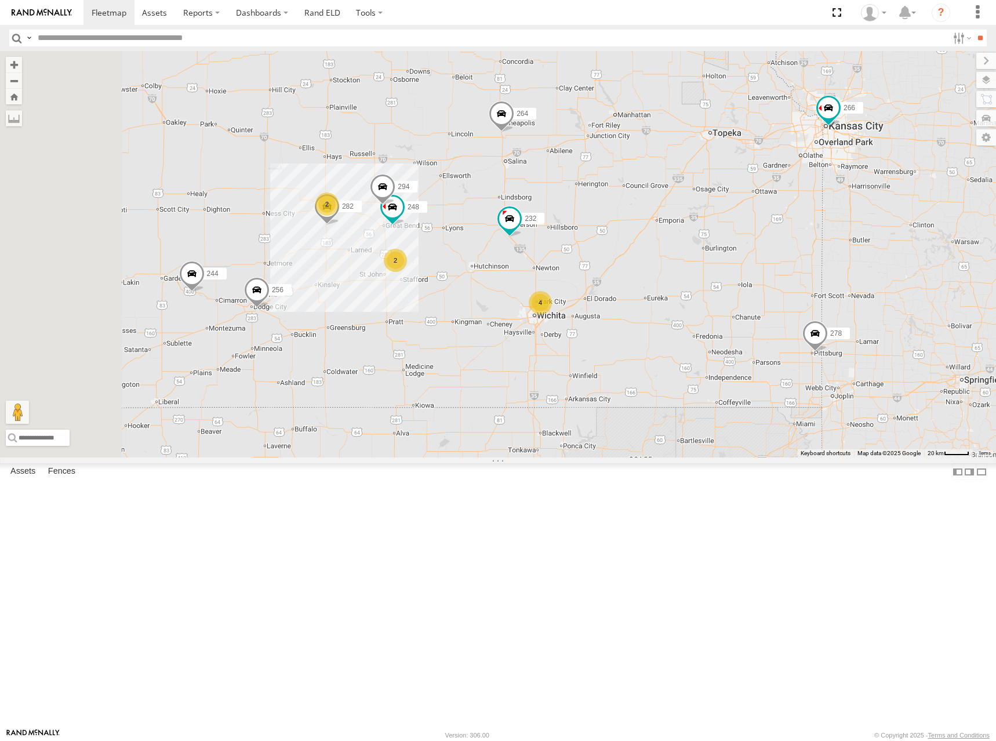
drag, startPoint x: 820, startPoint y: 261, endPoint x: 834, endPoint y: 215, distance: 47.9
click at [834, 215] on div "244 270 256 232 264 266 278 260 4 2 2 282 248 294" at bounding box center [498, 254] width 996 height 406
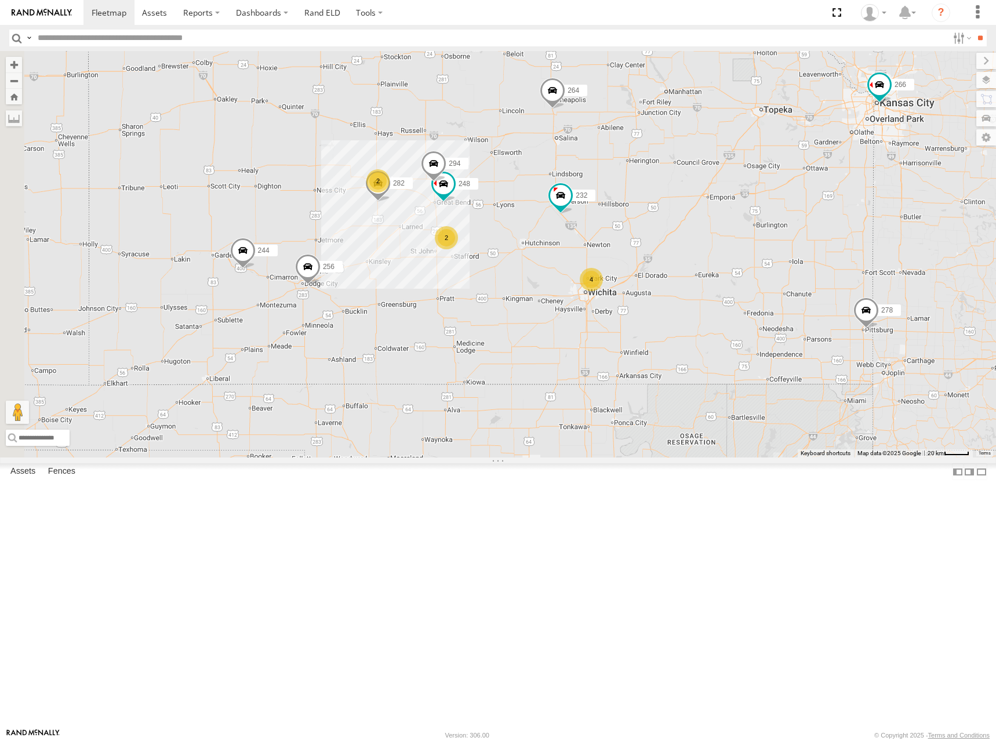
drag, startPoint x: 819, startPoint y: 271, endPoint x: 861, endPoint y: 256, distance: 44.4
click at [863, 256] on div "244 270 256 232 264 266 278 260 4 2 2 282 248 294" at bounding box center [498, 254] width 996 height 406
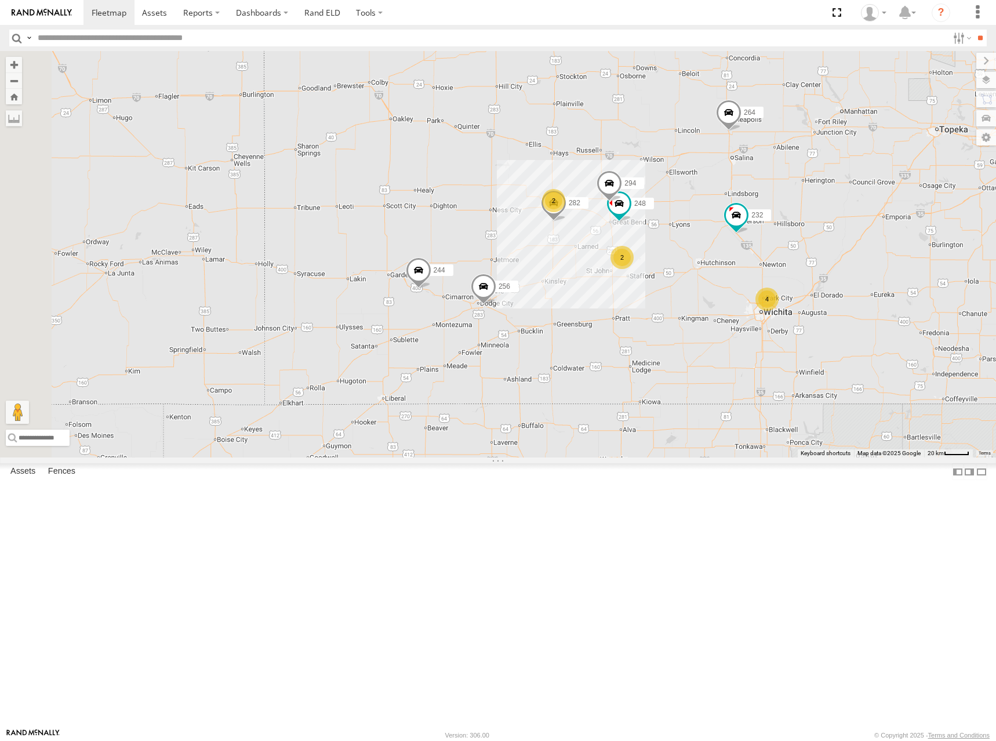
drag, startPoint x: 610, startPoint y: 274, endPoint x: 775, endPoint y: 291, distance: 165.5
click at [775, 292] on div "244 270 256 232 264 266 278 260 4 2 2 282 248 294" at bounding box center [498, 254] width 996 height 406
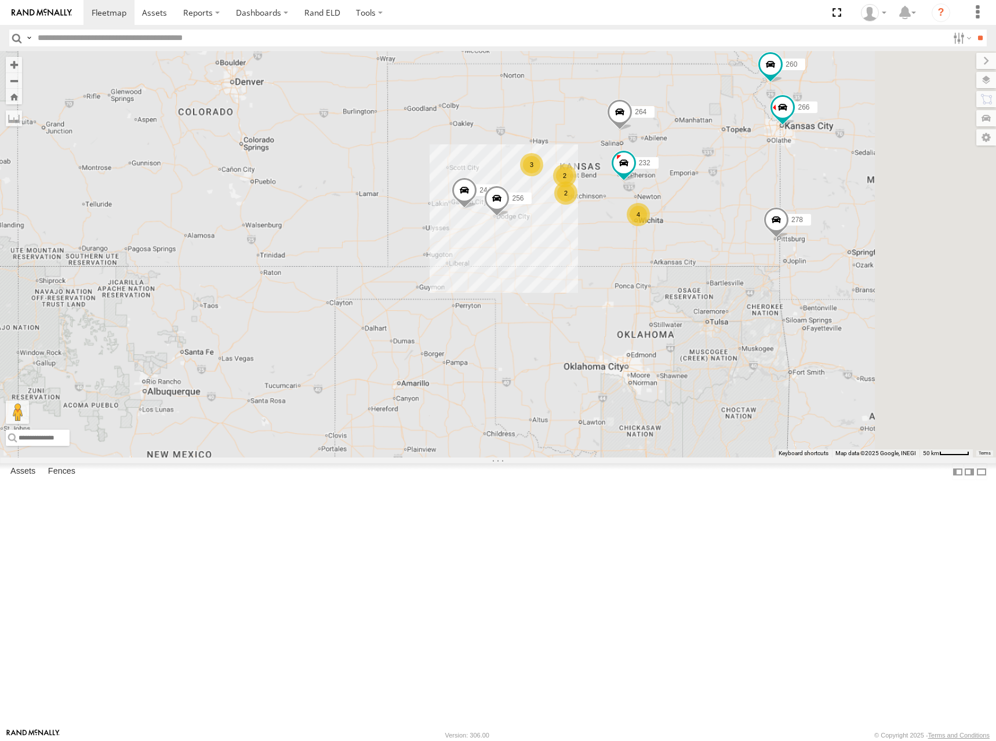
drag, startPoint x: 760, startPoint y: 277, endPoint x: 662, endPoint y: 269, distance: 98.3
click at [662, 269] on div "244 270 256 232 264 266 278 260 4 3 2 2" at bounding box center [498, 254] width 996 height 406
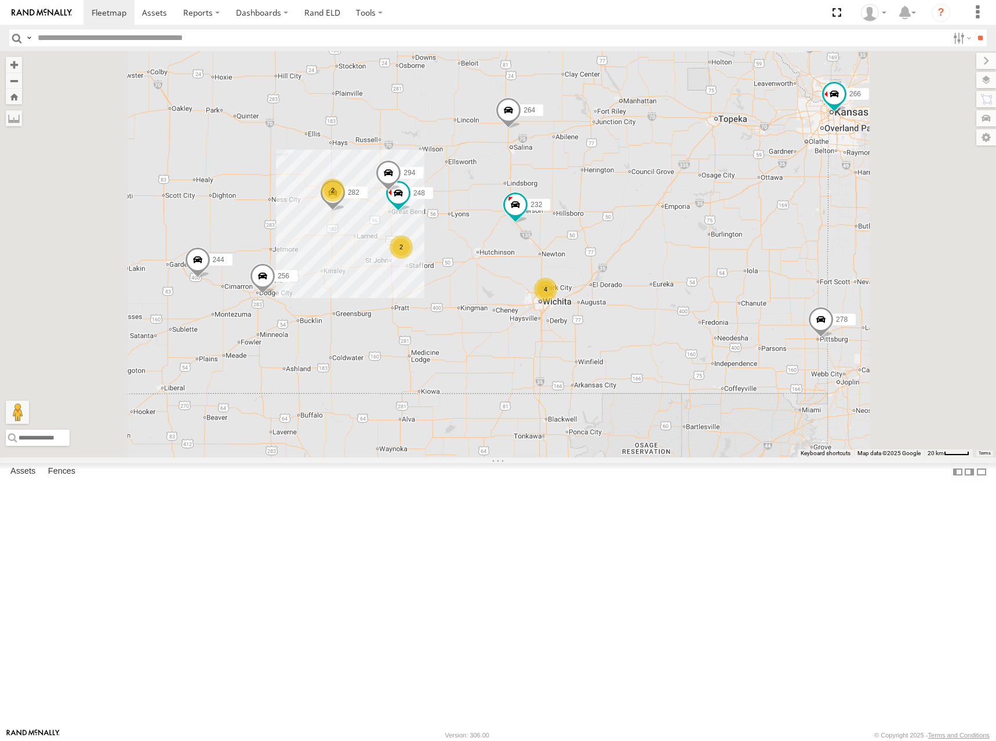
drag, startPoint x: 770, startPoint y: 186, endPoint x: 775, endPoint y: 173, distance: 13.0
click at [775, 173] on div "244 270 256 232 264 266 278 260 4 2 2 282 248 294" at bounding box center [498, 254] width 996 height 406
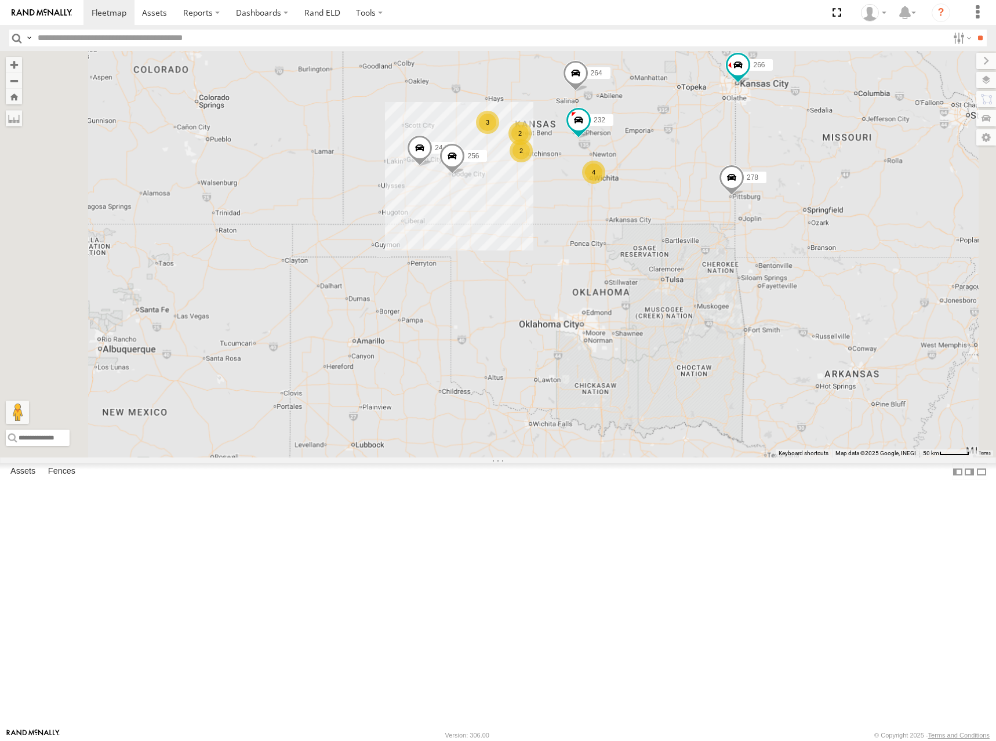
drag, startPoint x: 768, startPoint y: 178, endPoint x: 797, endPoint y: 188, distance: 30.3
click at [771, 193] on div "244 270 256 232 264 266 278 260 4 3 2 2" at bounding box center [498, 254] width 996 height 406
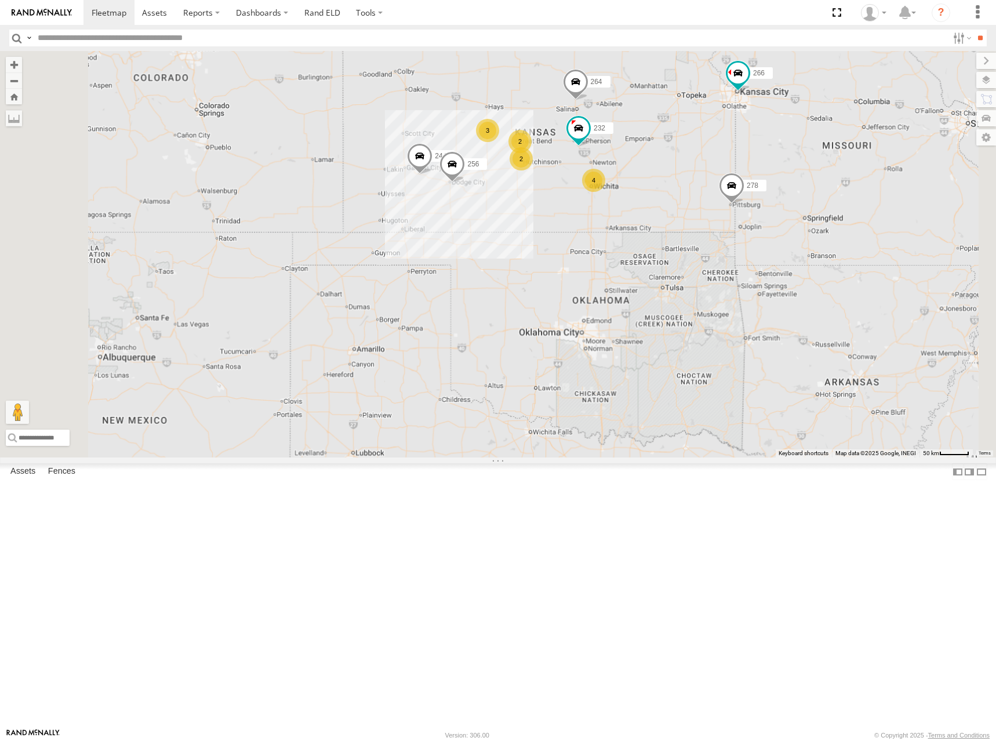
drag, startPoint x: 758, startPoint y: 170, endPoint x: 758, endPoint y: 186, distance: 16.2
click at [758, 186] on div "244 270 256 232 264 266 278 260 4 3 2 2" at bounding box center [498, 254] width 996 height 406
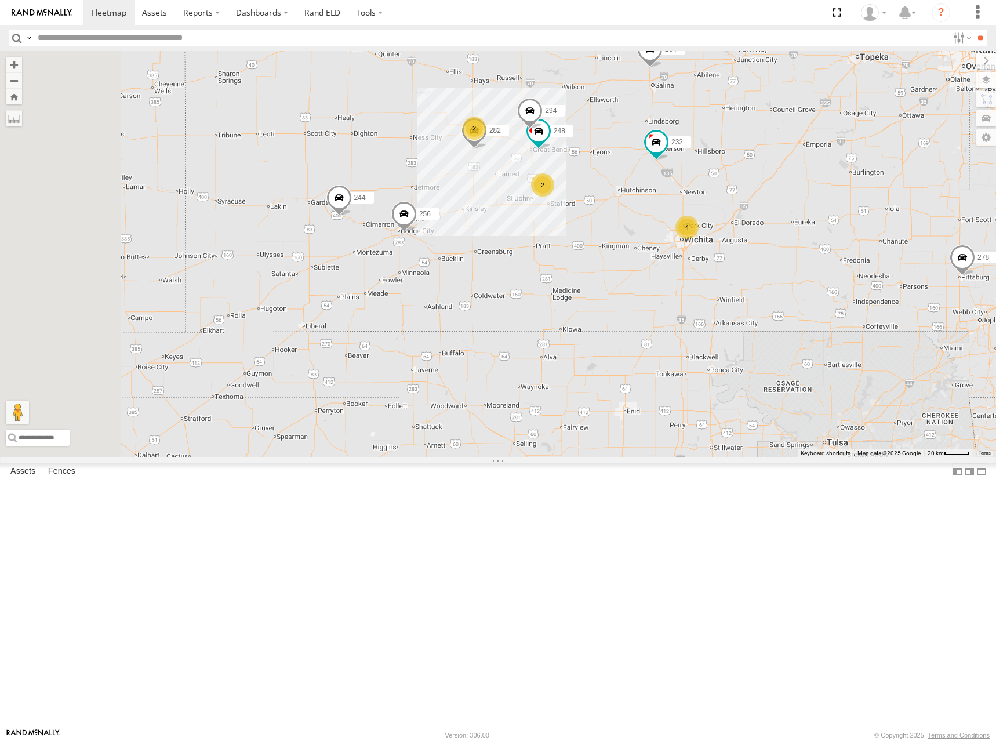
drag, startPoint x: 615, startPoint y: 215, endPoint x: 688, endPoint y: 149, distance: 98.1
click at [688, 149] on div "244 270 256 232 264 266 278 260 4 2 2 282 248 294" at bounding box center [498, 254] width 996 height 406
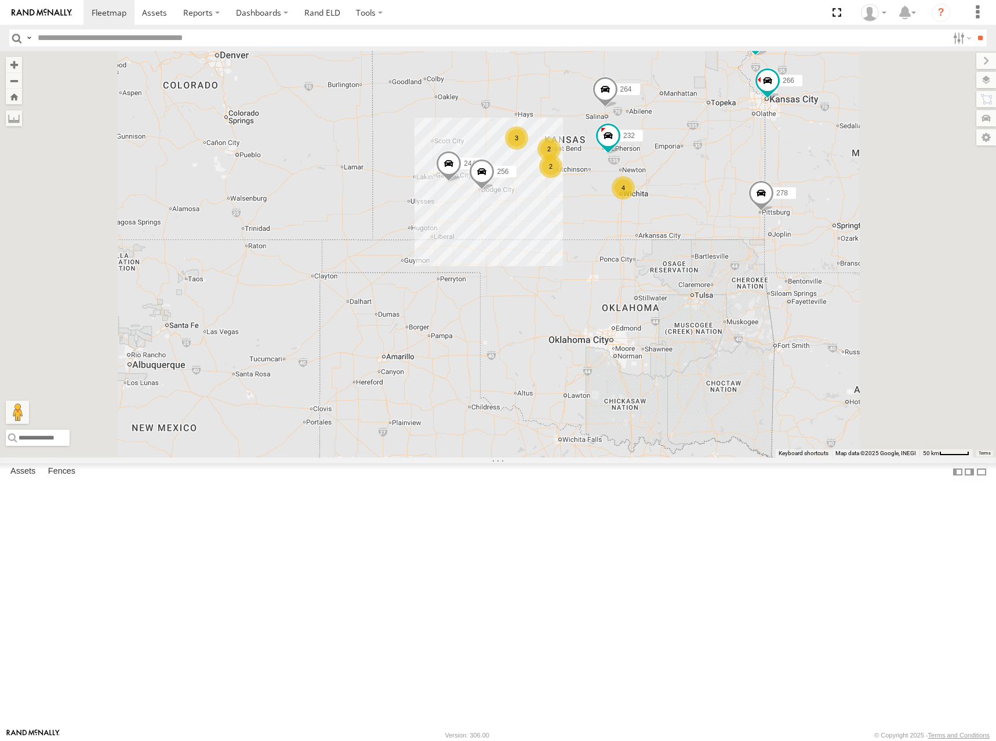
drag, startPoint x: 709, startPoint y: 195, endPoint x: 660, endPoint y: 234, distance: 62.7
click at [660, 234] on div "244 270 256 232 264 266 278 260 4 3 2 2" at bounding box center [498, 254] width 996 height 406
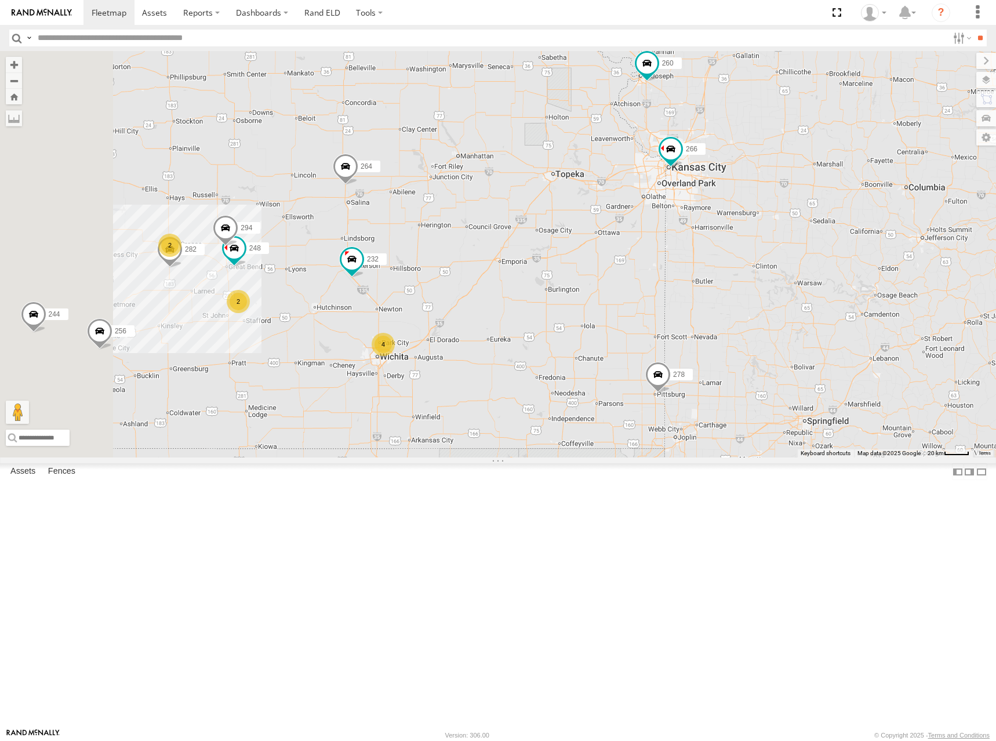
drag, startPoint x: 732, startPoint y: 236, endPoint x: 755, endPoint y: 263, distance: 36.2
click at [755, 263] on div "244 270 256 232 264 266 278 260 4 2 2 282 248 294" at bounding box center [498, 254] width 996 height 406
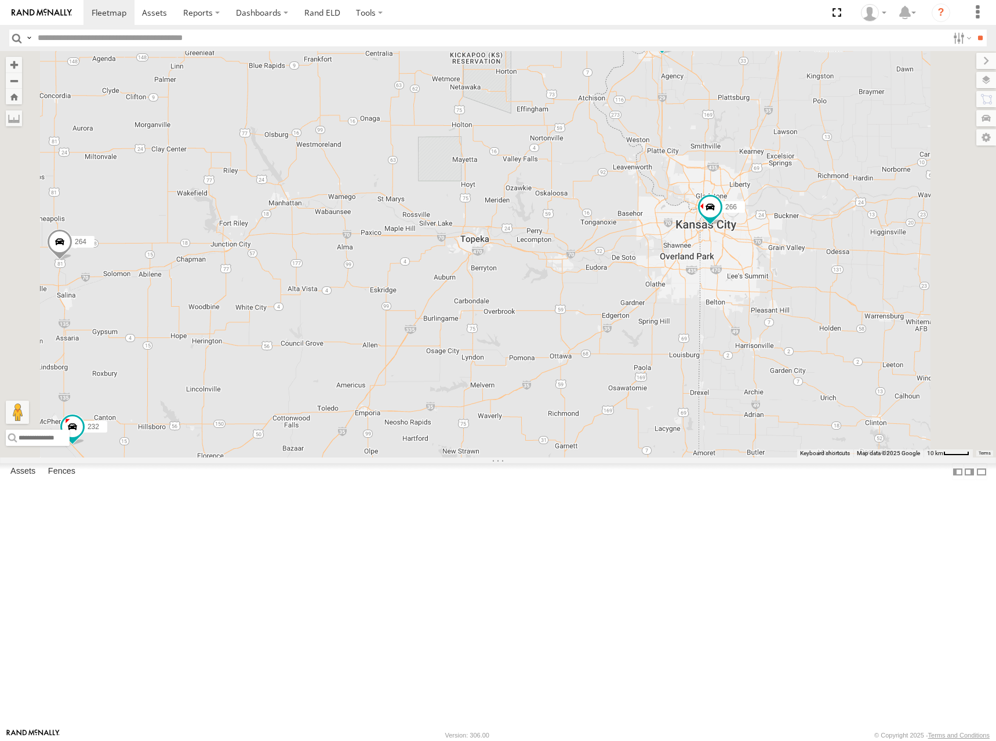
drag, startPoint x: 783, startPoint y: 255, endPoint x: 775, endPoint y: 256, distance: 8.7
click at [775, 256] on div "244 270 256 232 264 266 278 260 282 248 294" at bounding box center [498, 254] width 996 height 406
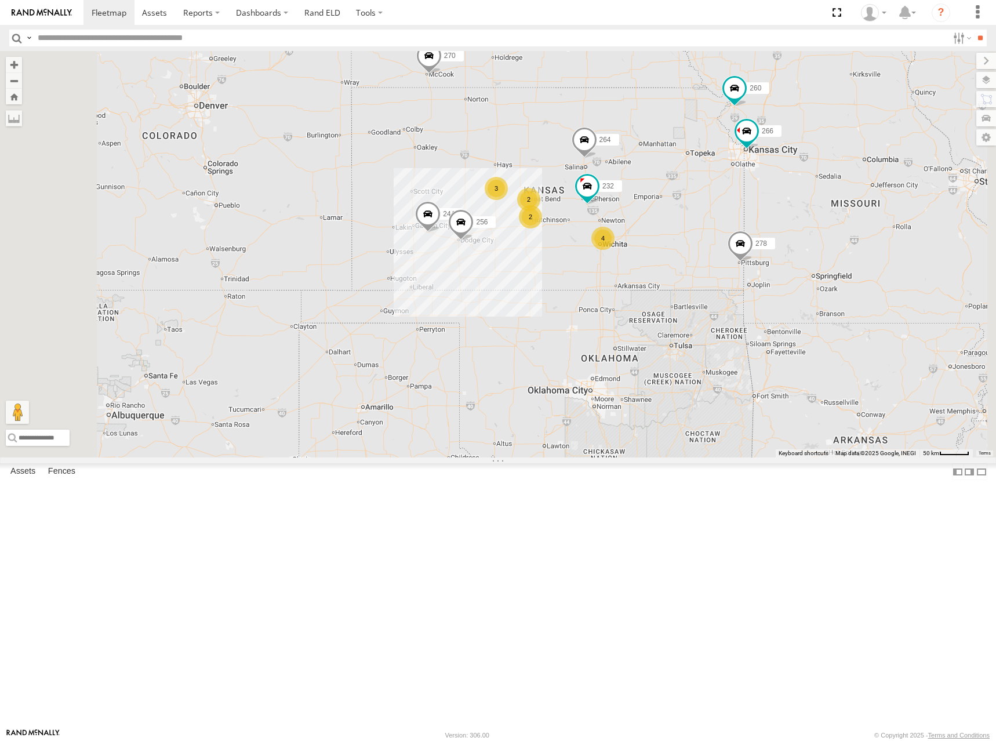
drag, startPoint x: 601, startPoint y: 239, endPoint x: 711, endPoint y: 239, distance: 110.2
click at [711, 239] on div "244 270 256 232 264 266 278 260 300 4 3 2 2" at bounding box center [498, 254] width 996 height 406
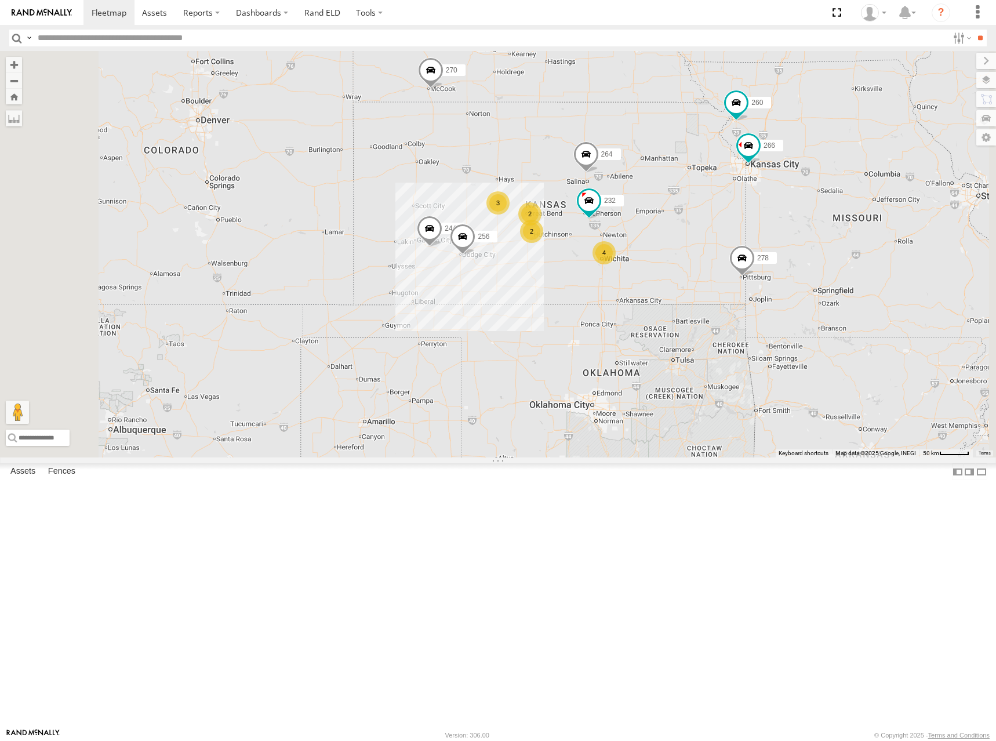
drag, startPoint x: 587, startPoint y: 239, endPoint x: 590, endPoint y: 254, distance: 14.7
click at [590, 254] on div "244 270 256 232 264 266 278 260 300 4 3 2 2" at bounding box center [498, 254] width 996 height 406
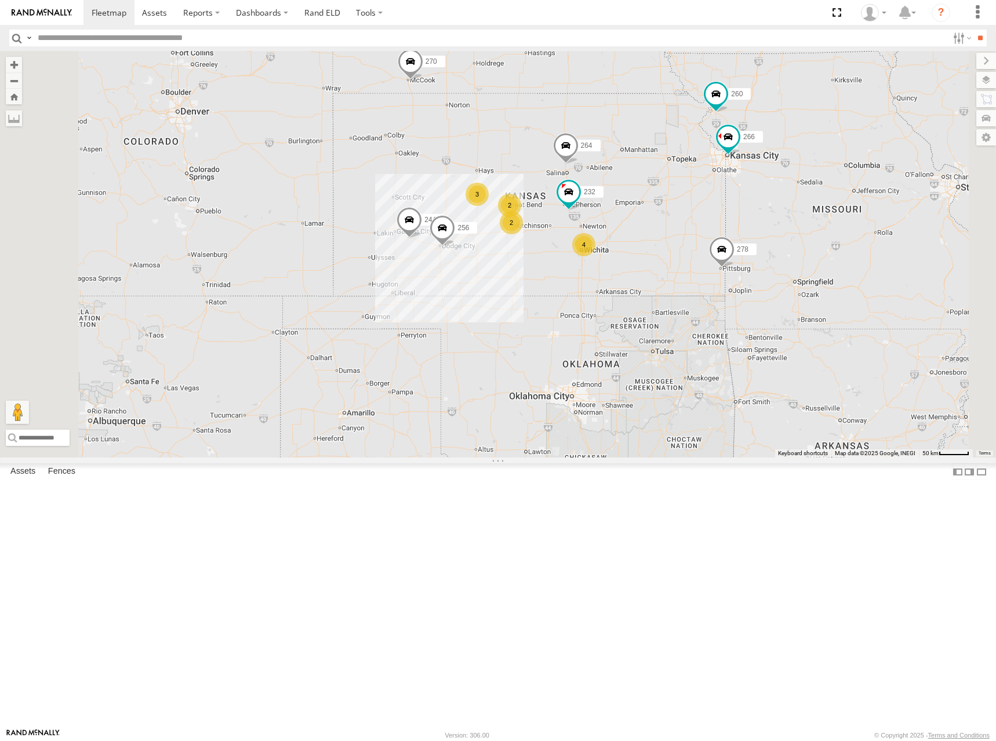
drag, startPoint x: 740, startPoint y: 256, endPoint x: 685, endPoint y: 246, distance: 56.0
click at [685, 243] on div "244 270 256 232 264 266 278 260 300 4 3 2 2" at bounding box center [498, 254] width 996 height 406
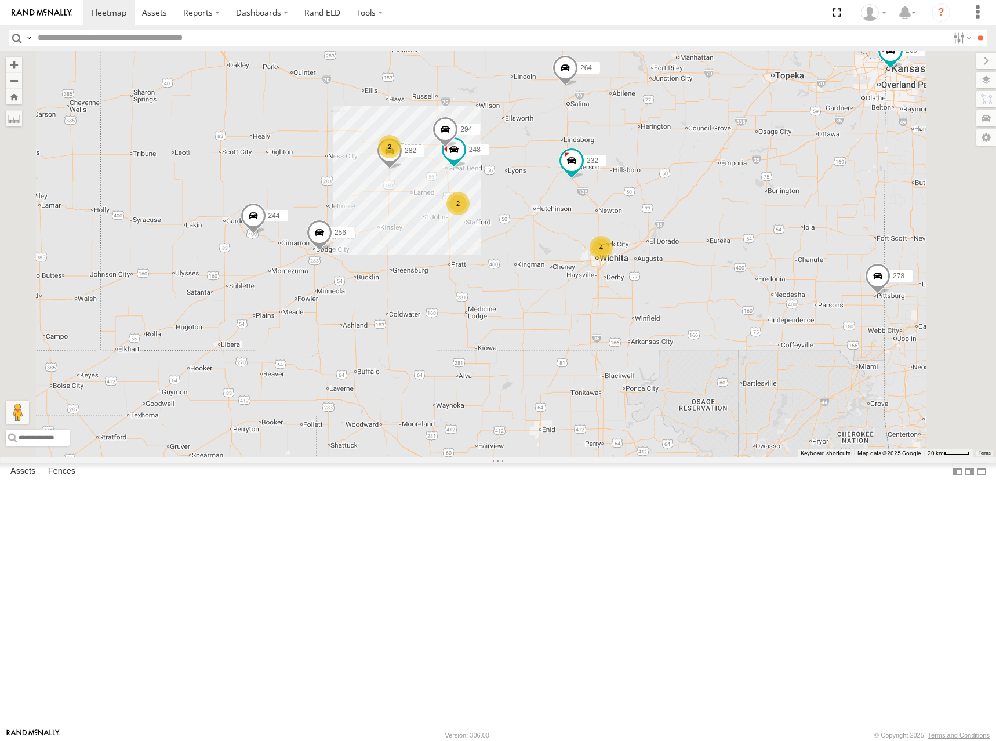
drag, startPoint x: 672, startPoint y: 358, endPoint x: 735, endPoint y: 344, distance: 64.8
click at [735, 344] on div "244 270 256 232 264 266 278 260 300 4 2 2 282 248 294" at bounding box center [498, 254] width 996 height 406
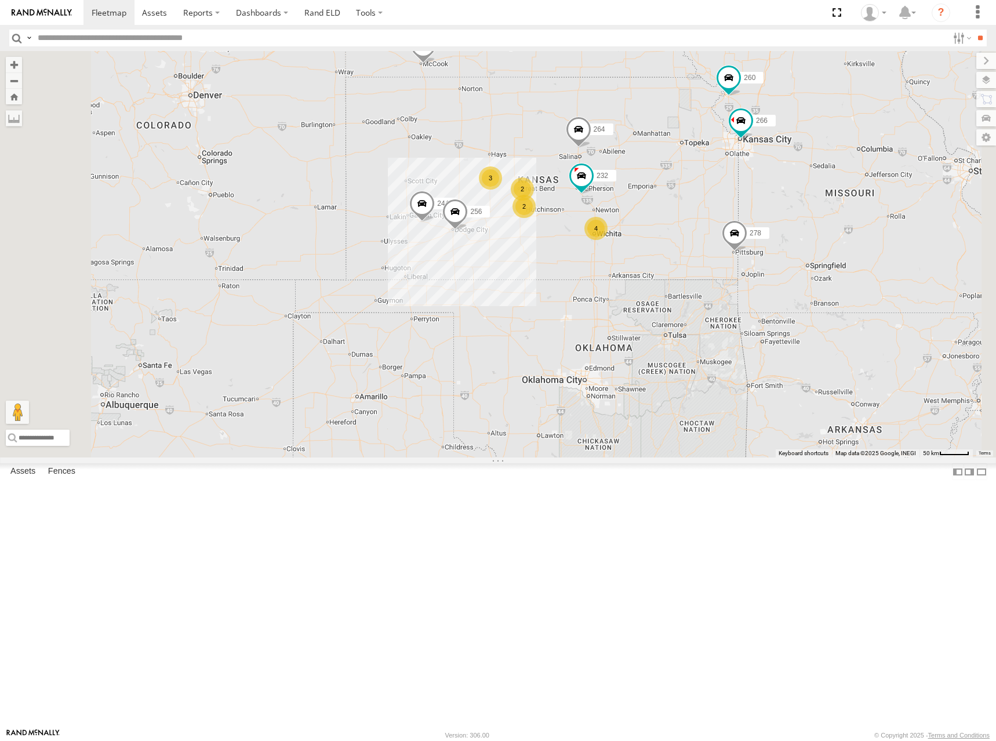
drag, startPoint x: 815, startPoint y: 300, endPoint x: 809, endPoint y: 310, distance: 11.2
click at [809, 310] on div "244 270 256 232 264 266 278 260 300 4 3 2 2" at bounding box center [498, 254] width 996 height 406
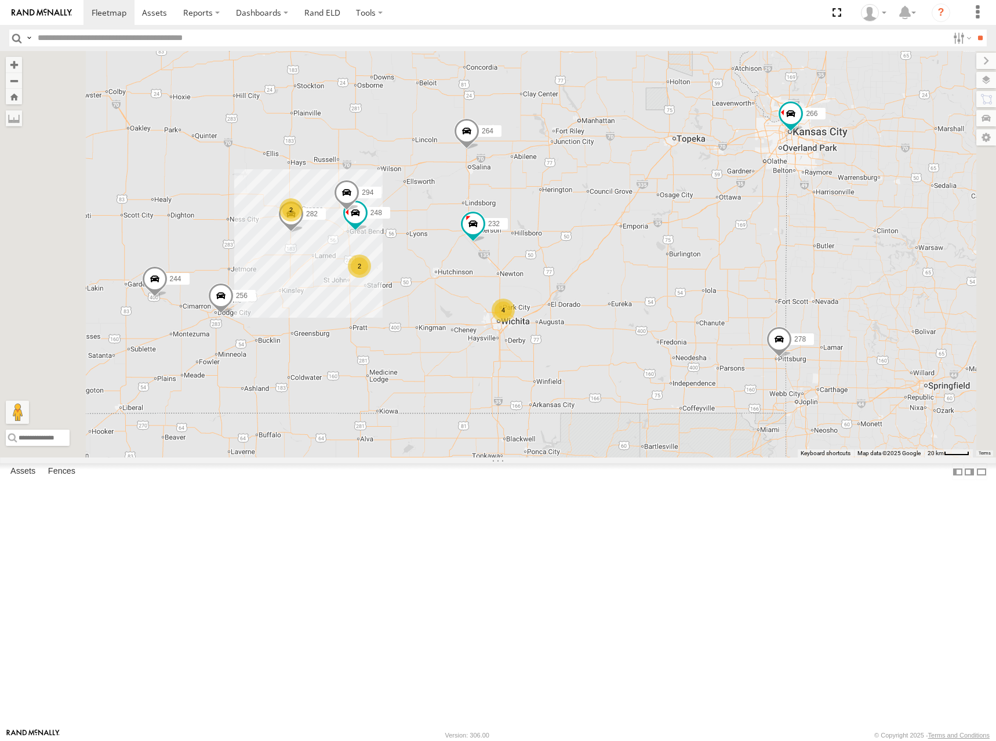
drag, startPoint x: 776, startPoint y: 328, endPoint x: 868, endPoint y: 285, distance: 101.2
click at [867, 285] on div "244 270 256 232 264 266 278 260 300 4 2 2 282 248 294" at bounding box center [498, 254] width 996 height 406
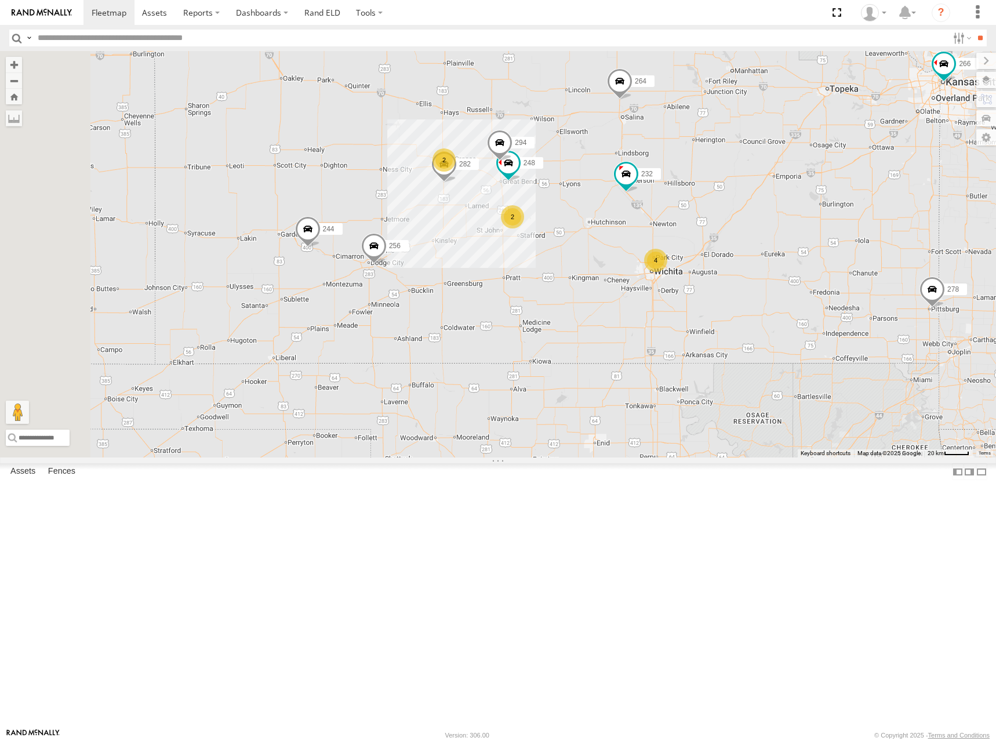
drag, startPoint x: 809, startPoint y: 320, endPoint x: 861, endPoint y: 302, distance: 54.8
click at [861, 302] on div "244 270 256 232 264 266 278 260 300 4 2 2 282 248 294" at bounding box center [498, 254] width 996 height 406
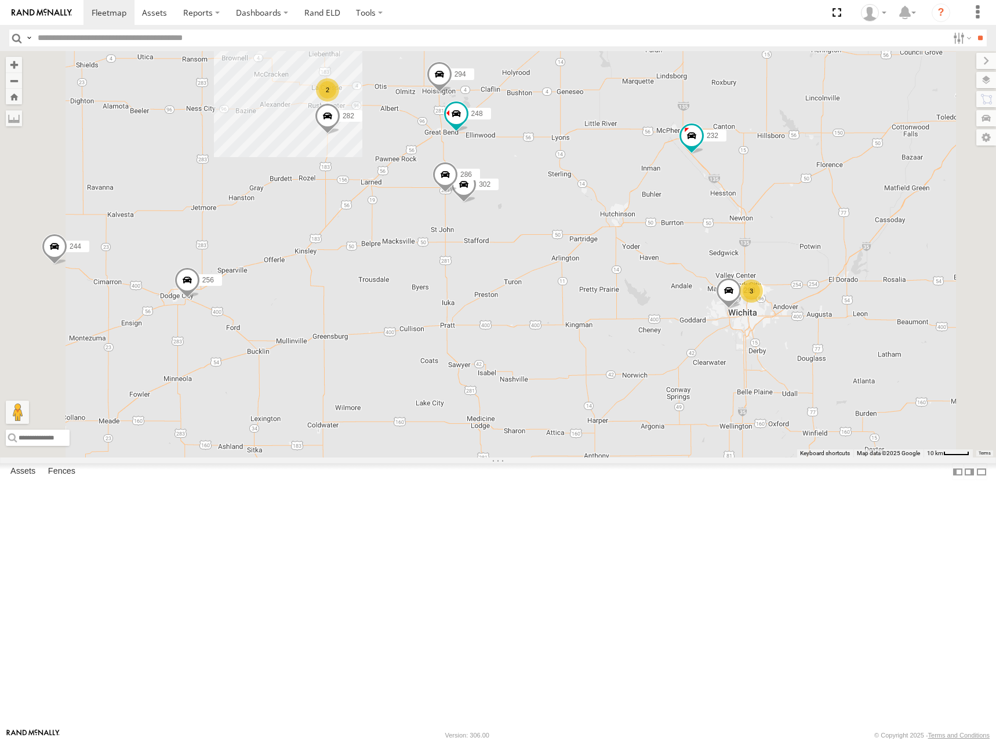
drag, startPoint x: 703, startPoint y: 351, endPoint x: 714, endPoint y: 341, distance: 14.8
click at [714, 341] on div "244 270 256 232 264 266 278 260 300 282 248 294 3 298 2 302 286" at bounding box center [498, 254] width 996 height 406
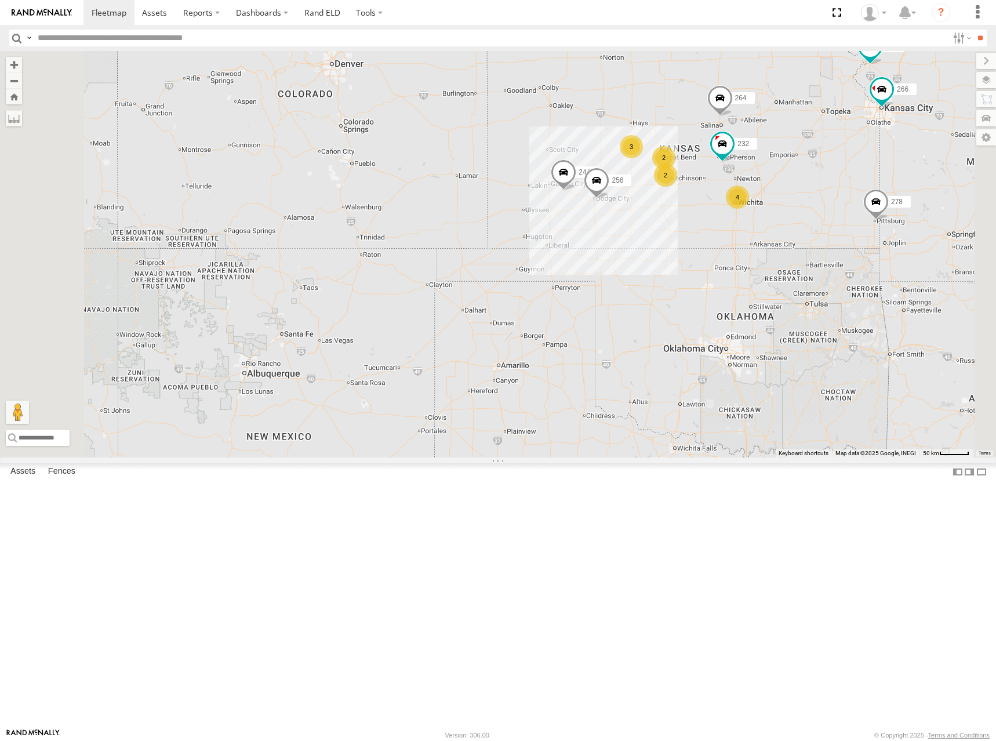
drag, startPoint x: 848, startPoint y: 257, endPoint x: 847, endPoint y: 264, distance: 7.6
click at [847, 264] on div "244 270 256 232 264 266 278 260 300 4 3 2 2" at bounding box center [498, 254] width 996 height 406
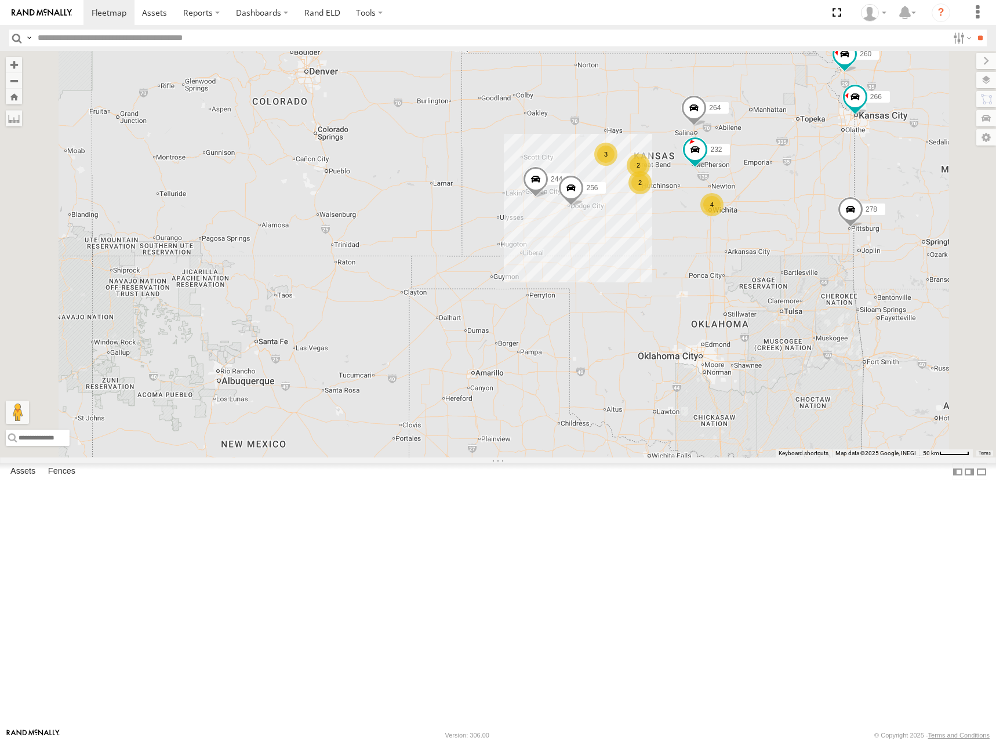
drag, startPoint x: 827, startPoint y: 226, endPoint x: 812, endPoint y: 228, distance: 15.8
click at [812, 228] on div "244 270 256 232 264 266 278 260 300 4 3 2 2" at bounding box center [498, 254] width 996 height 406
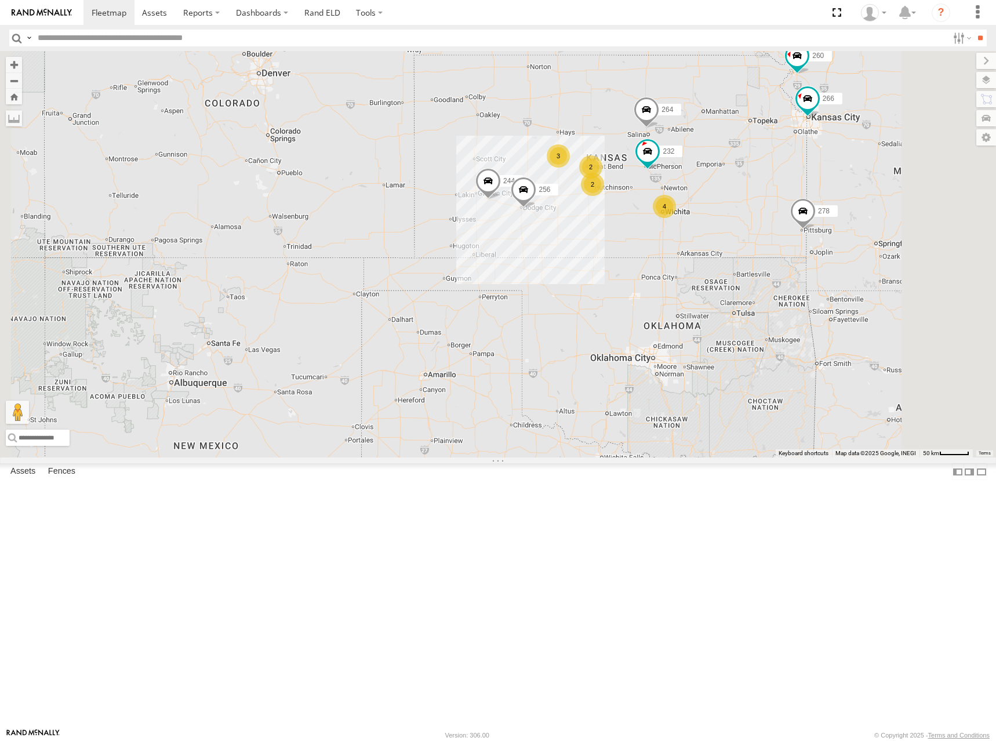
drag, startPoint x: 773, startPoint y: 226, endPoint x: 767, endPoint y: 217, distance: 11.3
click at [768, 223] on div "244 270 256 232 264 266 278 260 300 4 3 2 2" at bounding box center [498, 254] width 996 height 406
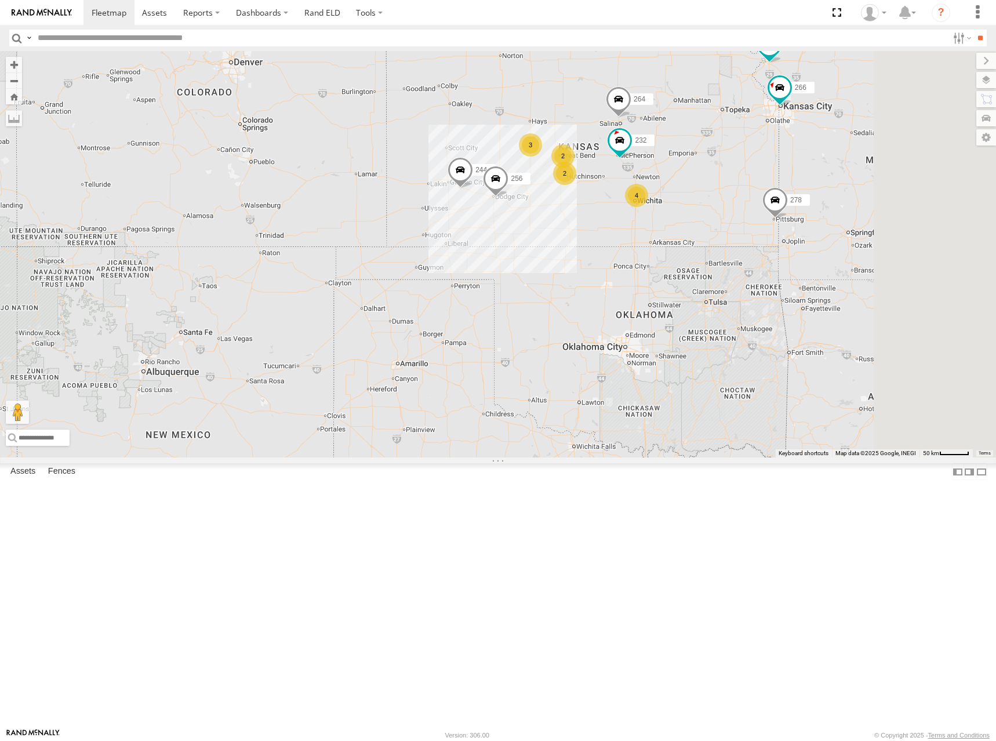
drag, startPoint x: 740, startPoint y: 217, endPoint x: 727, endPoint y: 213, distance: 13.9
click at [727, 213] on div "244 270 256 232 264 266 278 260 300 4 3 2 2" at bounding box center [498, 254] width 996 height 406
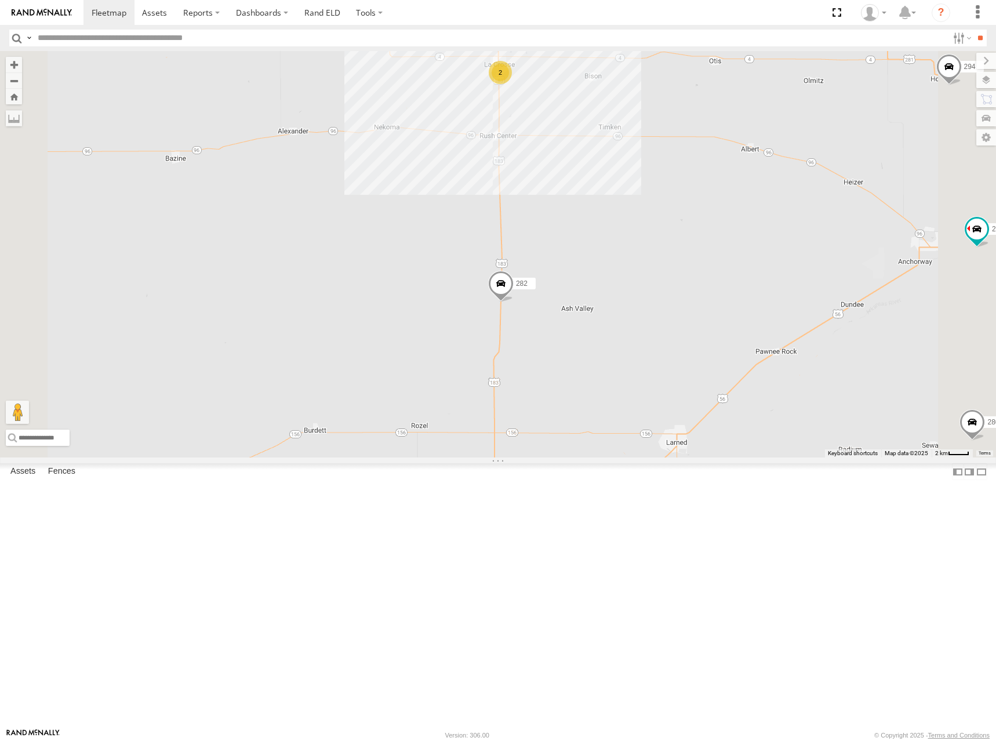
drag, startPoint x: 682, startPoint y: 383, endPoint x: 719, endPoint y: 278, distance: 111.7
click at [719, 278] on div "244 270 256 232 264 266 278 260 300 302 282 248 294 286 2" at bounding box center [498, 254] width 996 height 406
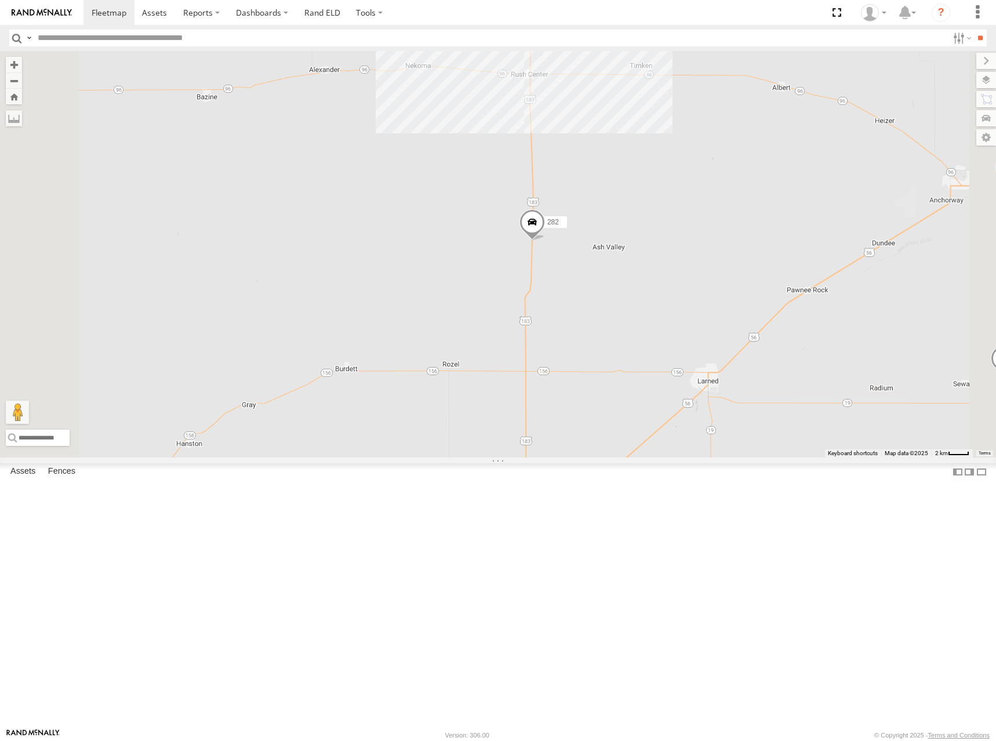
click at [545, 241] on span at bounding box center [533, 224] width 26 height 31
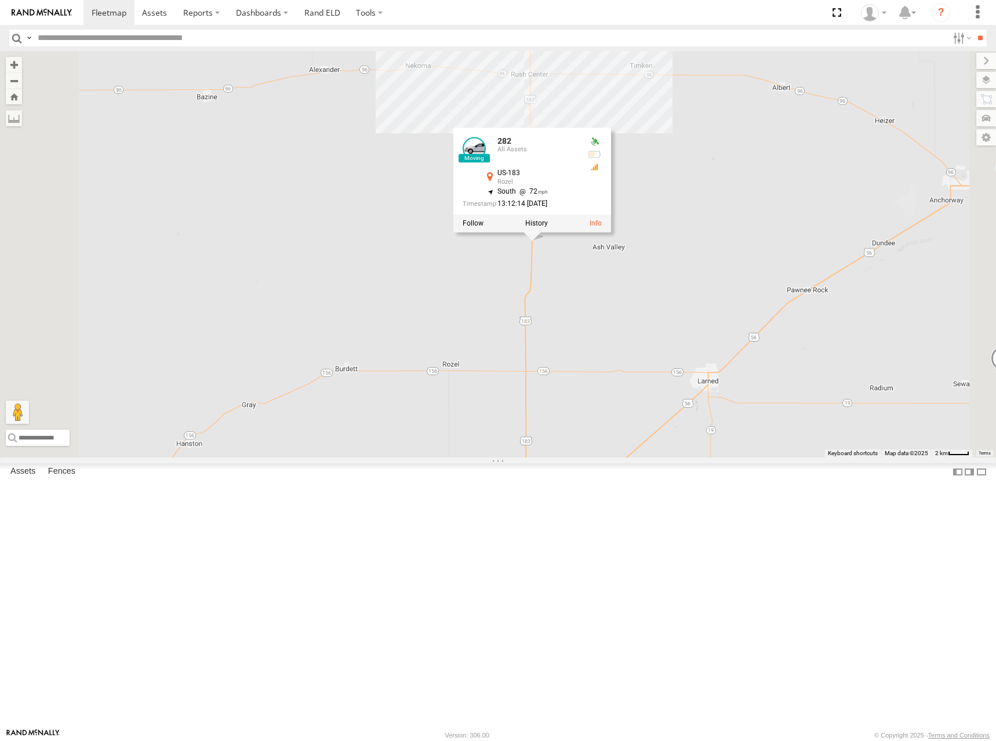
click at [839, 280] on div "244 270 256 232 264 266 278 260 300 302 282 248 294 286 2 282 All Assets US-183…" at bounding box center [498, 254] width 996 height 406
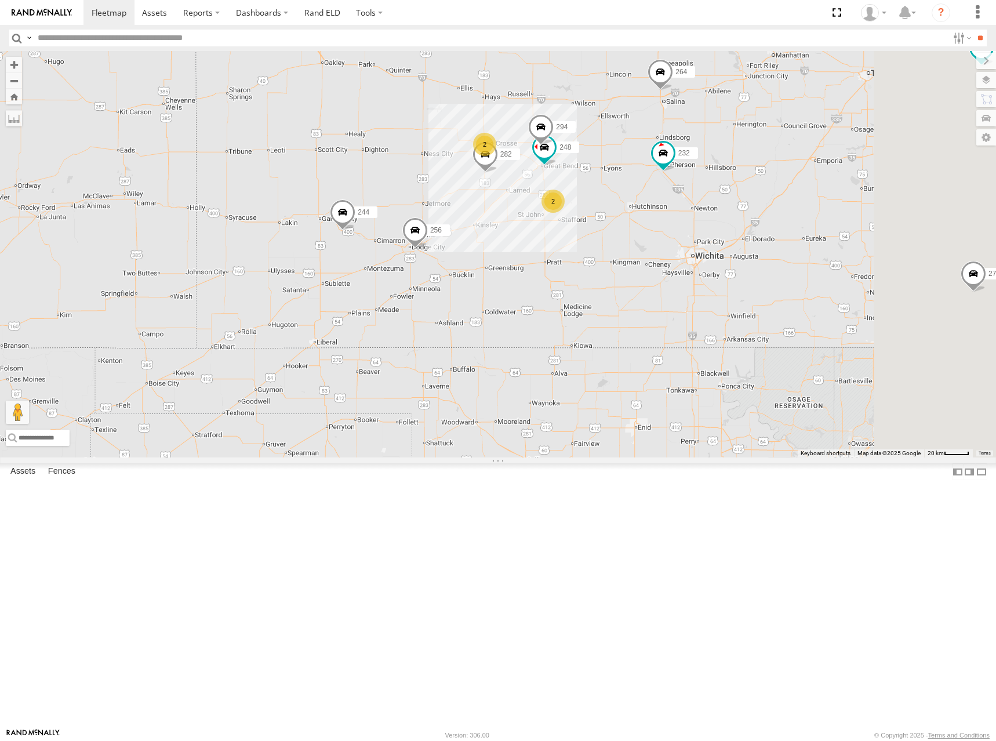
drag, startPoint x: 880, startPoint y: 173, endPoint x: 681, endPoint y: 191, distance: 199.7
click at [681, 191] on div "244 270 256 232 264 266 278 260 300 282 248 294 2 2" at bounding box center [498, 254] width 996 height 406
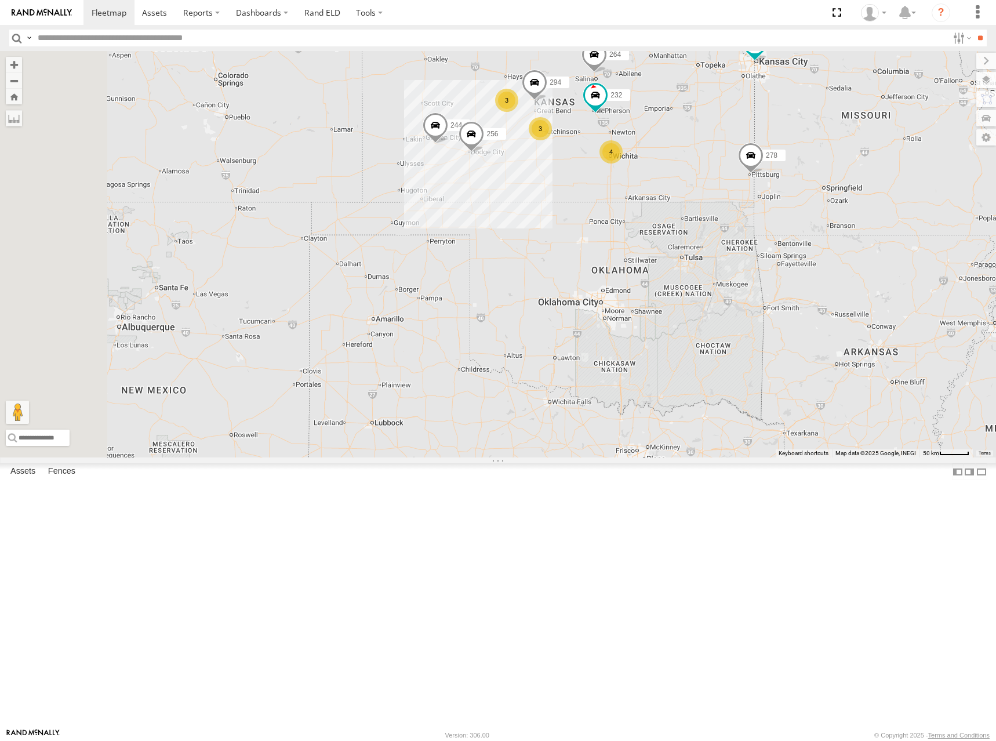
drag, startPoint x: 676, startPoint y: 149, endPoint x: 667, endPoint y: 155, distance: 10.8
click at [667, 155] on div "244 270 256 232 264 266 278 260 300 294 4 3 3" at bounding box center [498, 254] width 996 height 406
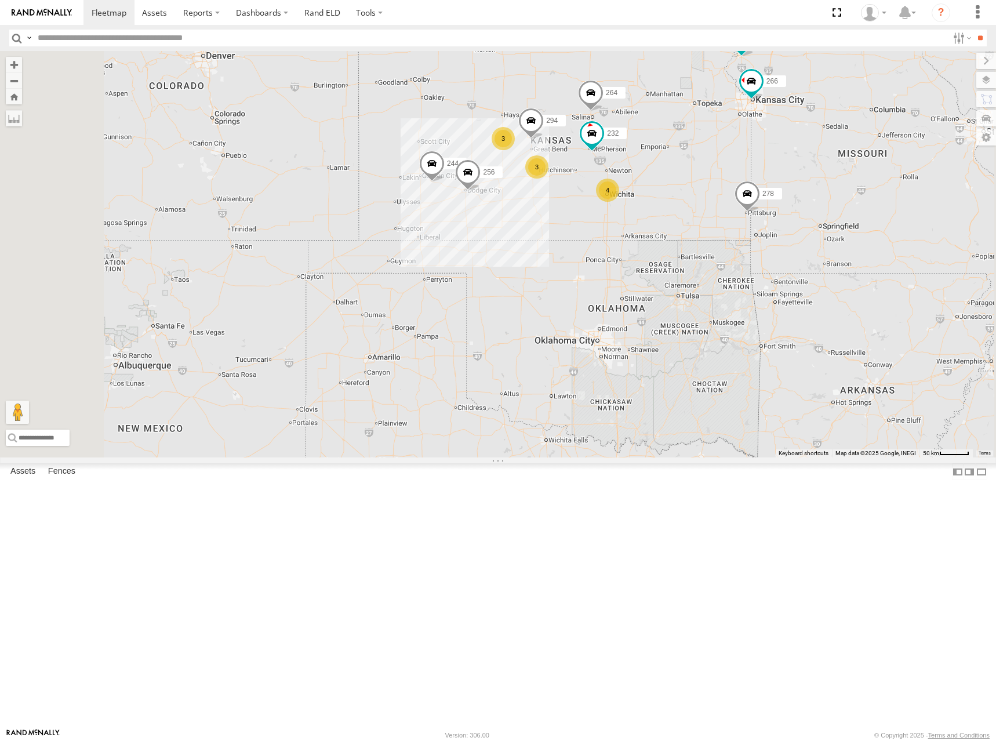
drag, startPoint x: 757, startPoint y: 96, endPoint x: 896, endPoint y: 88, distance: 139.9
click at [761, 127] on div "244 270 256 232 264 266 278 260 300 294 4 3 3" at bounding box center [498, 254] width 996 height 406
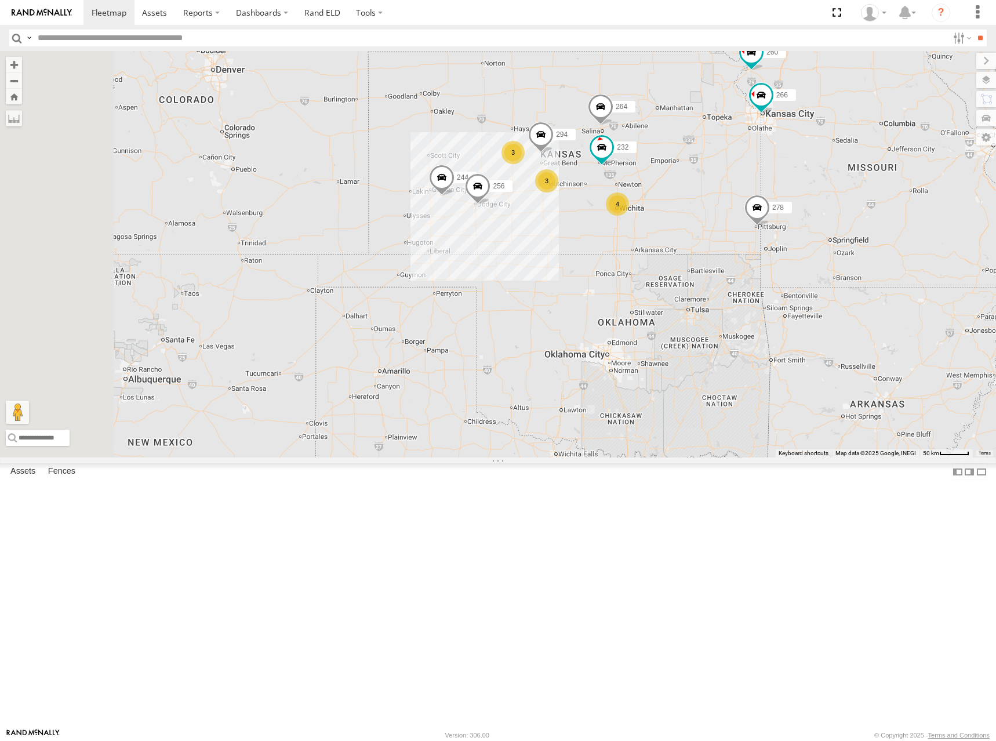
drag, startPoint x: 774, startPoint y: 142, endPoint x: 784, endPoint y: 158, distance: 18.8
click at [784, 158] on div "244 270 256 232 264 266 278 260 300 294 4 3 3" at bounding box center [498, 254] width 996 height 406
drag, startPoint x: 824, startPoint y: 170, endPoint x: 810, endPoint y: 179, distance: 16.6
click at [810, 179] on div "244 270 256 232 264 266 278 260 300 294 4 3 3" at bounding box center [498, 254] width 996 height 406
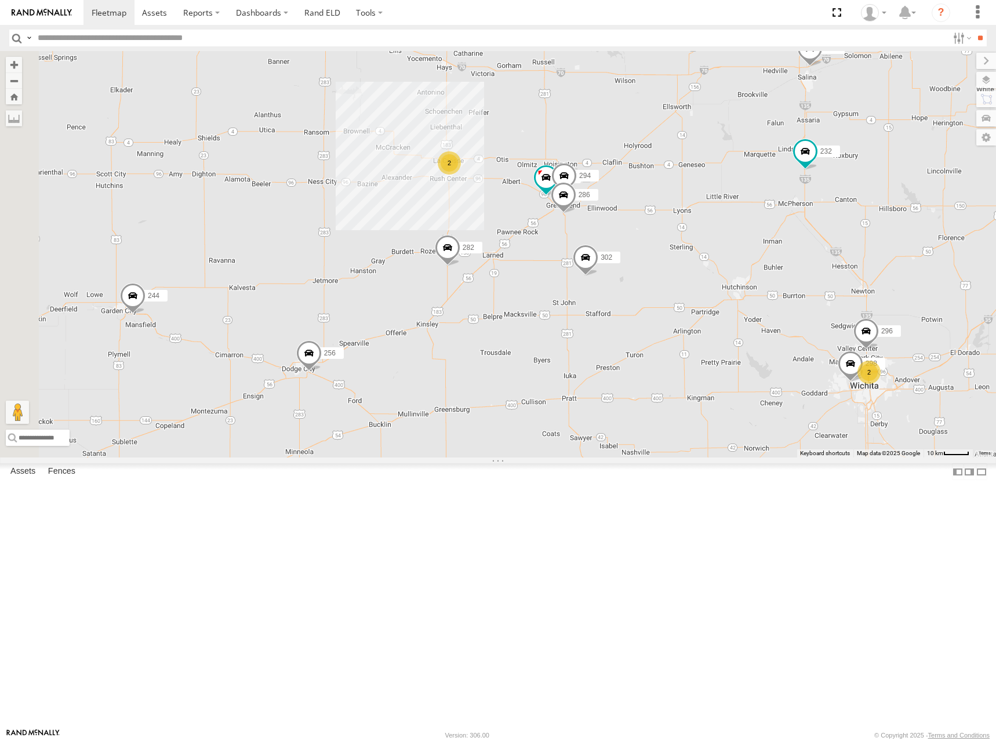
drag, startPoint x: 549, startPoint y: 348, endPoint x: 803, endPoint y: 299, distance: 258.6
click at [803, 299] on div "244 270 256 232 264 302 282 266 278 260 2 298 2 296 248 294 286" at bounding box center [498, 254] width 996 height 406
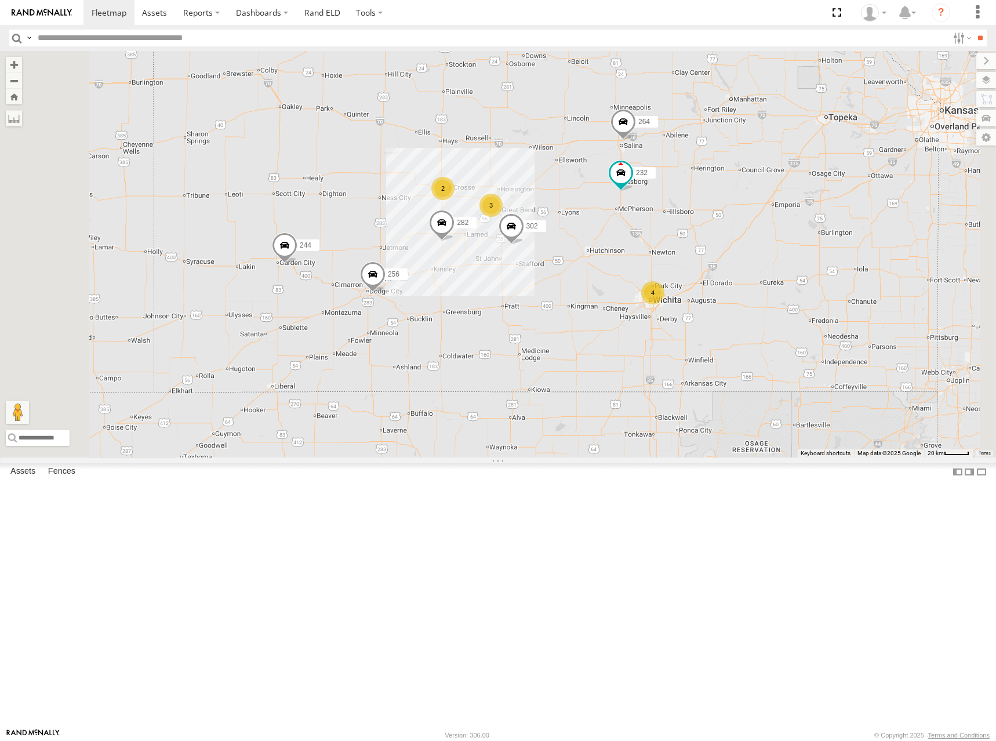
drag, startPoint x: 822, startPoint y: 224, endPoint x: 809, endPoint y: 228, distance: 13.4
click at [809, 228] on div "302 282 244 4 270 2 256 232 264 3" at bounding box center [498, 254] width 996 height 406
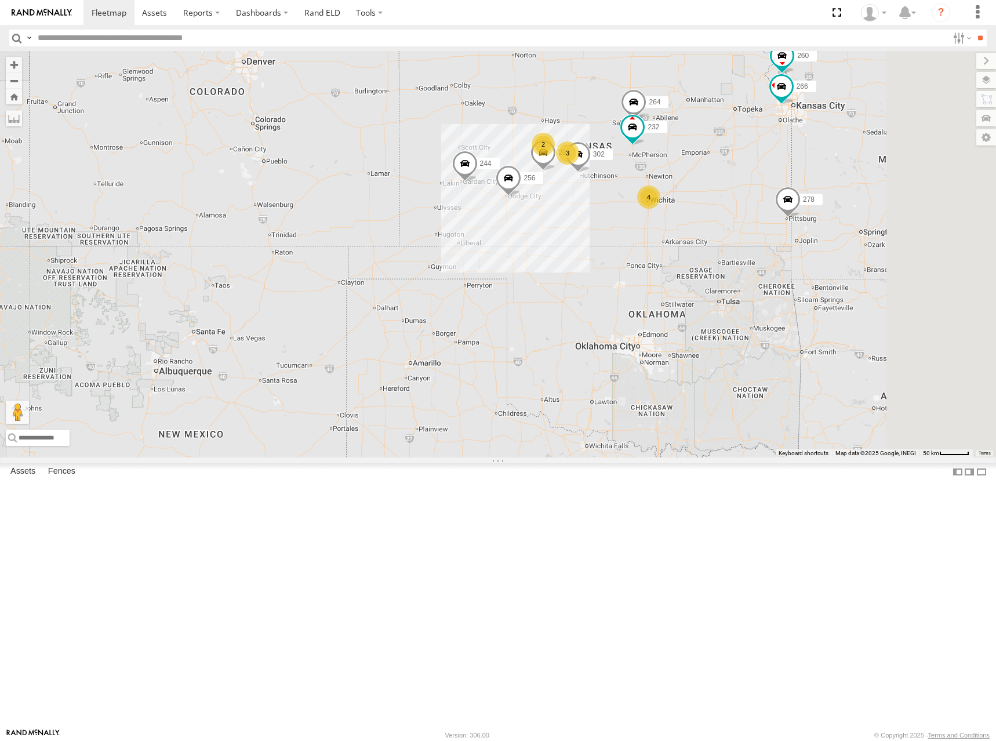
drag, startPoint x: 846, startPoint y: 220, endPoint x: 834, endPoint y: 230, distance: 15.2
click at [834, 230] on div "302 282 244 270 256 232 264 4 2 3 266 278 260" at bounding box center [498, 254] width 996 height 406
